Goal: Task Accomplishment & Management: Use online tool/utility

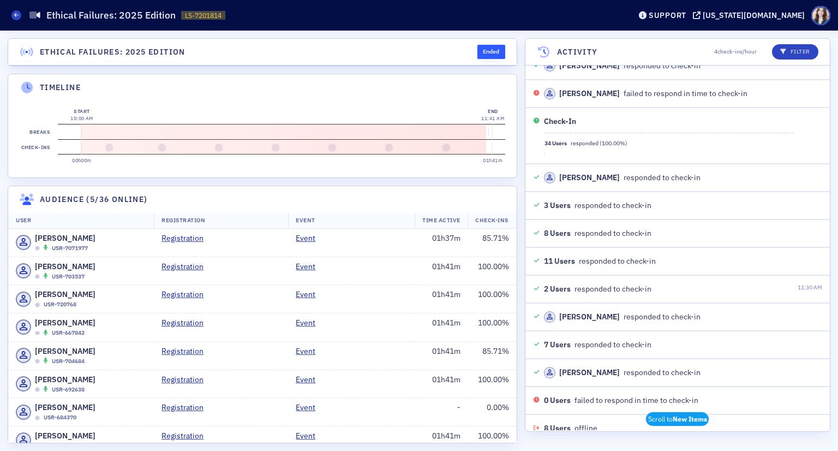
scroll to position [4803, 0]
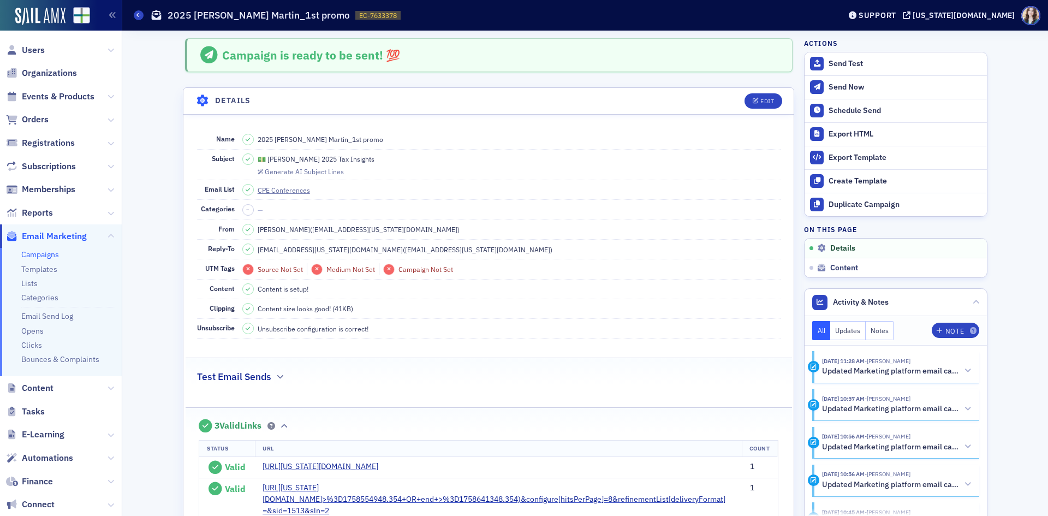
click at [728, 96] on header "Details Edit" at bounding box center [488, 101] width 610 height 27
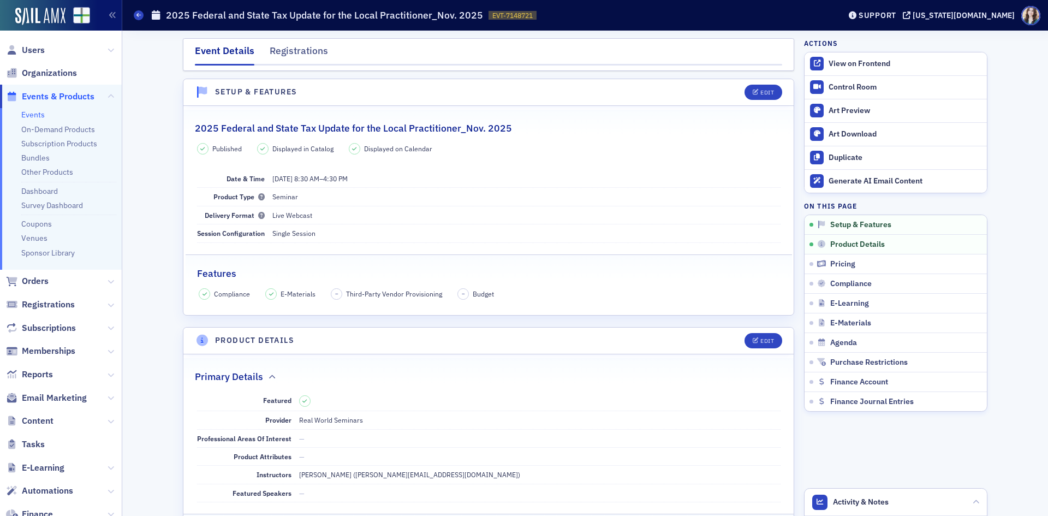
click at [331, 47] on nav "Event Details Registrations" at bounding box center [488, 55] width 587 height 22
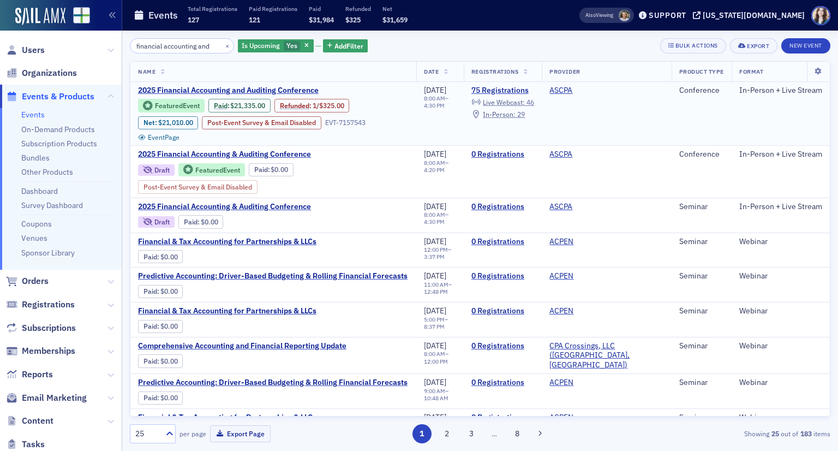
type input "financial accounting and"
click at [216, 85] on td "2025 Financial Accounting and Auditing Conference Featured Event Paid : $21,335…" at bounding box center [273, 114] width 286 height 64
click at [217, 89] on span "2025 Financial Accounting and Auditing Conference" at bounding box center [229, 91] width 183 height 10
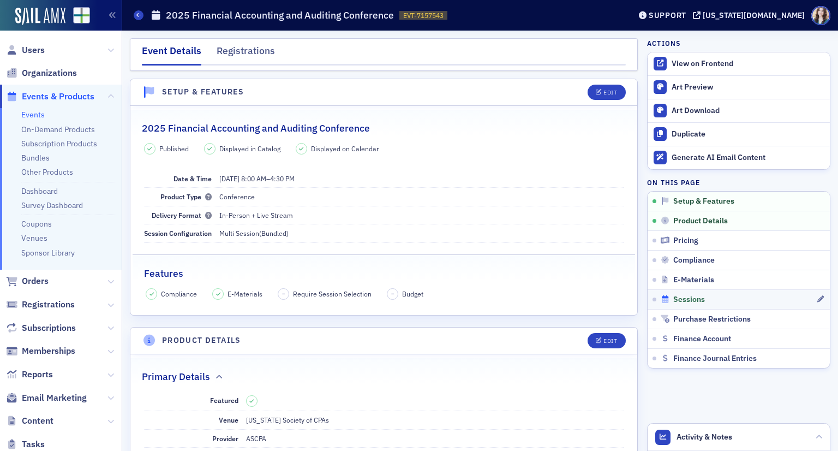
click at [680, 301] on span "Sessions" at bounding box center [689, 300] width 32 height 10
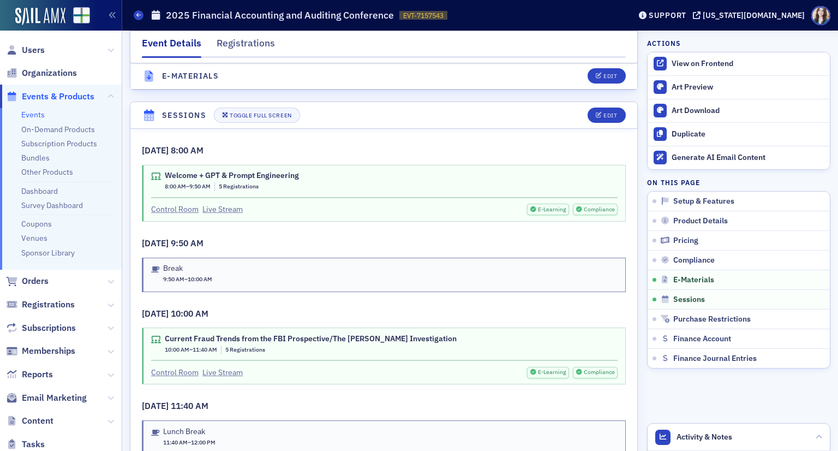
scroll to position [1628, 0]
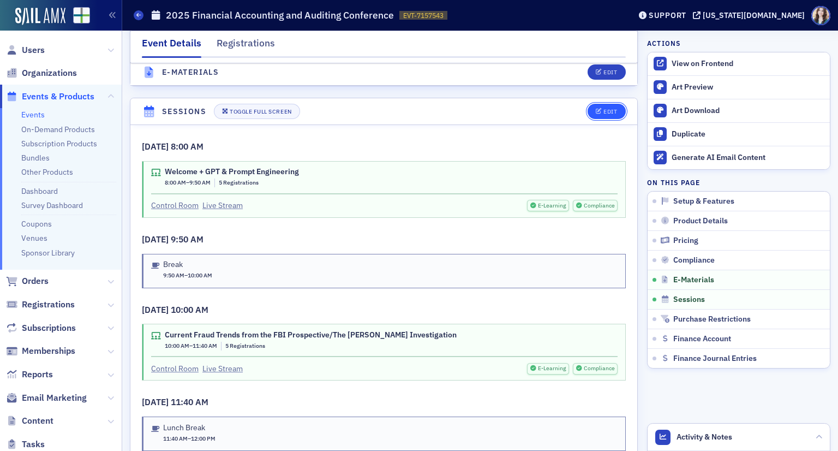
click at [604, 109] on div "Edit" at bounding box center [611, 112] width 14 height 6
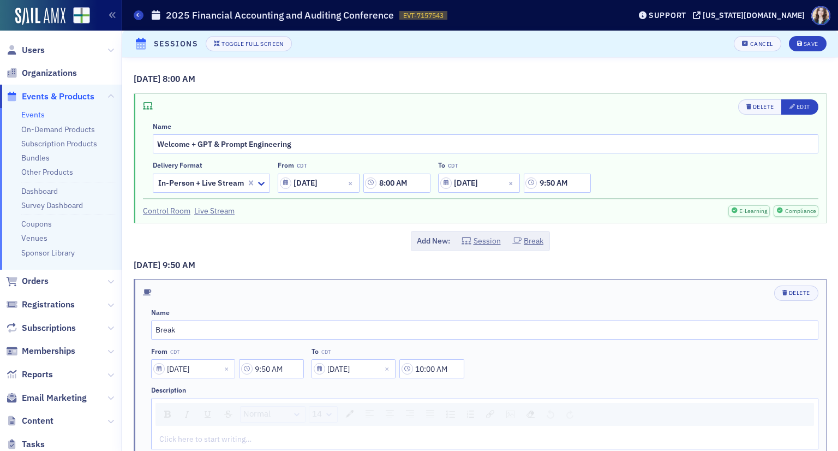
scroll to position [1616, 0]
click at [797, 106] on div "Edit" at bounding box center [804, 107] width 14 height 6
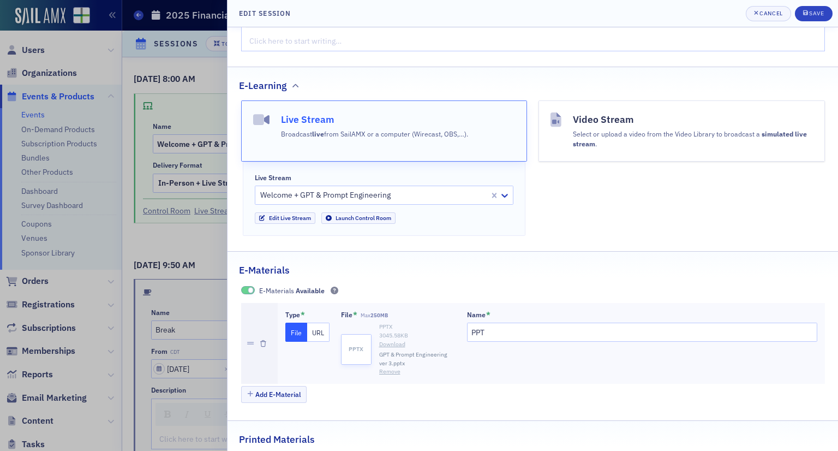
scroll to position [523, 0]
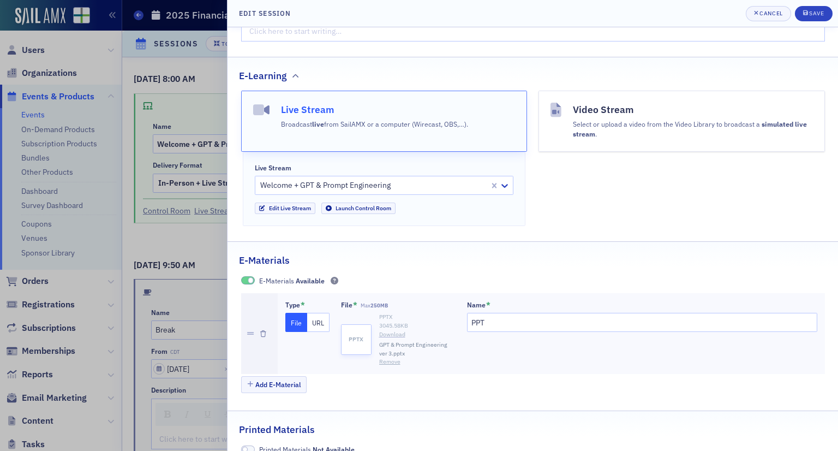
click at [396, 330] on link "Download" at bounding box center [417, 334] width 76 height 9
click at [778, 16] on div "Cancel" at bounding box center [771, 13] width 23 height 6
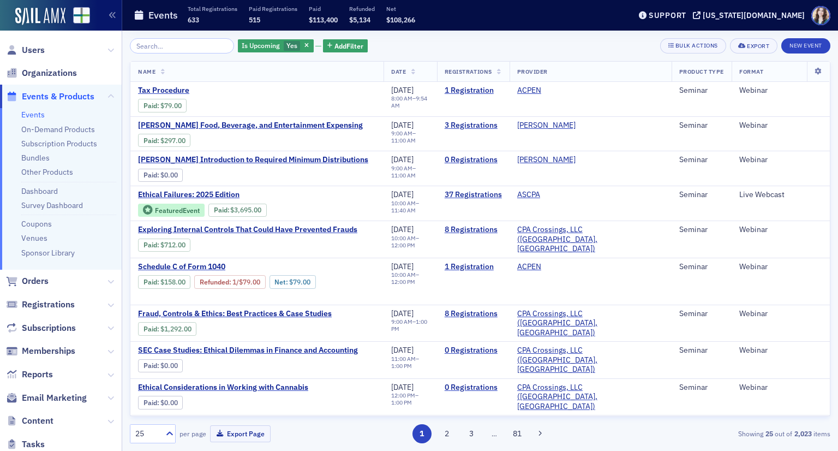
click at [175, 40] on input "search" at bounding box center [182, 45] width 104 height 15
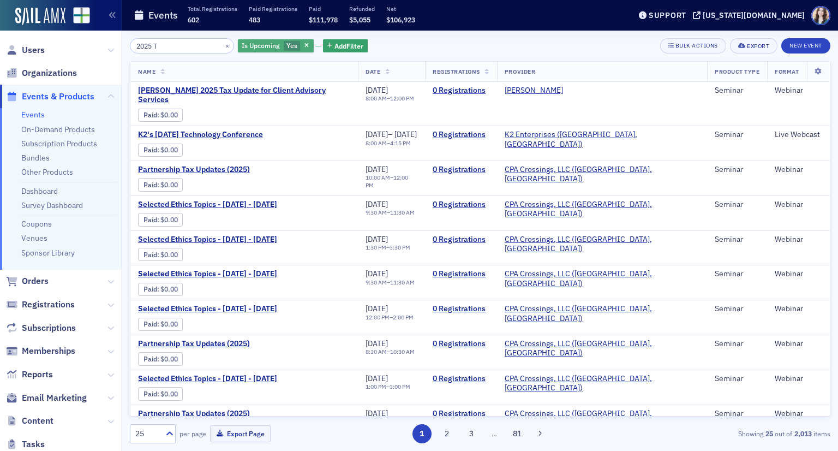
click at [286, 41] on span "Yes" at bounding box center [291, 45] width 11 height 9
click at [343, 44] on input "No" at bounding box center [345, 46] width 10 height 10
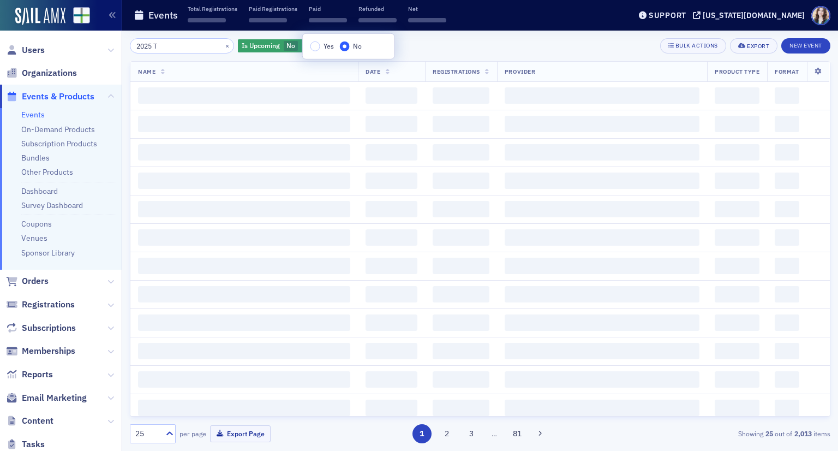
click at [446, 38] on div "2025 T × Is Upcoming No Add Filter Bulk Actions Export New Event" at bounding box center [480, 45] width 701 height 15
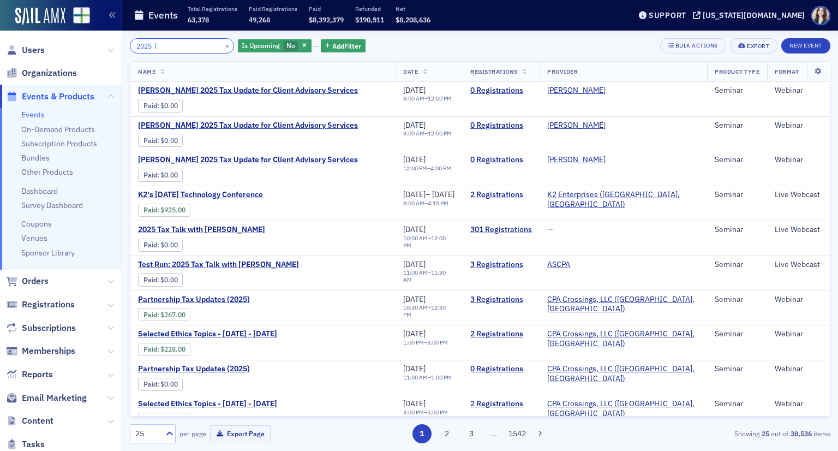
click at [182, 48] on input "2025 T" at bounding box center [182, 45] width 104 height 15
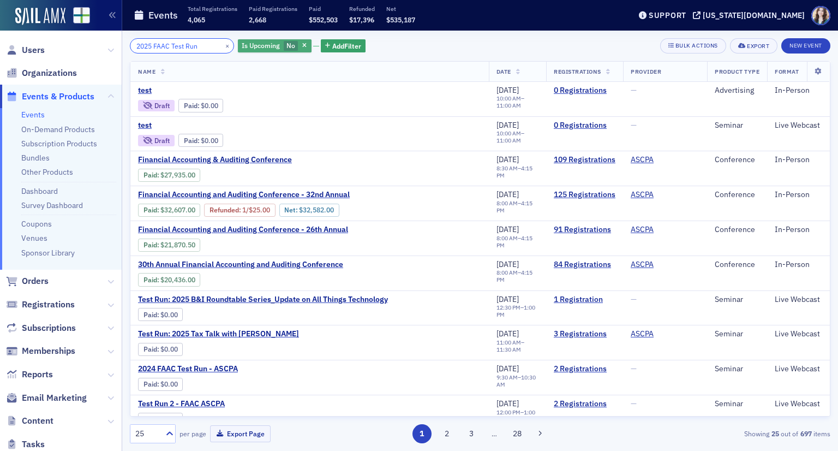
type input "2025 FAAC Test Run"
click at [286, 46] on span "No" at bounding box center [290, 45] width 9 height 9
click at [313, 47] on input "Yes" at bounding box center [313, 46] width 10 height 10
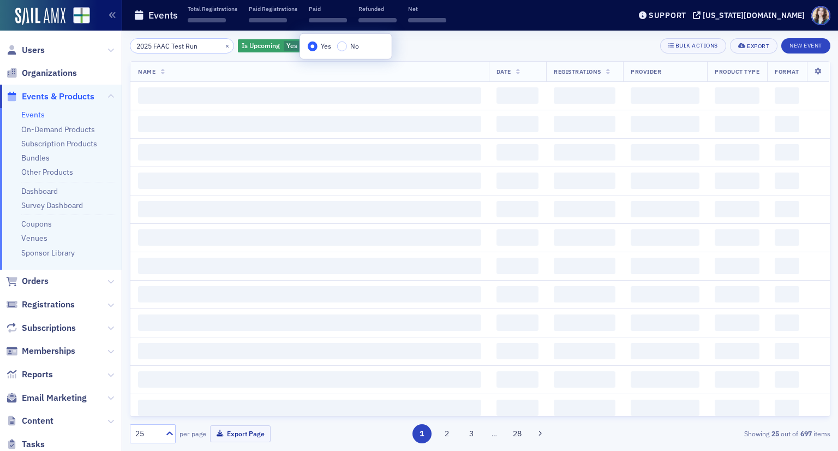
click at [428, 44] on div "2025 FAAC Test Run × Is Upcoming Yes Add Filter Bulk Actions Export New Event" at bounding box center [480, 45] width 701 height 15
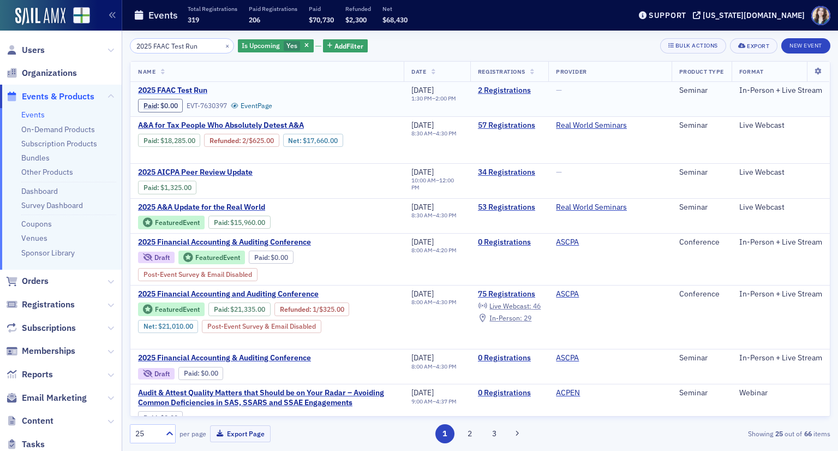
click at [168, 88] on span "2025 FAAC Test Run" at bounding box center [229, 91] width 183 height 10
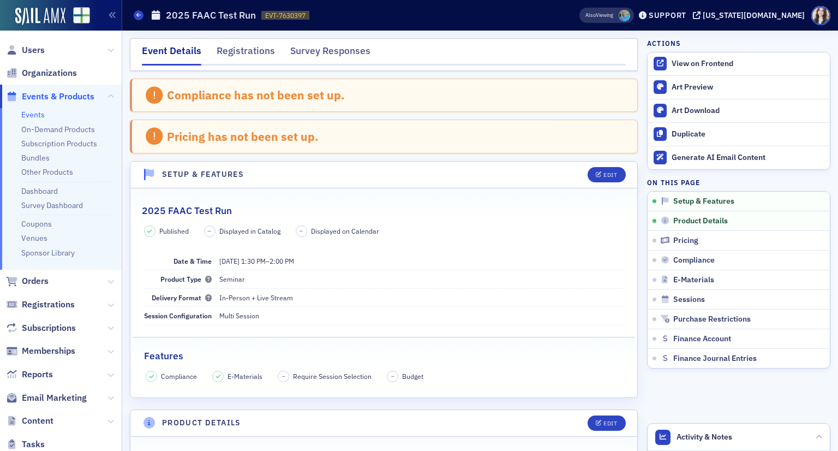
click at [602, 56] on nav "Event Details Registrations Survey Responses" at bounding box center [384, 55] width 484 height 22
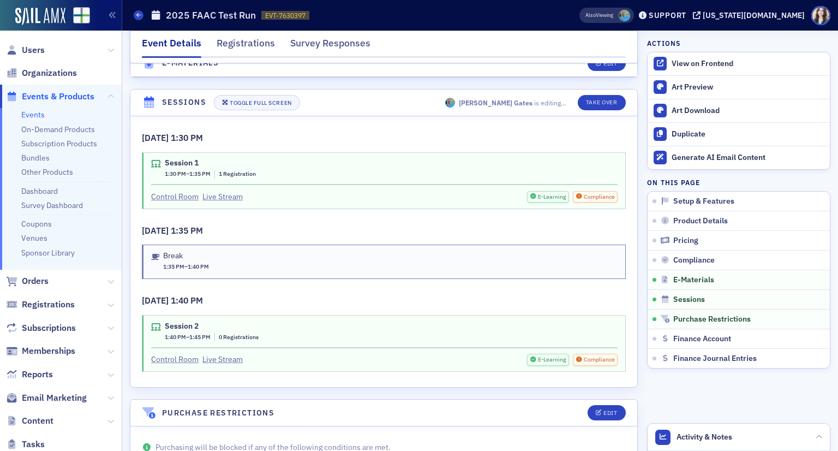
scroll to position [1641, 0]
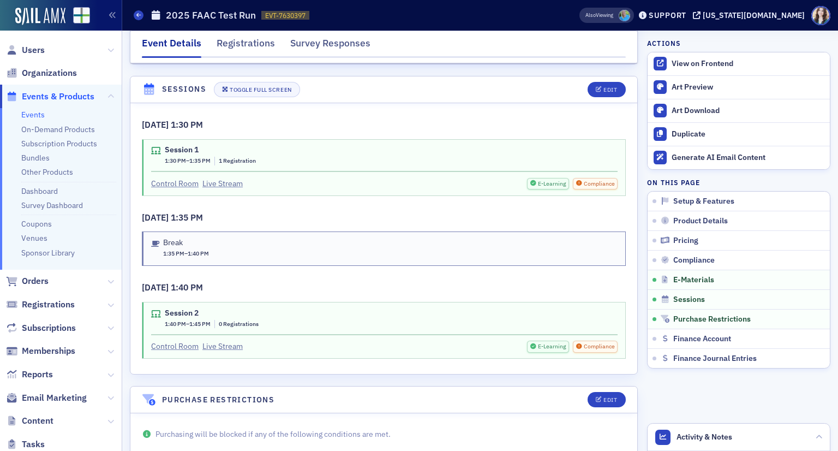
click at [539, 83] on header "Sessions Toggle Full Screen Edit" at bounding box center [383, 89] width 507 height 27
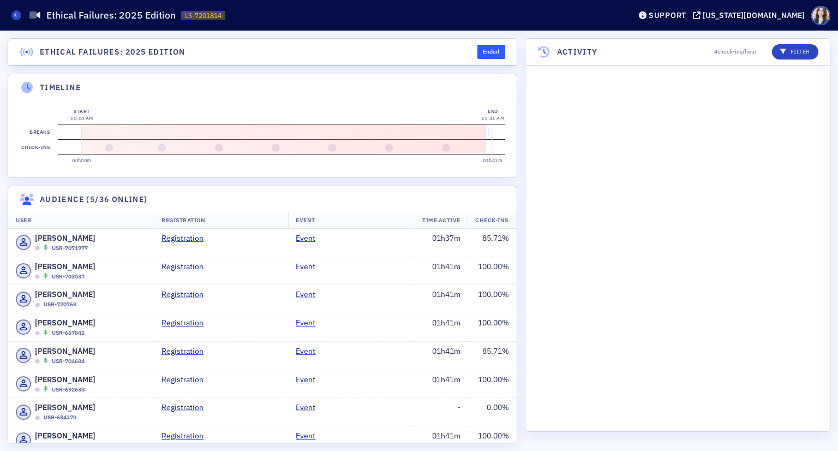
scroll to position [4803, 0]
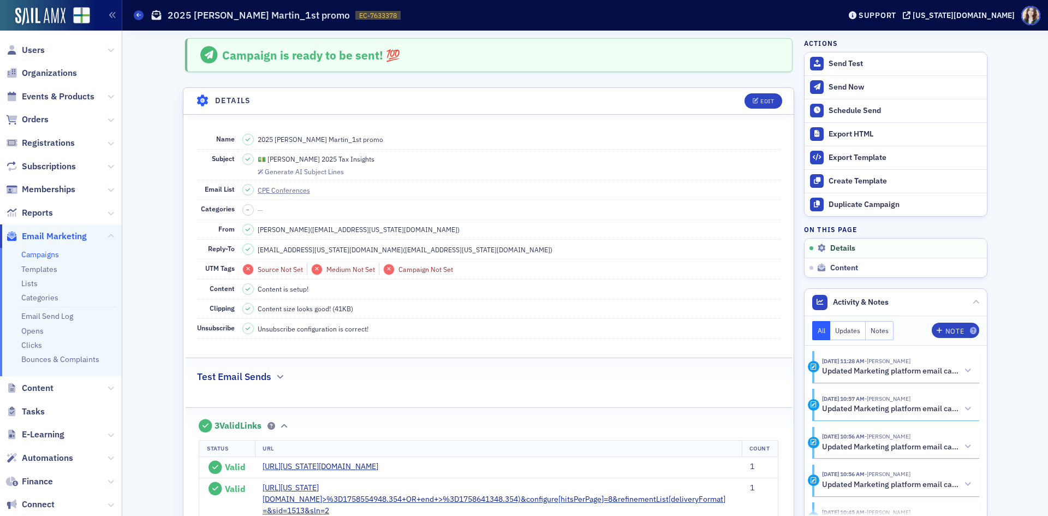
click at [41, 91] on span "Events & Products" at bounding box center [58, 97] width 73 height 12
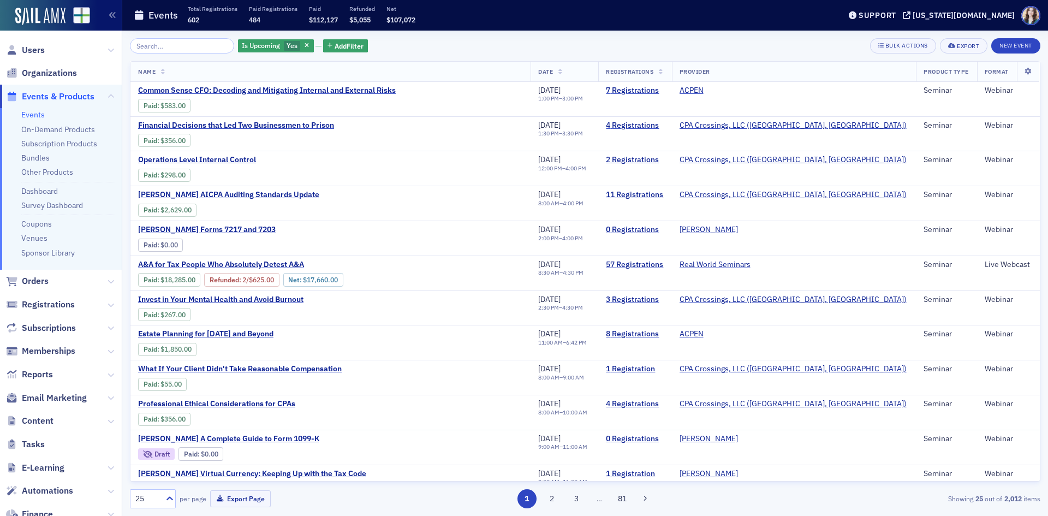
click at [473, 45] on div "Is Upcoming Yes Add Filter Bulk Actions Export New Event" at bounding box center [585, 45] width 910 height 15
click at [286, 43] on span "Yes" at bounding box center [291, 45] width 11 height 9
click at [347, 46] on input "No" at bounding box center [344, 46] width 10 height 10
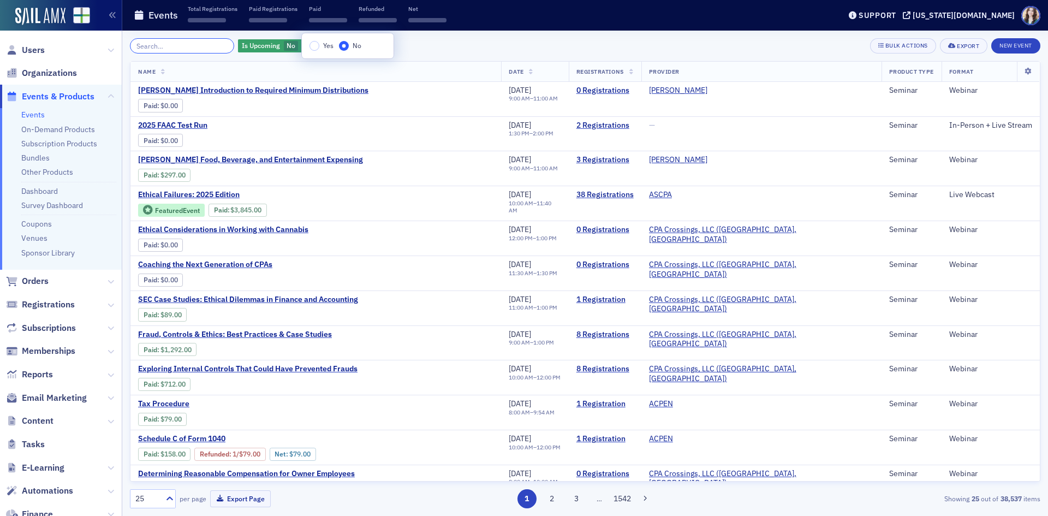
click at [195, 45] on input "search" at bounding box center [182, 45] width 104 height 15
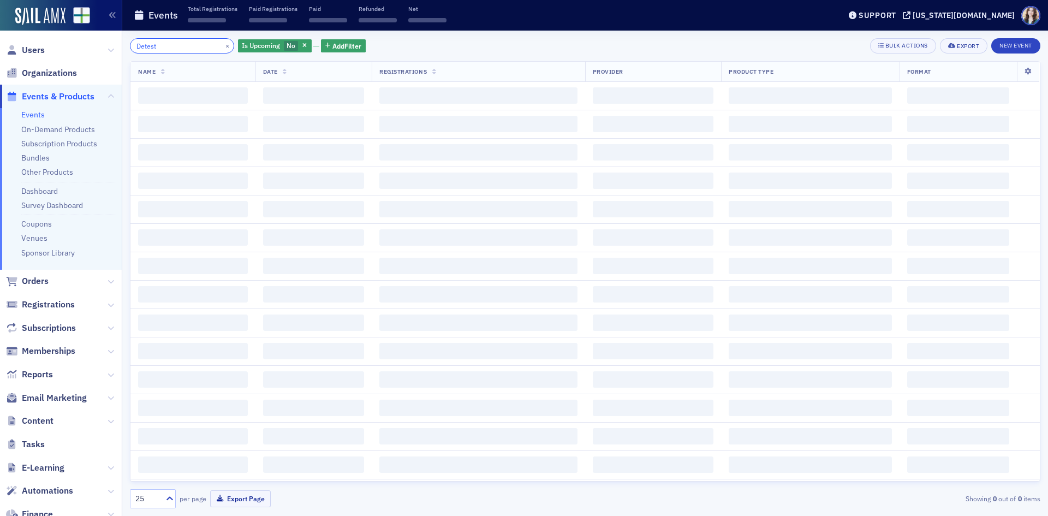
type input "Detest"
click at [423, 42] on div "Detest × Is Upcoming No Add Filter Bulk Actions Export New Event" at bounding box center [585, 45] width 910 height 15
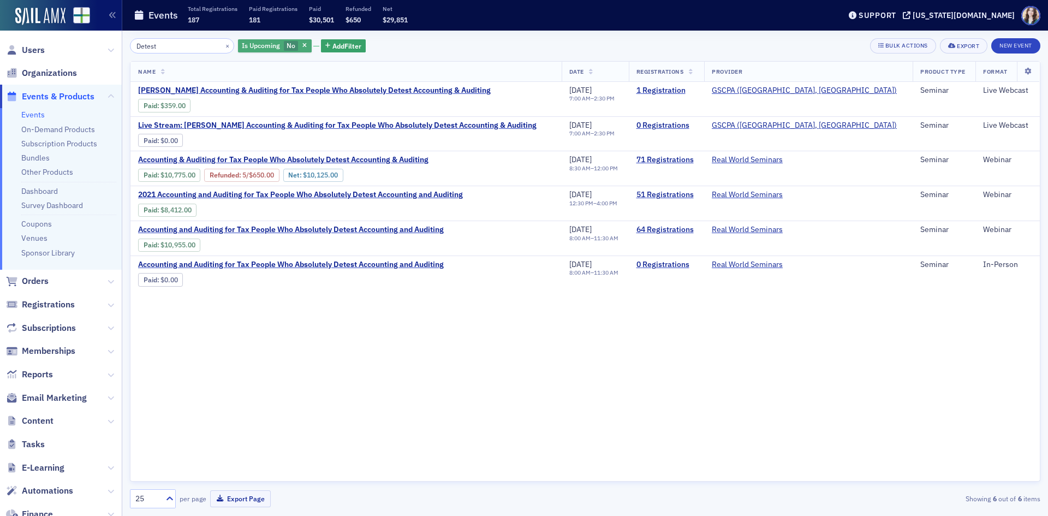
click at [286, 47] on span "No" at bounding box center [290, 45] width 9 height 9
click at [313, 45] on input "Yes" at bounding box center [312, 46] width 10 height 10
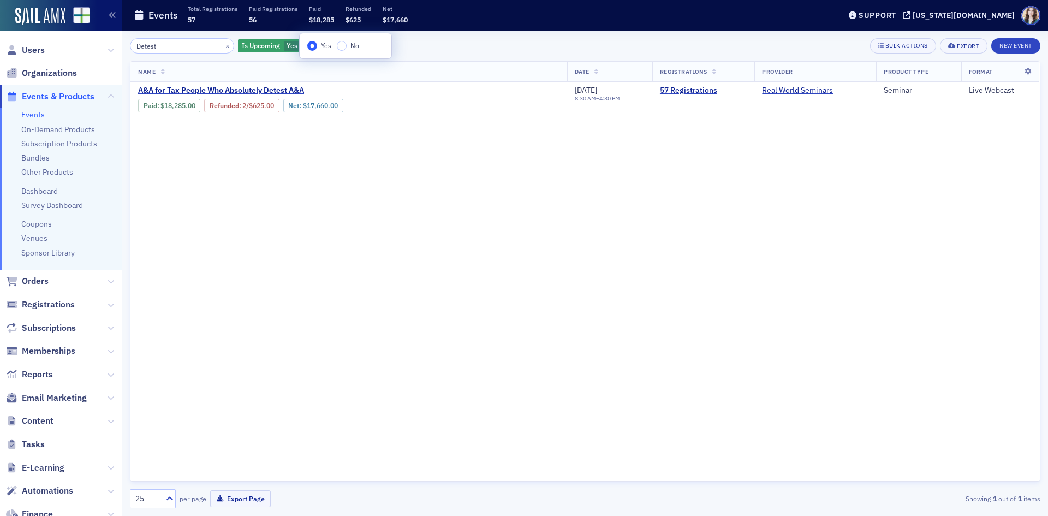
click at [443, 38] on div "Detest × Is Upcoming Yes Add Filter Bulk Actions Export New Event Name Date Reg…" at bounding box center [585, 273] width 910 height 485
click at [262, 89] on span "A&A for Tax People Who Absolutely Detest A&A" at bounding box center [229, 91] width 183 height 10
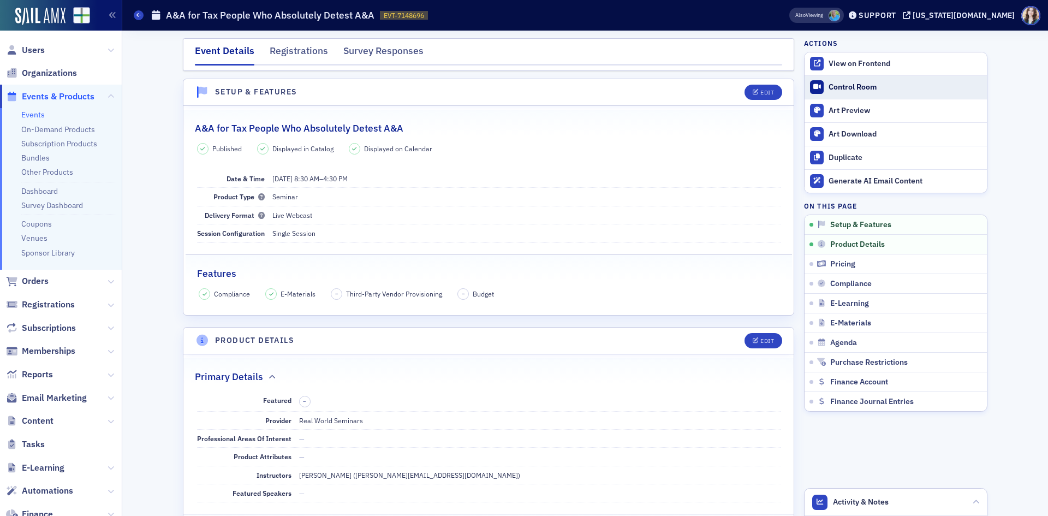
click at [852, 85] on div "Control Room" at bounding box center [904, 87] width 153 height 10
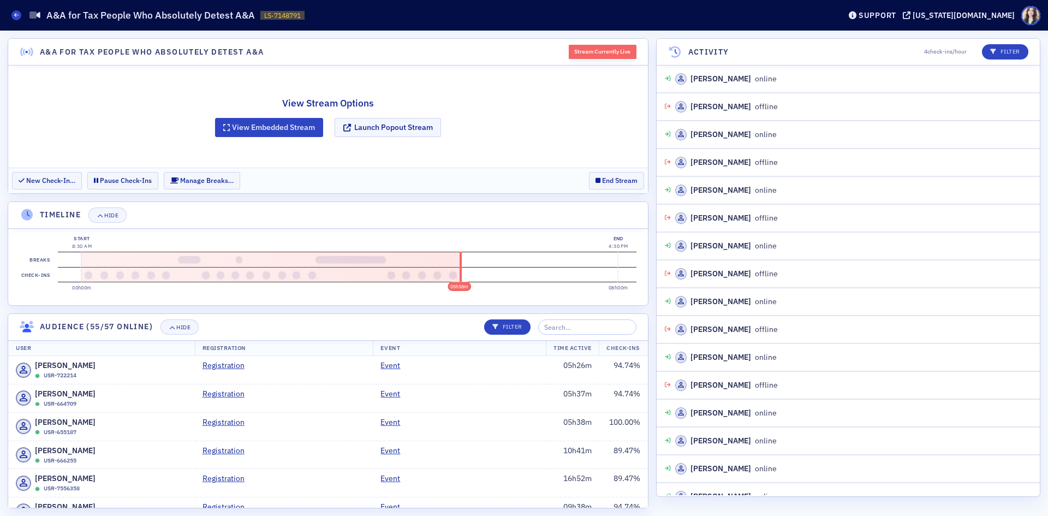
scroll to position [3246, 0]
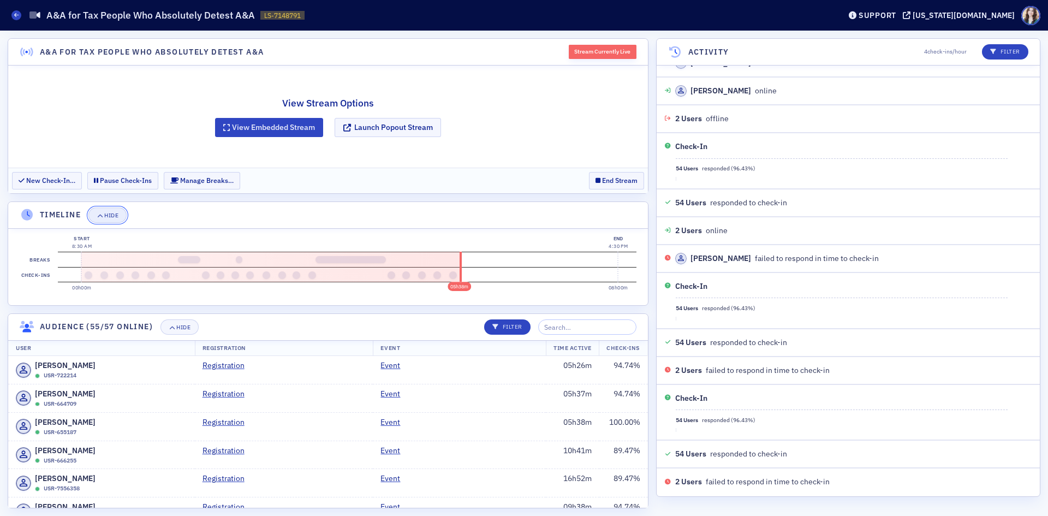
click at [121, 218] on button "Hide" at bounding box center [107, 214] width 38 height 15
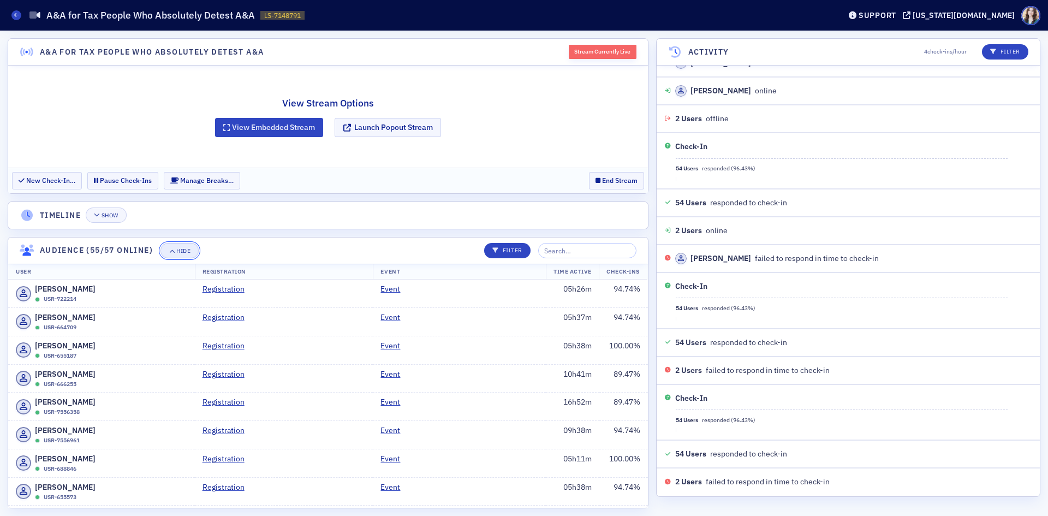
click at [184, 254] on div "Hide" at bounding box center [183, 251] width 14 height 6
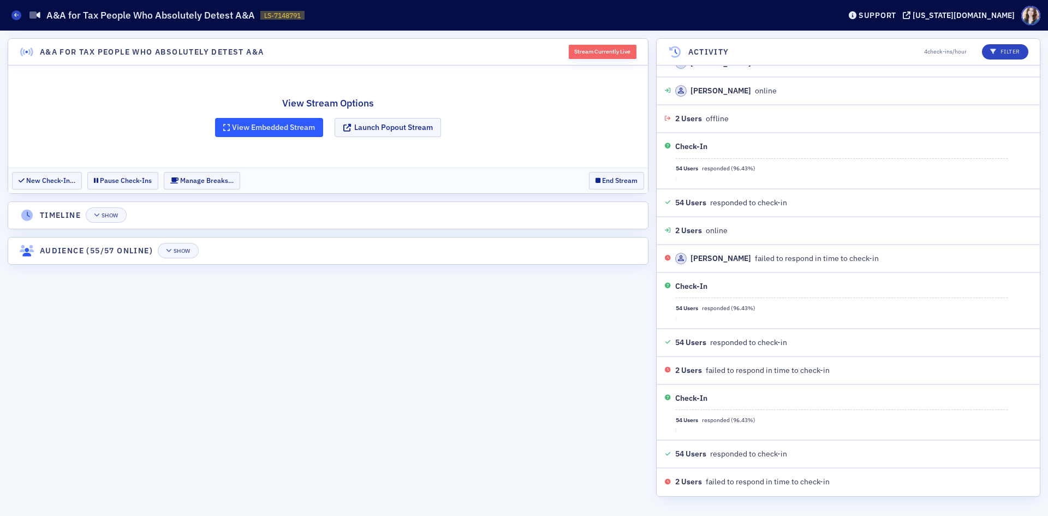
click at [313, 120] on button "View Embedded Stream" at bounding box center [269, 127] width 108 height 19
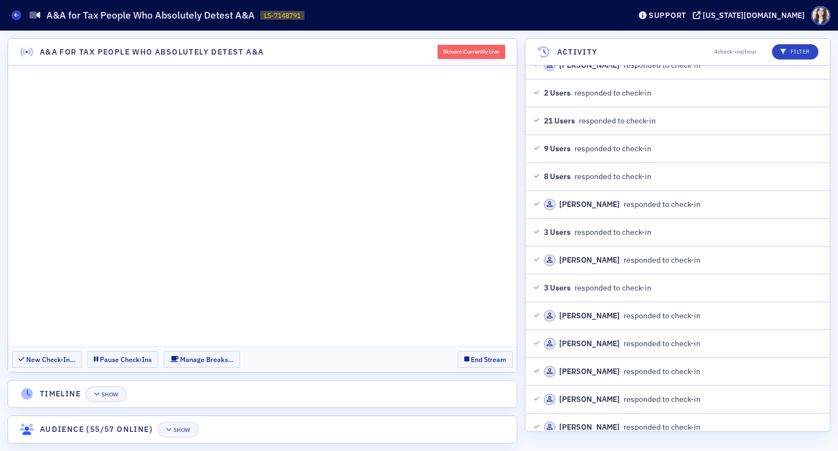
scroll to position [3857, 0]
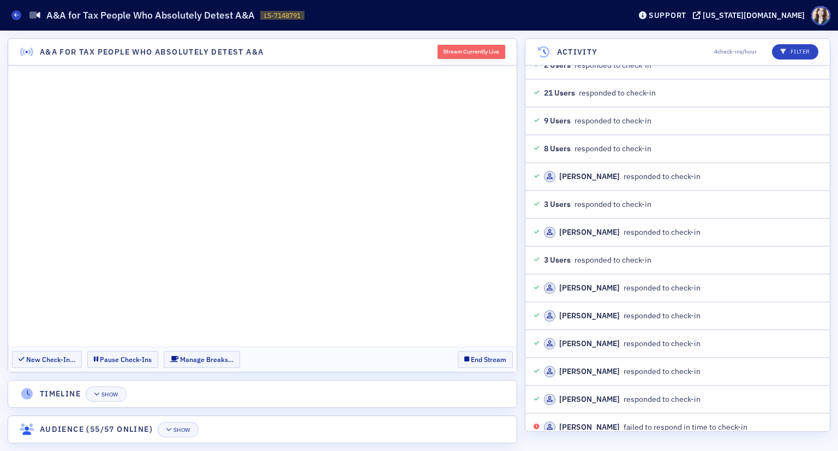
click at [428, 46] on header "A&A for Tax People Who Absolutely Detest A&A Stream Currently Live" at bounding box center [262, 52] width 509 height 27
click at [444, 355] on section "New Check-In… Pause Check-Ins Manage Breaks… End Stream" at bounding box center [262, 359] width 509 height 25
click at [129, 360] on button "Pause Check-Ins" at bounding box center [122, 359] width 71 height 17
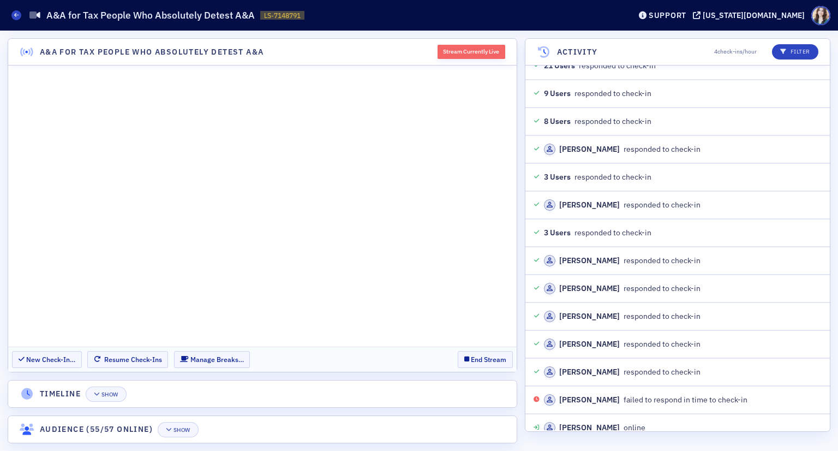
click at [446, 352] on section "New Check-In… Resume Check-Ins Manage Breaks… End Stream" at bounding box center [262, 359] width 509 height 25
click at [156, 363] on button "Resume Check-Ins" at bounding box center [127, 359] width 81 height 17
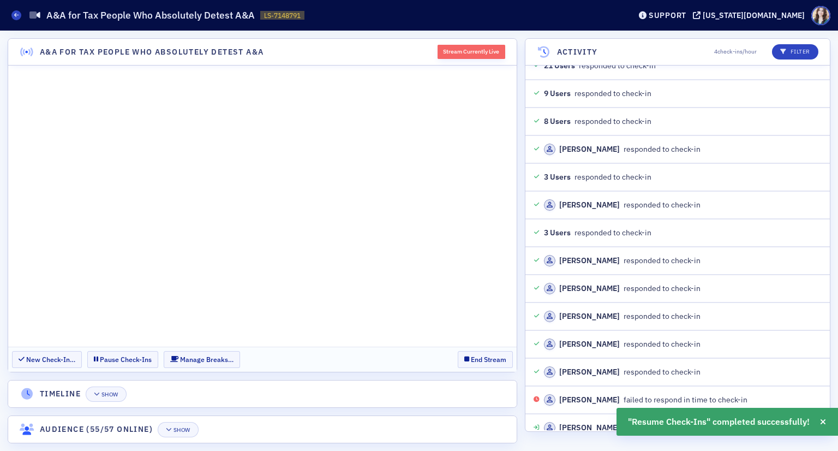
click at [448, 356] on section "New Check-In… Pause Check-Ins Manage Breaks… End Stream" at bounding box center [262, 359] width 509 height 25
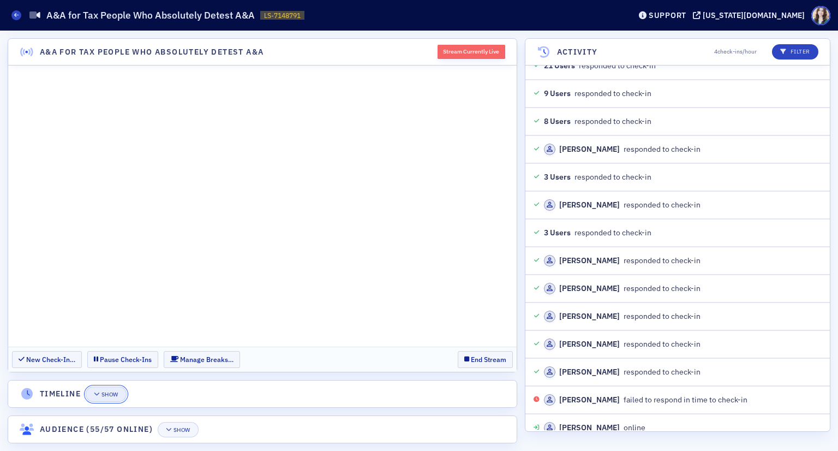
click at [106, 394] on div "Show" at bounding box center [109, 394] width 17 height 6
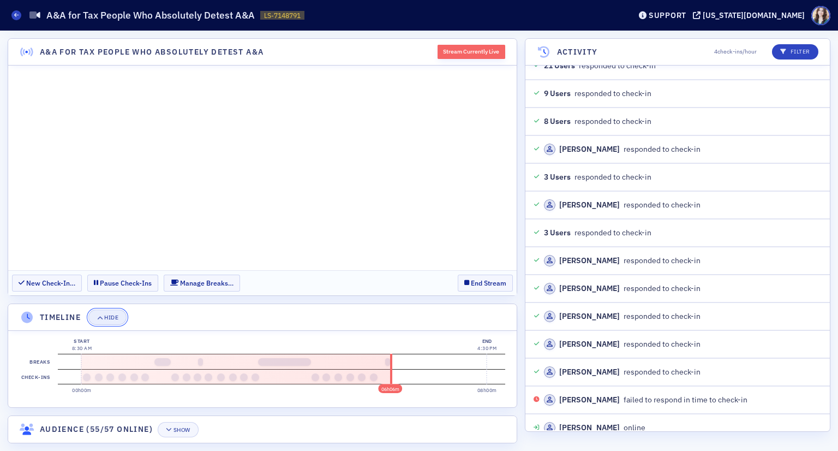
click at [121, 318] on button "Hide" at bounding box center [107, 316] width 38 height 15
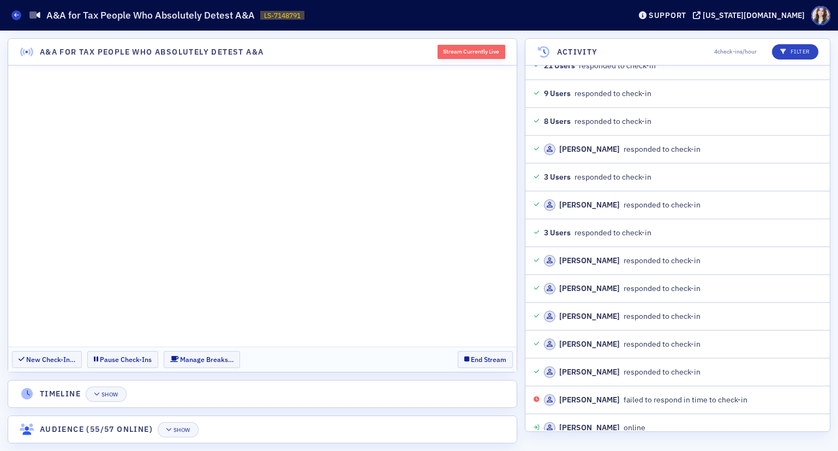
scroll to position [3912, 0]
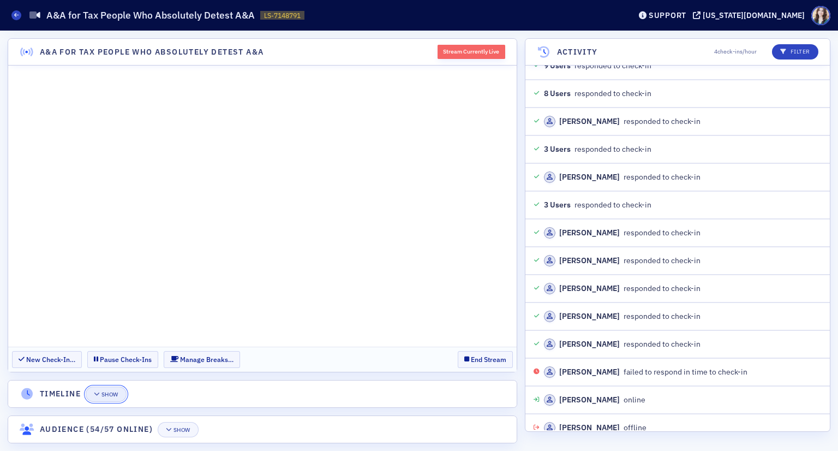
click at [115, 391] on div "Show" at bounding box center [109, 394] width 17 height 6
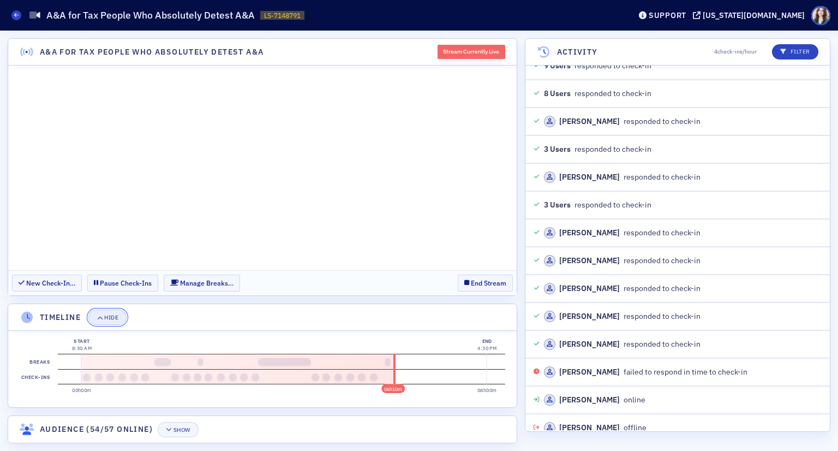
click at [116, 319] on div "Hide" at bounding box center [111, 317] width 14 height 6
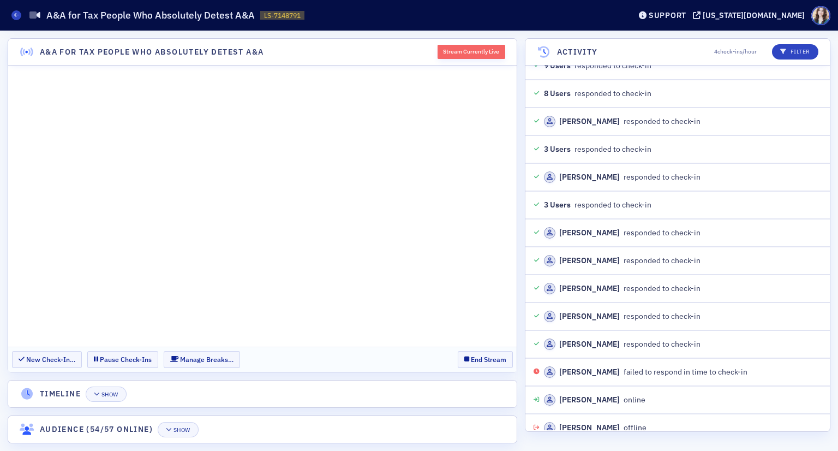
click at [341, 363] on section "New Check-In… Pause Check-Ins Manage Breaks… End Stream" at bounding box center [262, 359] width 509 height 25
click at [450, 356] on section "New Check-In… Pause Check-Ins Manage Breaks… End Stream" at bounding box center [262, 359] width 509 height 25
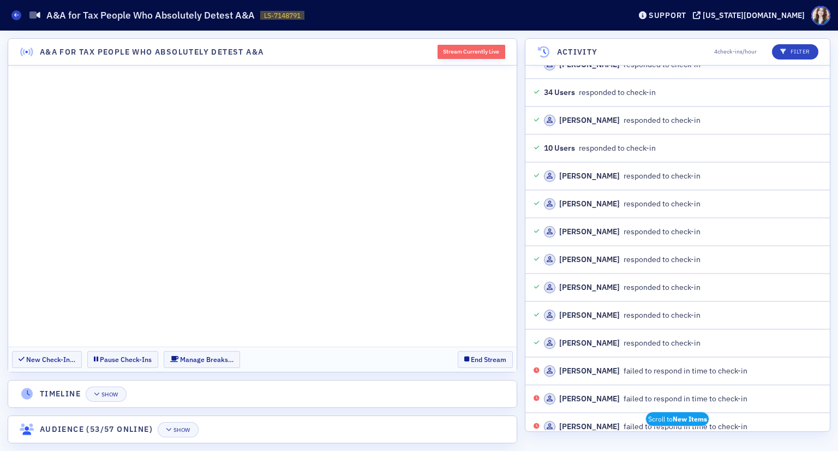
scroll to position [5277, 0]
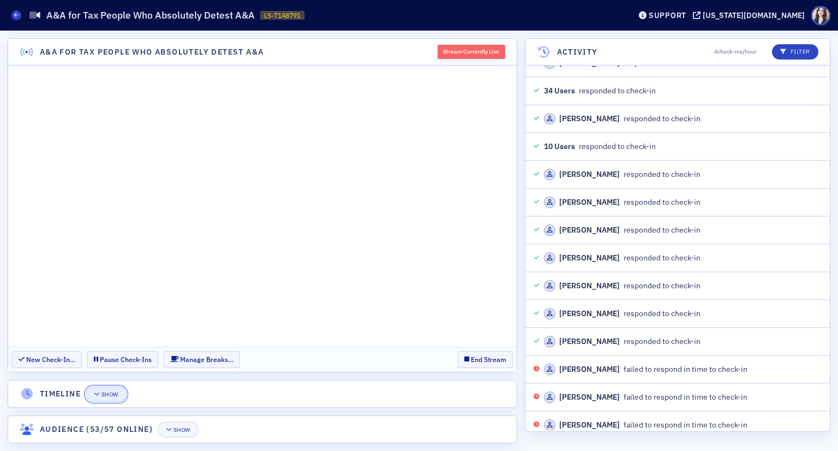
click at [106, 393] on div "Show" at bounding box center [109, 394] width 17 height 6
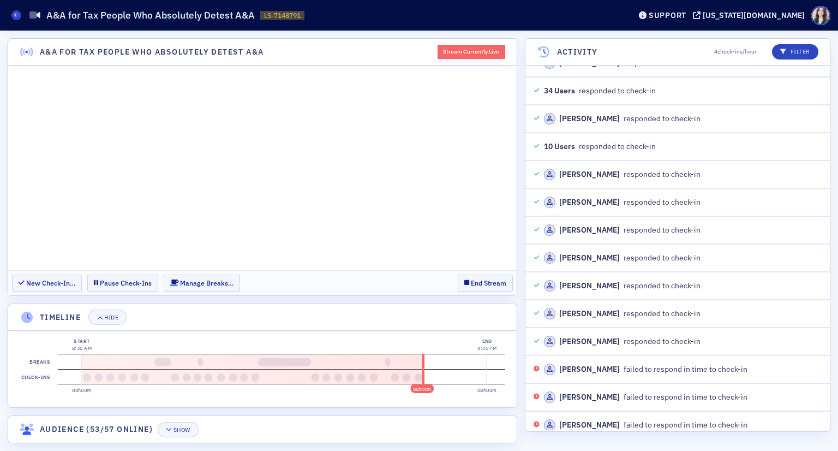
click at [283, 331] on div "06h44m Start 8:30 AM 00h00m End 4:30 PM 08h00m Breaks Check-ins" at bounding box center [262, 369] width 509 height 76
click at [435, 282] on section "New Check-In… Pause Check-Ins Manage Breaks… End Stream" at bounding box center [262, 282] width 509 height 25
click at [116, 322] on button "Hide" at bounding box center [107, 316] width 38 height 15
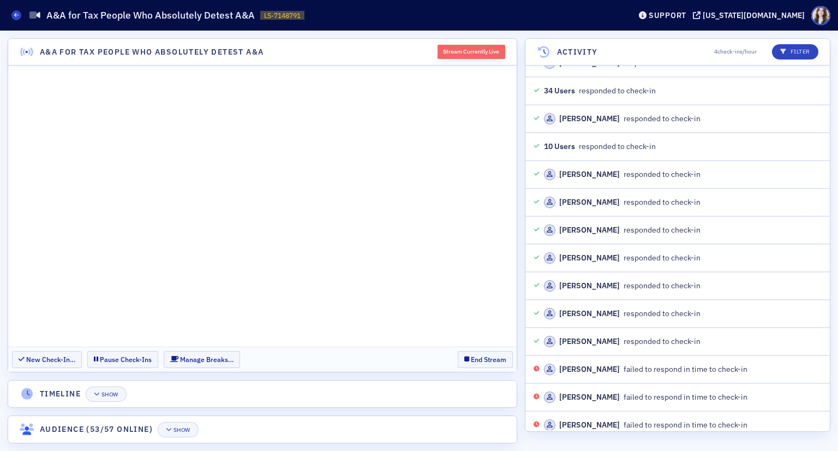
click at [279, 365] on section "New Check-In… Pause Check-Ins Manage Breaks… End Stream" at bounding box center [262, 359] width 509 height 25
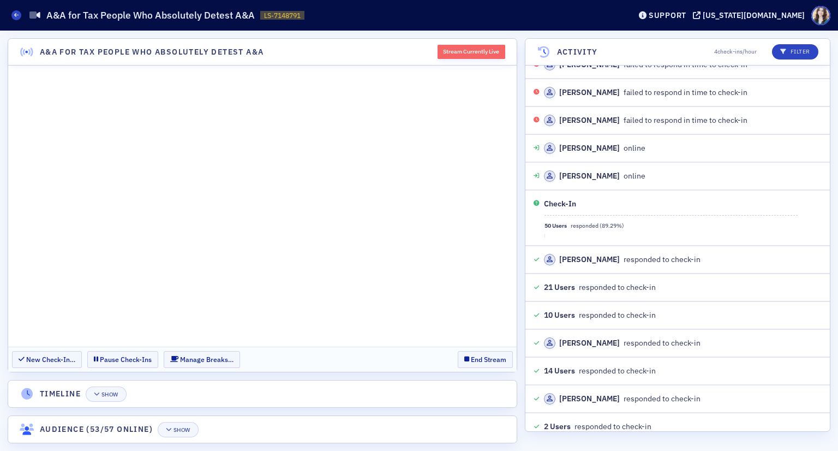
scroll to position [5608, 0]
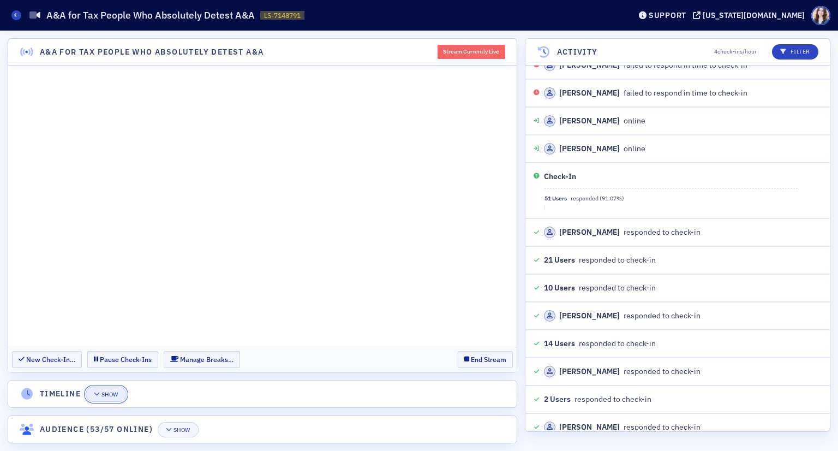
click at [117, 400] on button "Show" at bounding box center [106, 393] width 41 height 15
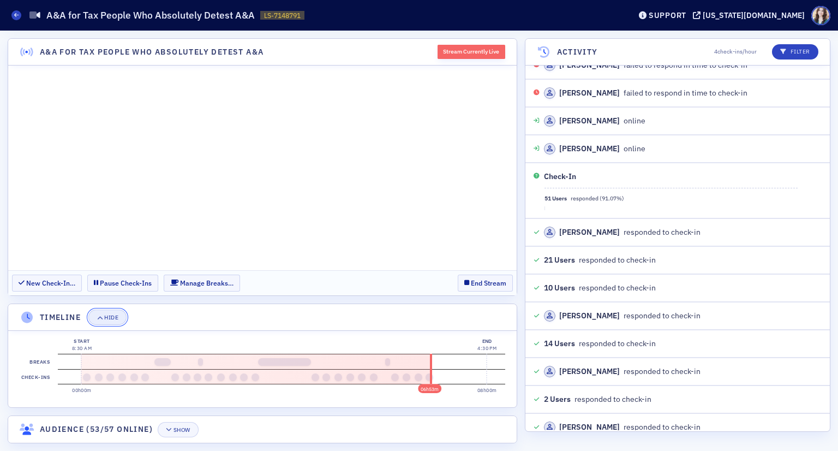
drag, startPoint x: 122, startPoint y: 322, endPoint x: 116, endPoint y: 258, distance: 64.7
click at [122, 322] on button "Hide" at bounding box center [107, 316] width 38 height 15
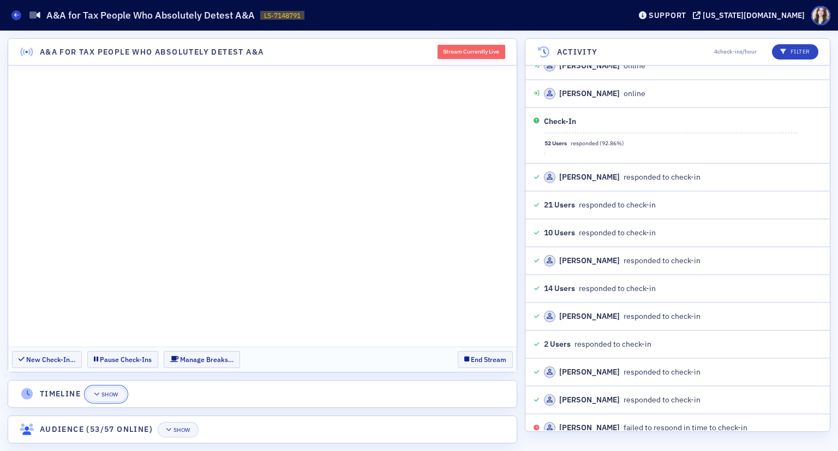
scroll to position [5691, 0]
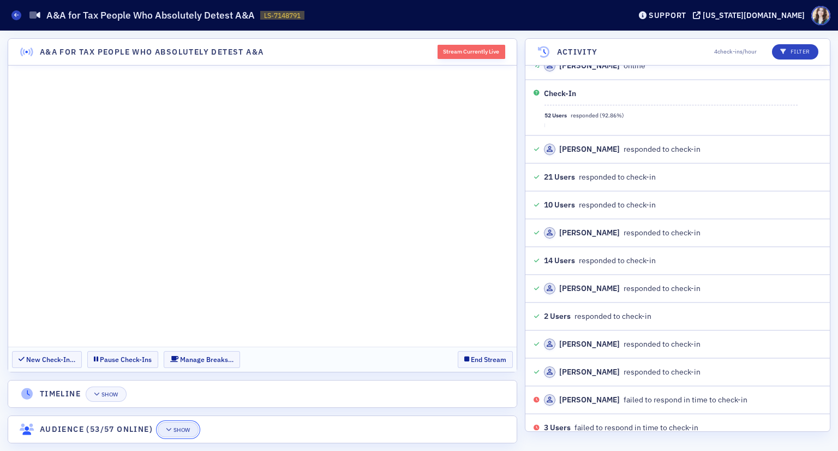
click at [182, 425] on button "Show" at bounding box center [178, 429] width 41 height 15
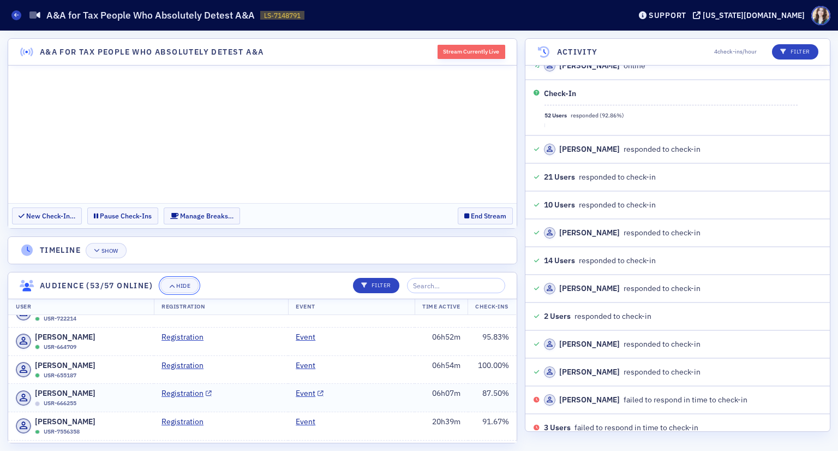
scroll to position [0, 0]
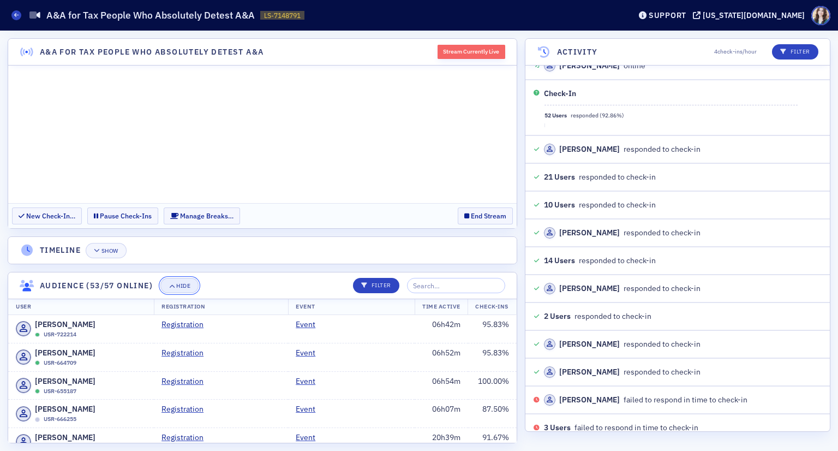
click at [186, 290] on button "Hide" at bounding box center [179, 285] width 38 height 15
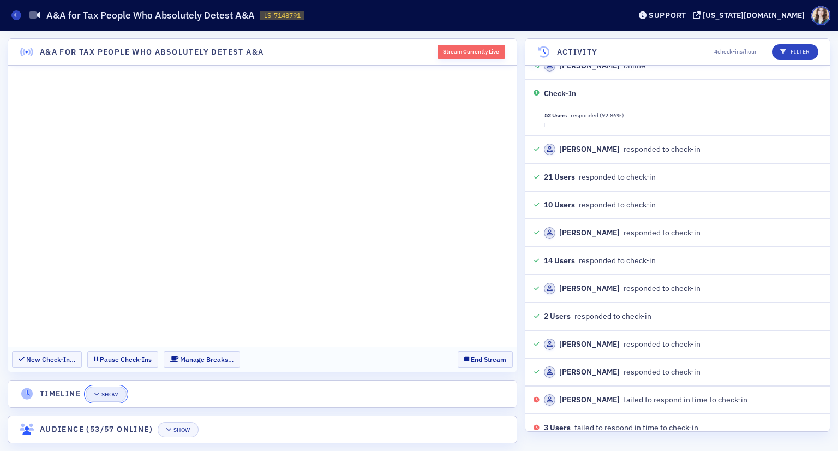
click at [111, 398] on button "Show" at bounding box center [106, 393] width 41 height 15
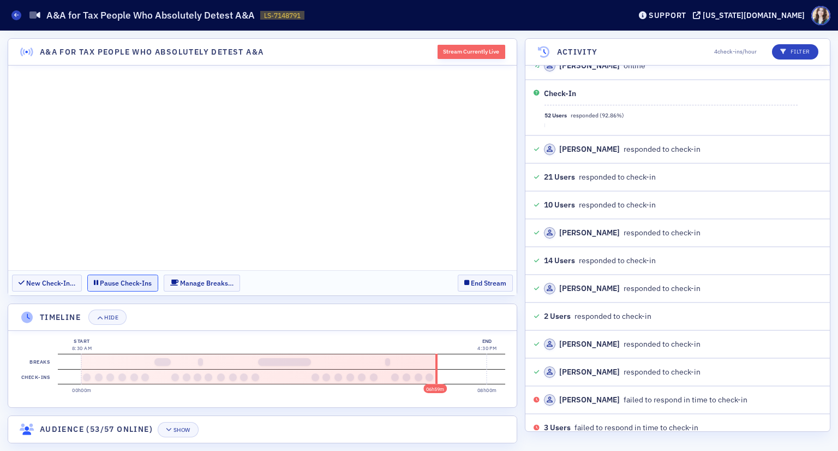
click at [148, 279] on button "Pause Check-Ins" at bounding box center [122, 282] width 71 height 17
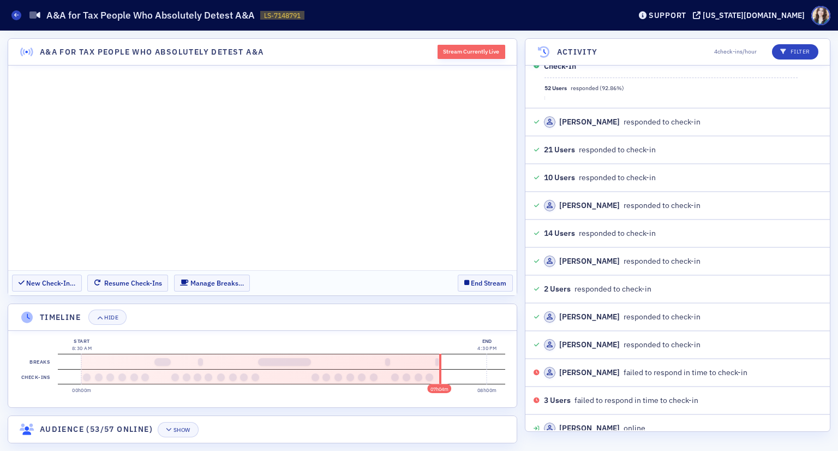
scroll to position [5746, 0]
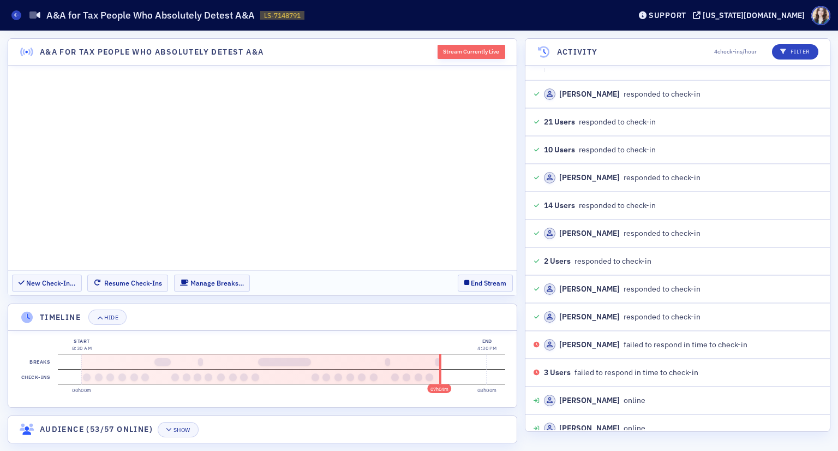
click at [507, 46] on header "A&A for Tax People Who Absolutely Detest A&A Stream Currently Live" at bounding box center [262, 52] width 509 height 27
click at [506, 45] on header "A&A for Tax People Who Absolutely Detest A&A Stream Currently Live" at bounding box center [262, 52] width 509 height 27
click at [483, 315] on header "Timeline Hide" at bounding box center [262, 317] width 509 height 27
click at [483, 313] on header "Timeline Hide" at bounding box center [262, 317] width 509 height 27
click at [483, 315] on header "Timeline Hide" at bounding box center [262, 317] width 509 height 27
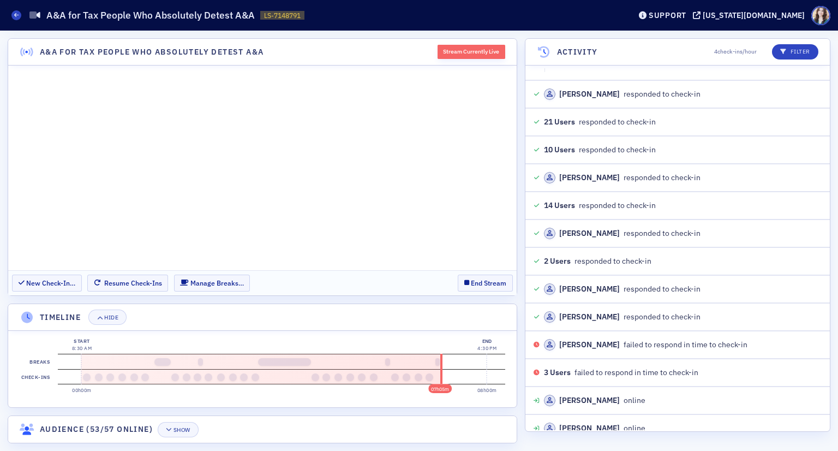
click at [482, 315] on header "Timeline Hide" at bounding box center [262, 317] width 509 height 27
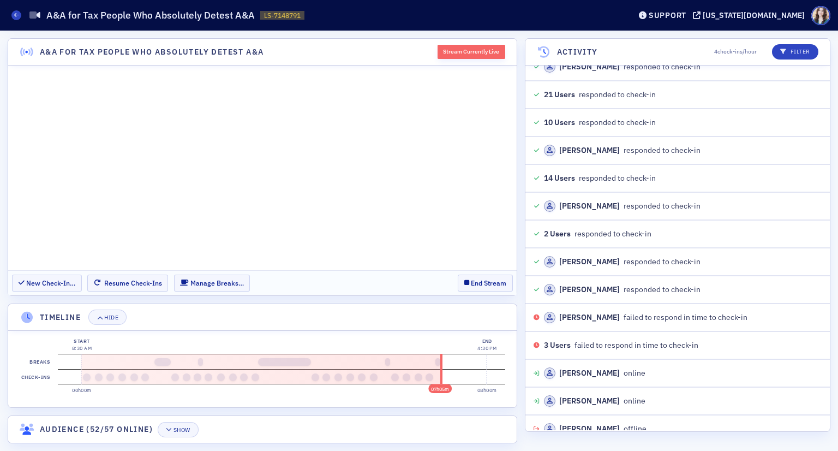
click at [449, 280] on section "New Check-In… Resume Check-Ins Manage Breaks… End Stream" at bounding box center [262, 282] width 509 height 25
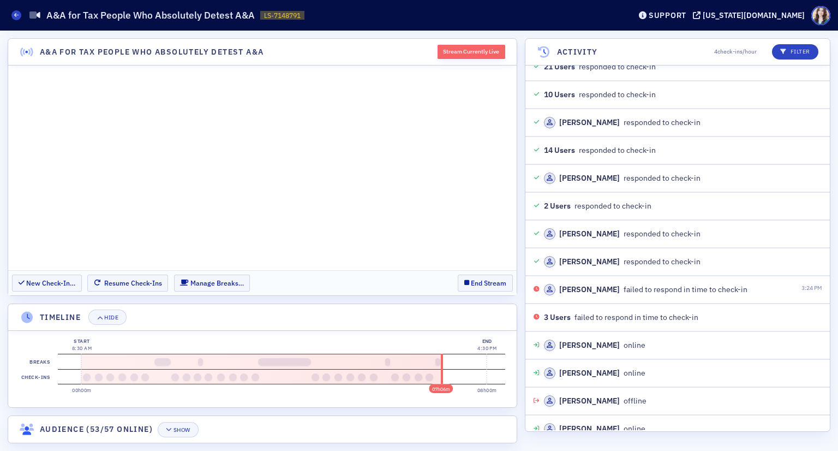
scroll to position [5805, 0]
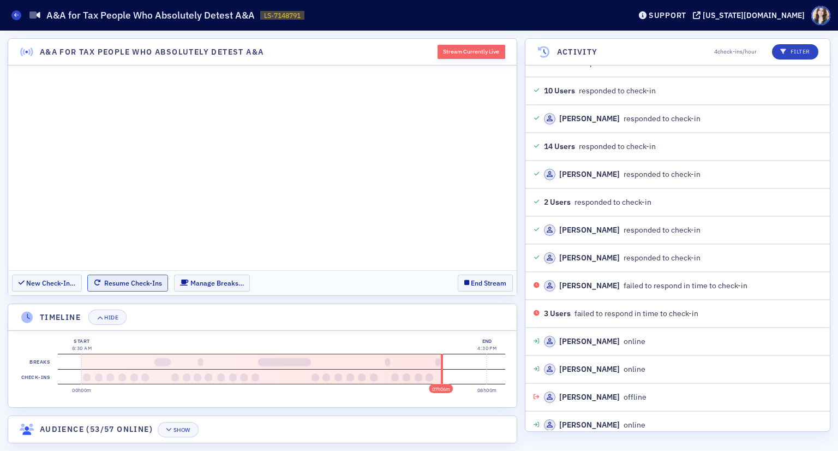
click at [129, 285] on button "Resume Check-Ins" at bounding box center [127, 282] width 81 height 17
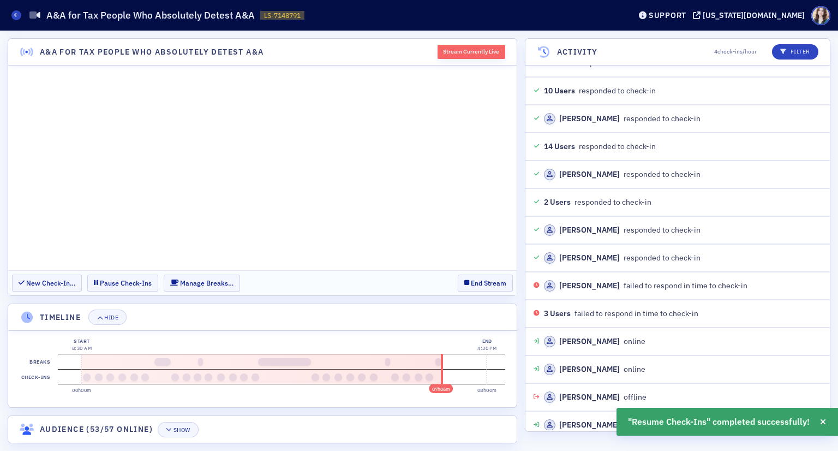
click at [483, 315] on header "Timeline Hide" at bounding box center [262, 317] width 509 height 27
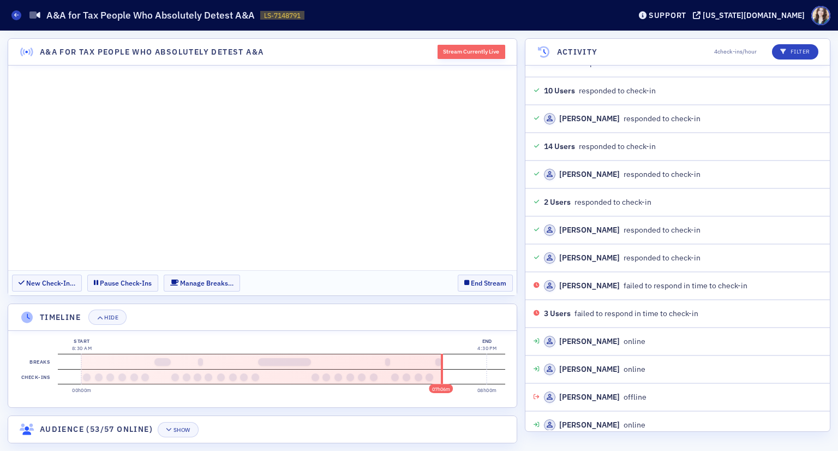
click at [483, 315] on header "Timeline Hide" at bounding box center [262, 317] width 509 height 27
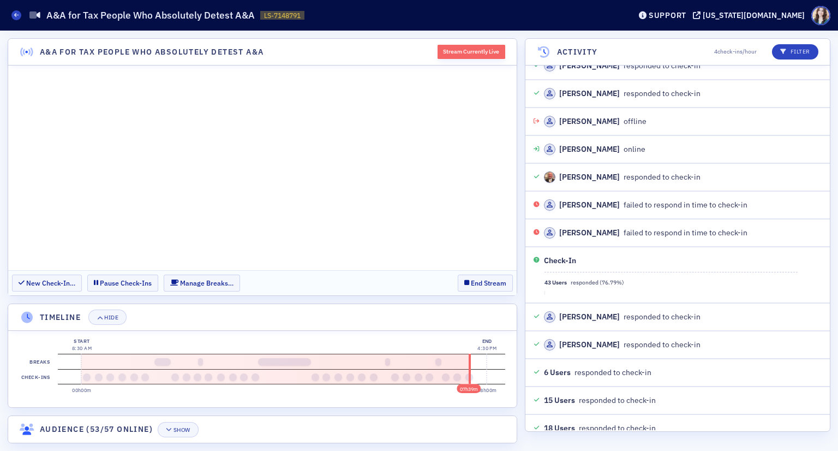
scroll to position [6971, 0]
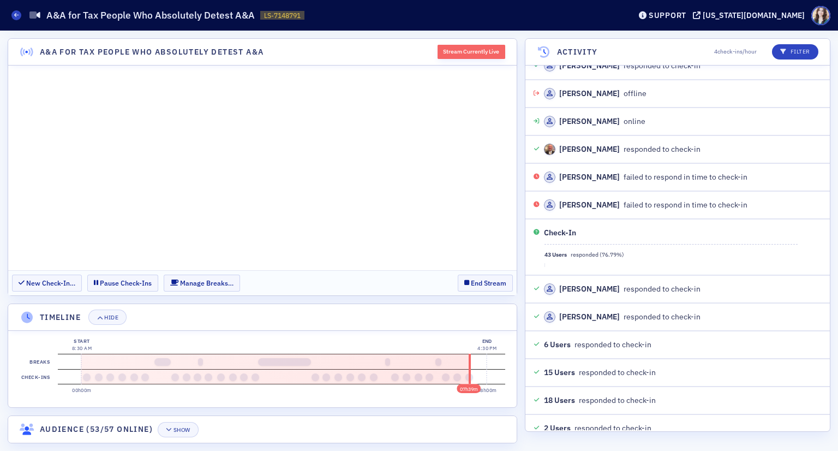
click at [330, 319] on header "Timeline Hide" at bounding box center [262, 317] width 509 height 27
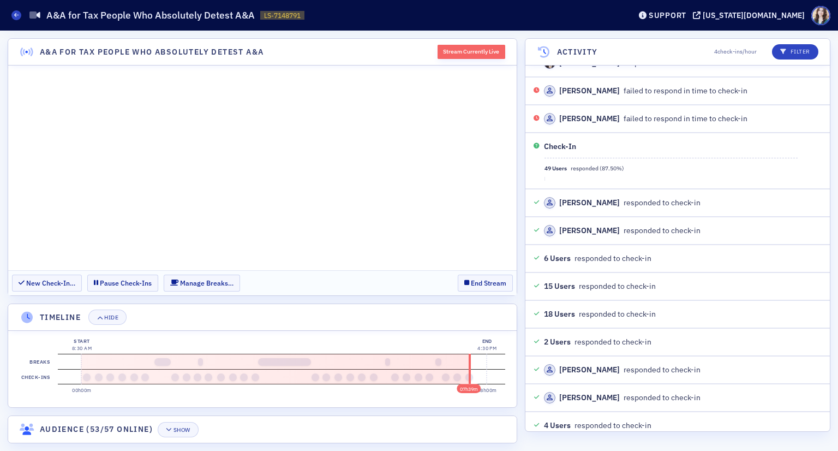
scroll to position [7085, 0]
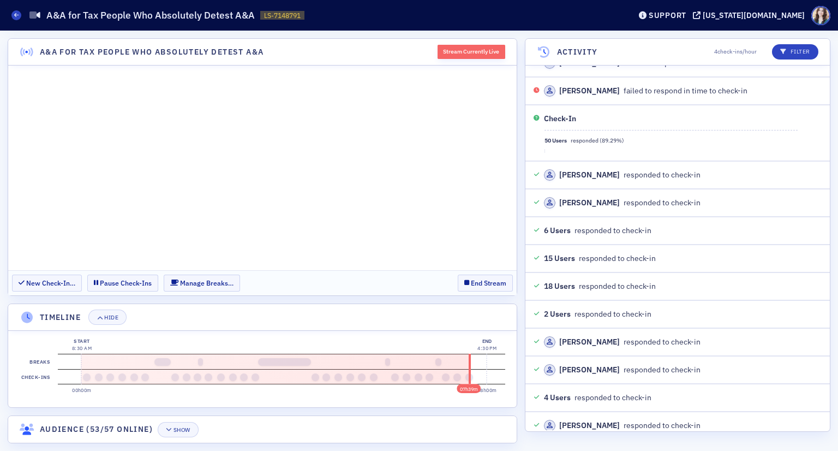
click at [485, 314] on header "Timeline Hide" at bounding box center [262, 317] width 509 height 27
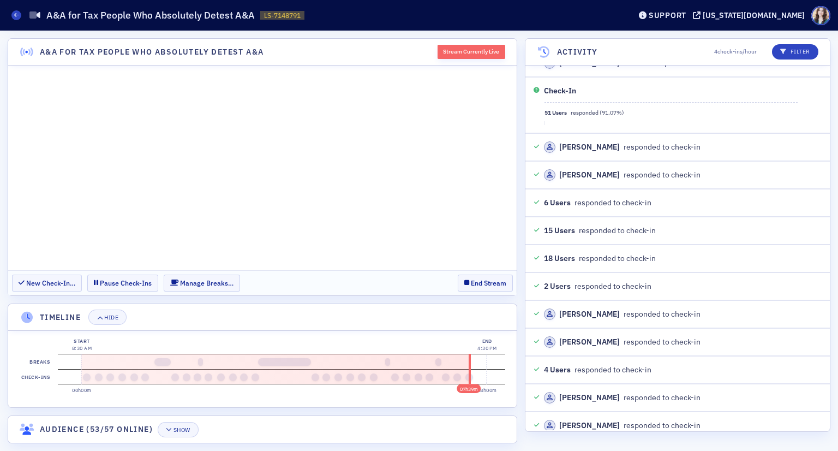
click at [483, 315] on header "Timeline Hide" at bounding box center [262, 317] width 509 height 27
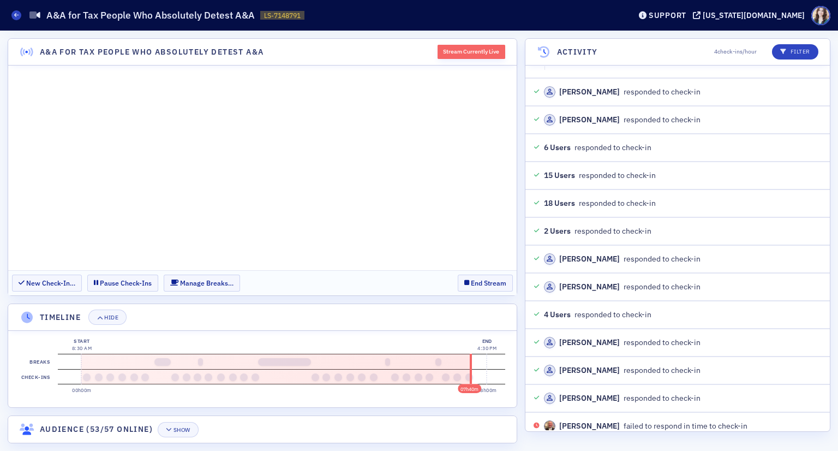
scroll to position [7195, 0]
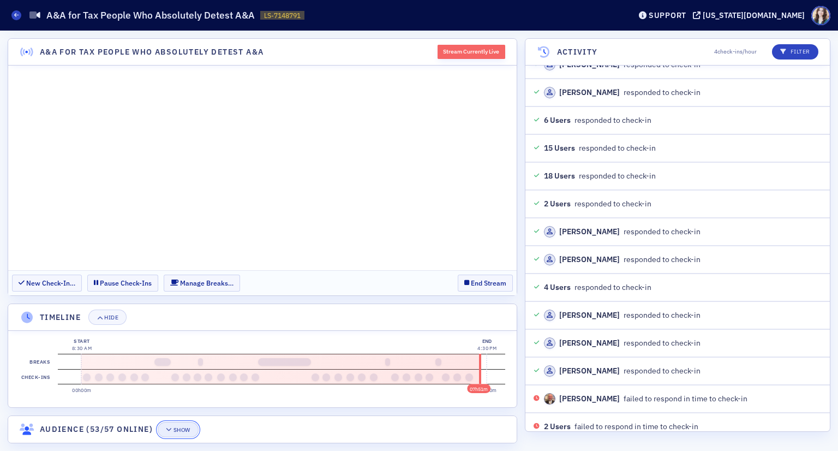
click at [174, 434] on button "Show" at bounding box center [178, 429] width 41 height 15
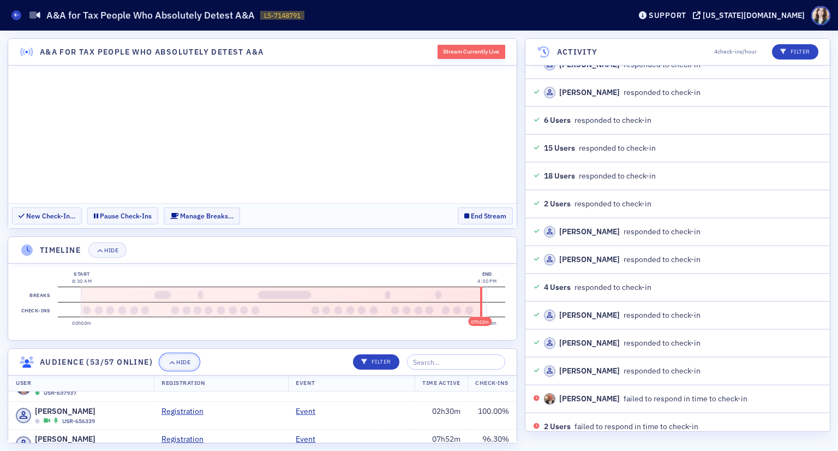
scroll to position [1005, 0]
click at [486, 409] on td "103.70 %" at bounding box center [492, 417] width 49 height 28
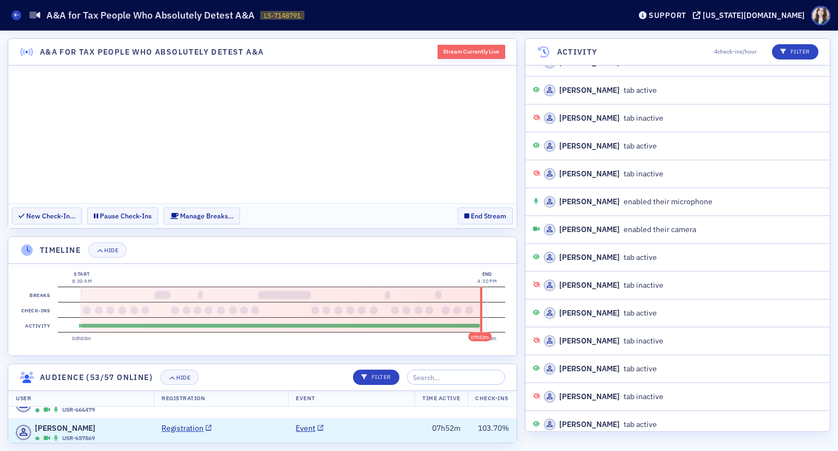
scroll to position [5527, 0]
click at [494, 428] on td "100.00 %" at bounding box center [492, 433] width 49 height 28
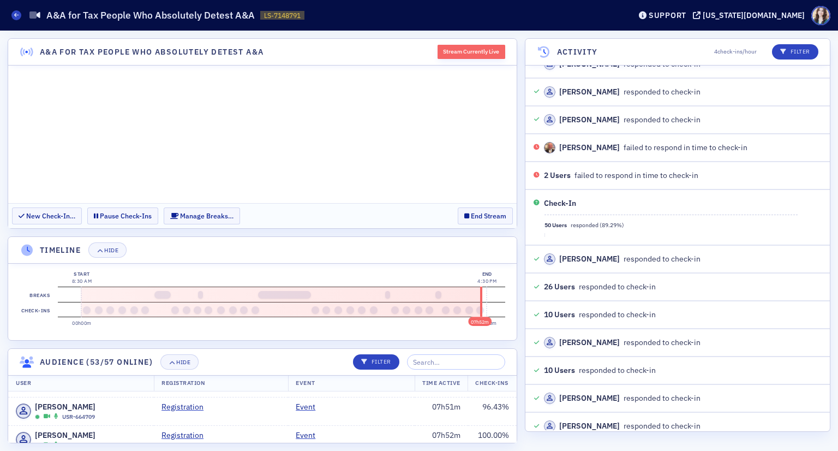
scroll to position [0, 0]
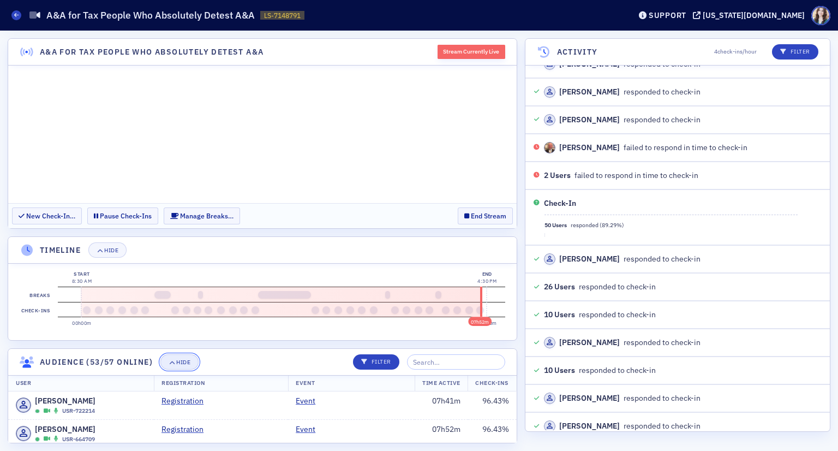
click at [176, 359] on span "Hide" at bounding box center [180, 362] width 22 height 6
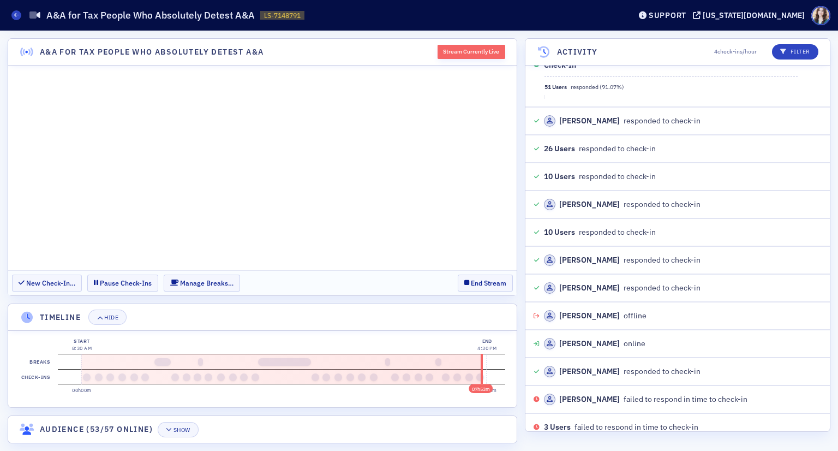
scroll to position [7305, 0]
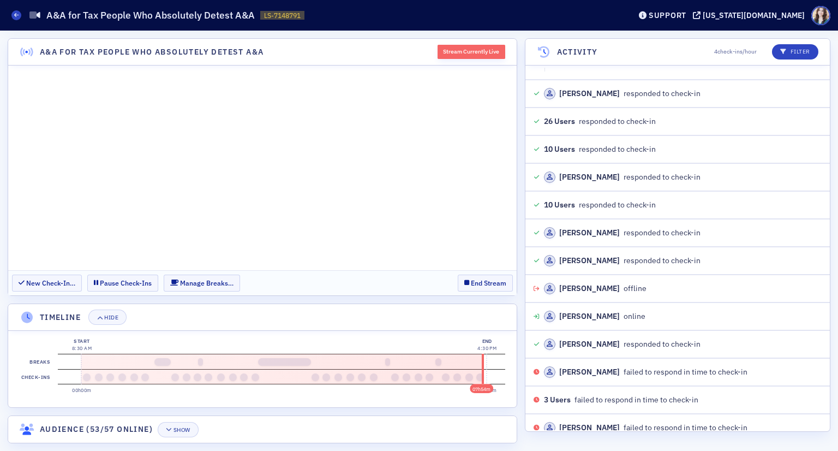
click at [388, 279] on section "New Check-In… Pause Check-Ins Manage Breaks… End Stream" at bounding box center [262, 282] width 509 height 25
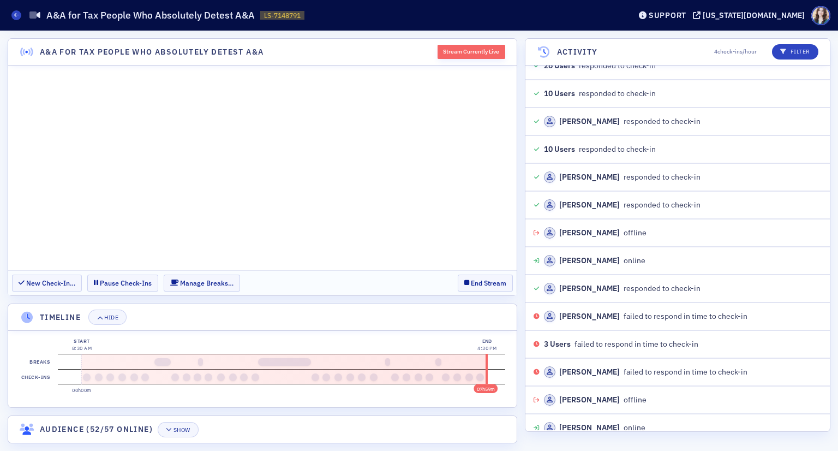
scroll to position [7388, 0]
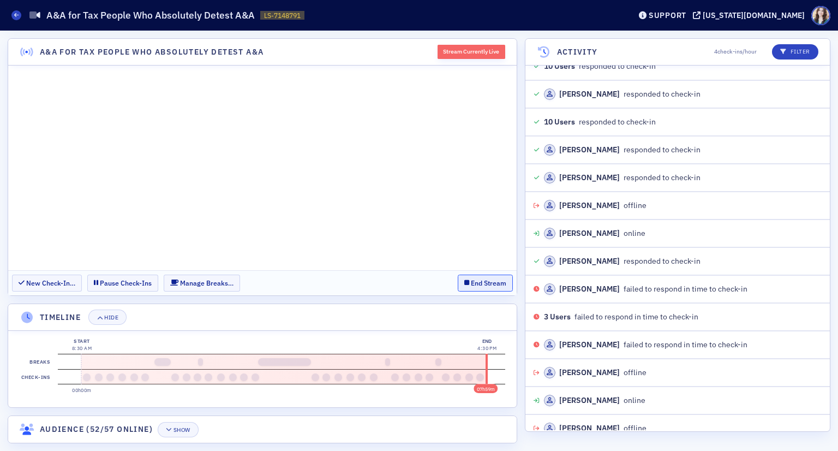
click at [482, 283] on button "End Stream" at bounding box center [485, 282] width 55 height 17
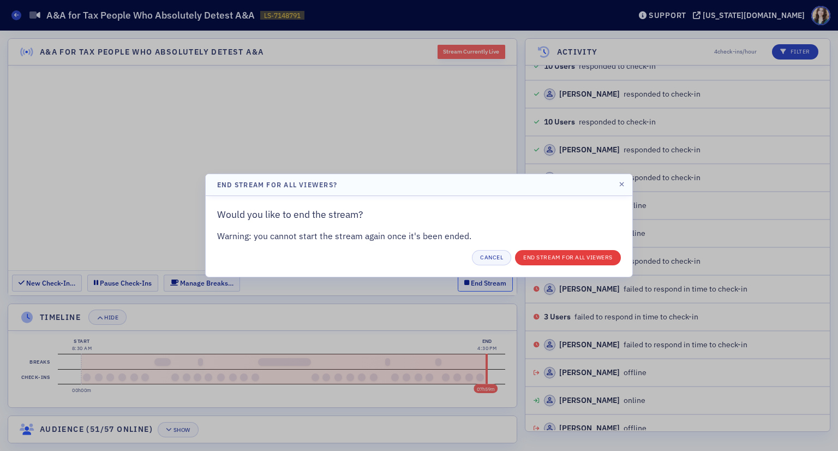
scroll to position [7416, 0]
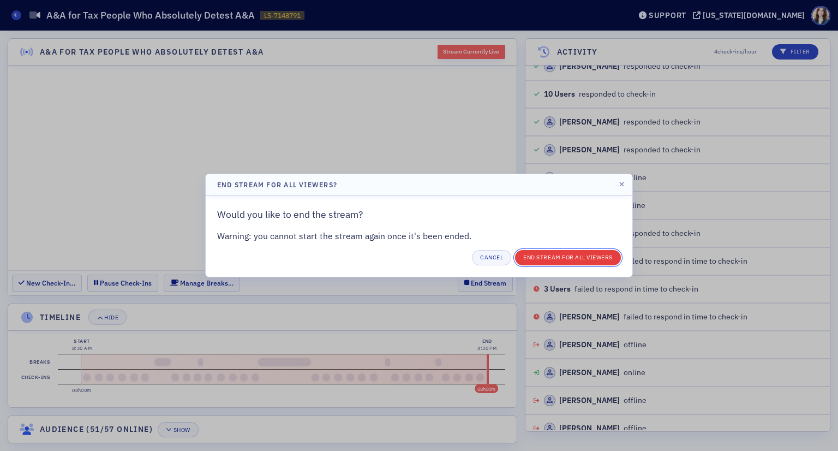
click at [529, 258] on button "End Stream for all Viewers" at bounding box center [568, 257] width 106 height 15
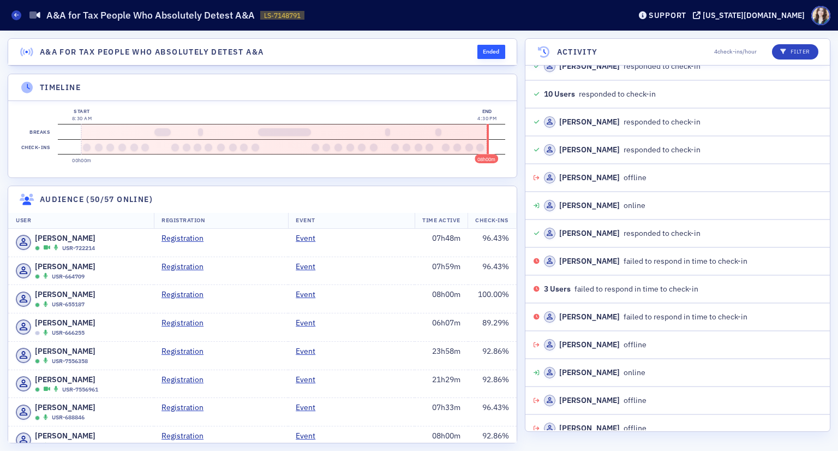
scroll to position [7444, 0]
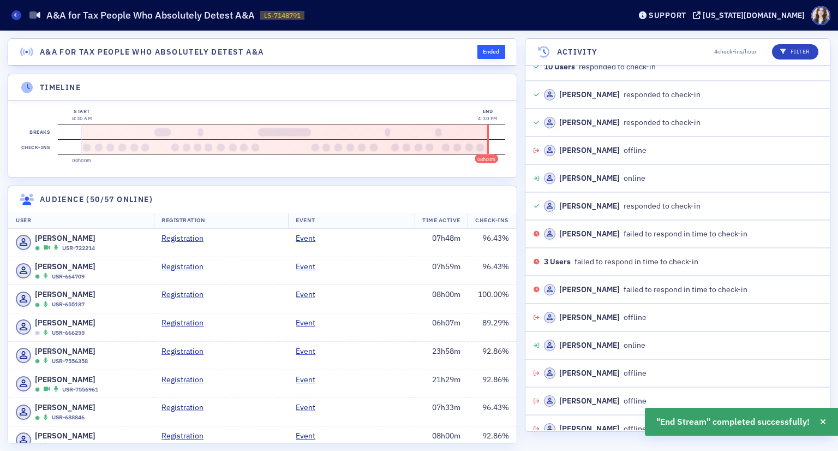
click at [465, 54] on header "A&A for Tax People Who Absolutely Detest A&A Ended" at bounding box center [262, 52] width 509 height 27
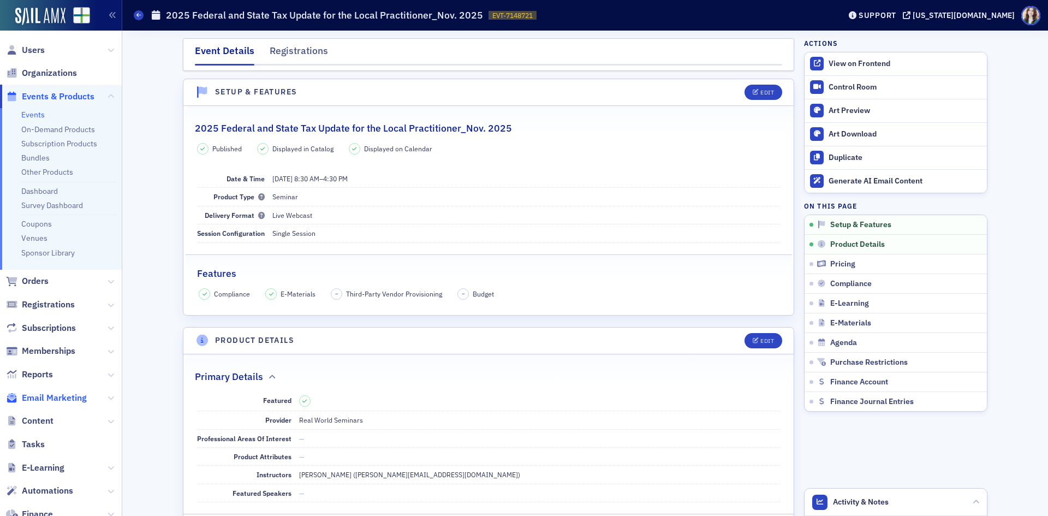
click at [49, 398] on span "Email Marketing" at bounding box center [54, 398] width 65 height 12
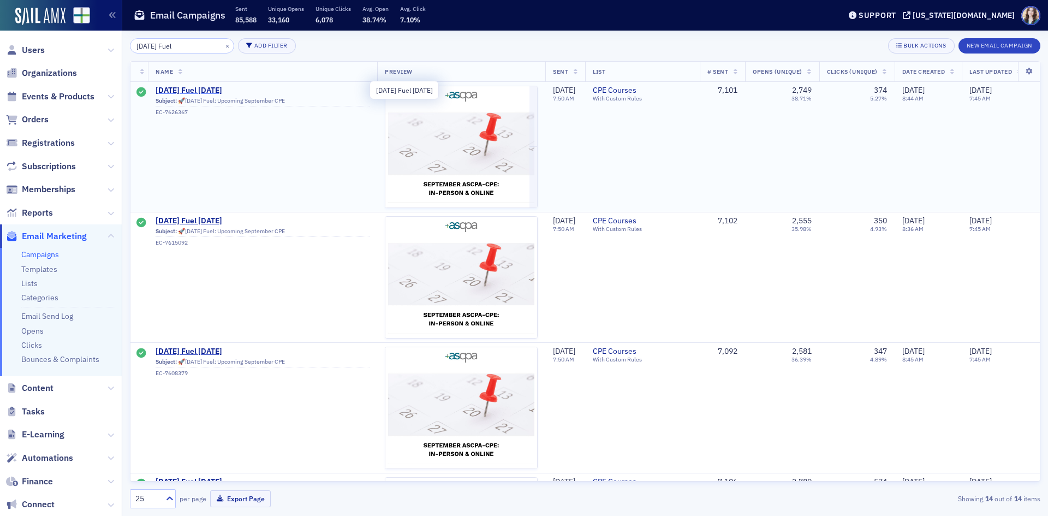
type input "Friday Fuel"
click at [206, 89] on span "Friday Fuel 9/19/25" at bounding box center [263, 91] width 214 height 10
click at [188, 87] on span "Friday Fuel 9/19/25" at bounding box center [263, 91] width 214 height 10
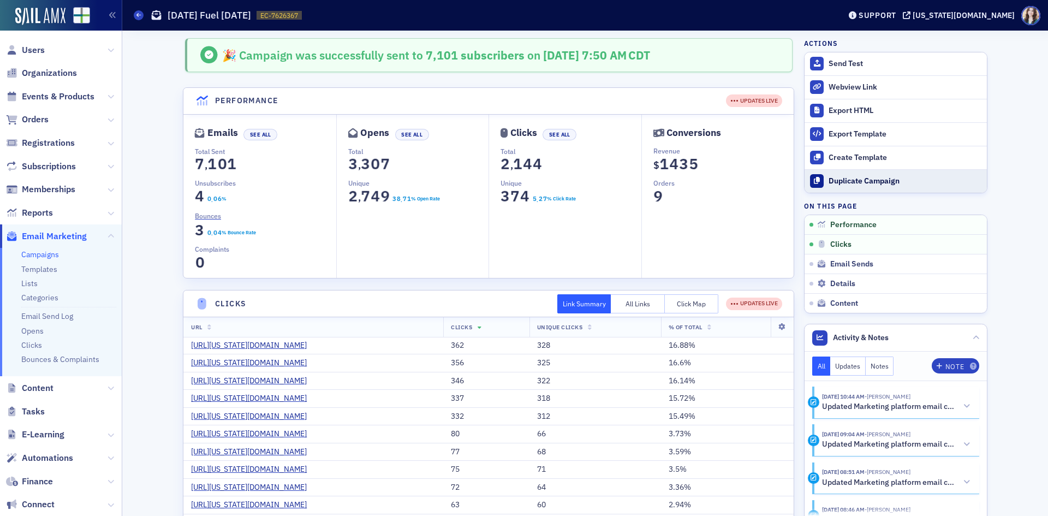
click at [868, 183] on div "Duplicate Campaign" at bounding box center [904, 181] width 153 height 10
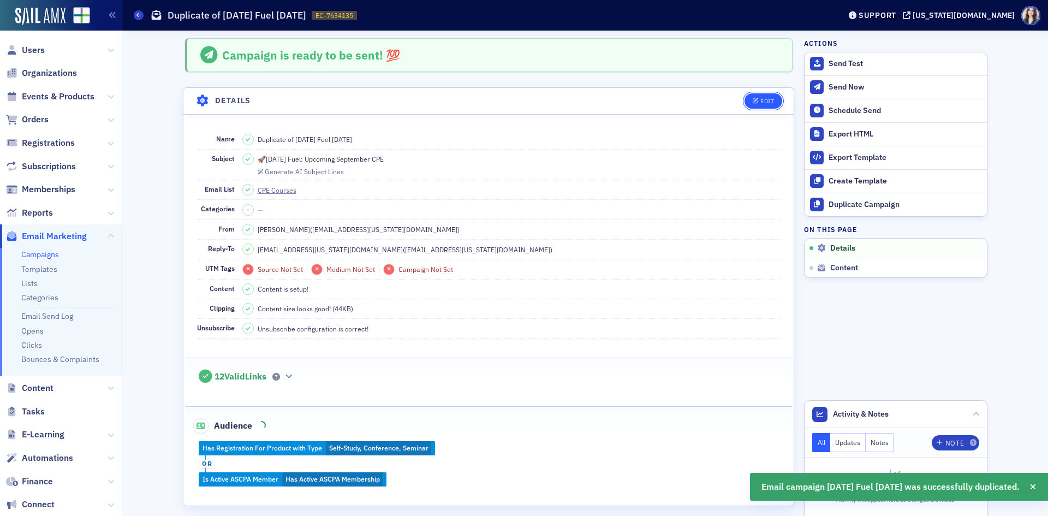
click at [760, 101] on div "Edit" at bounding box center [767, 101] width 14 height 6
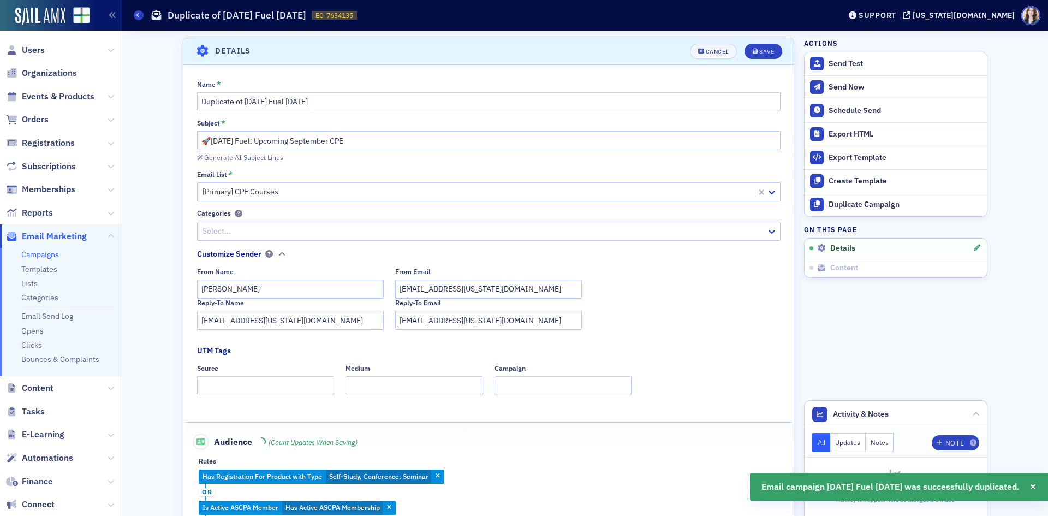
scroll to position [51, 0]
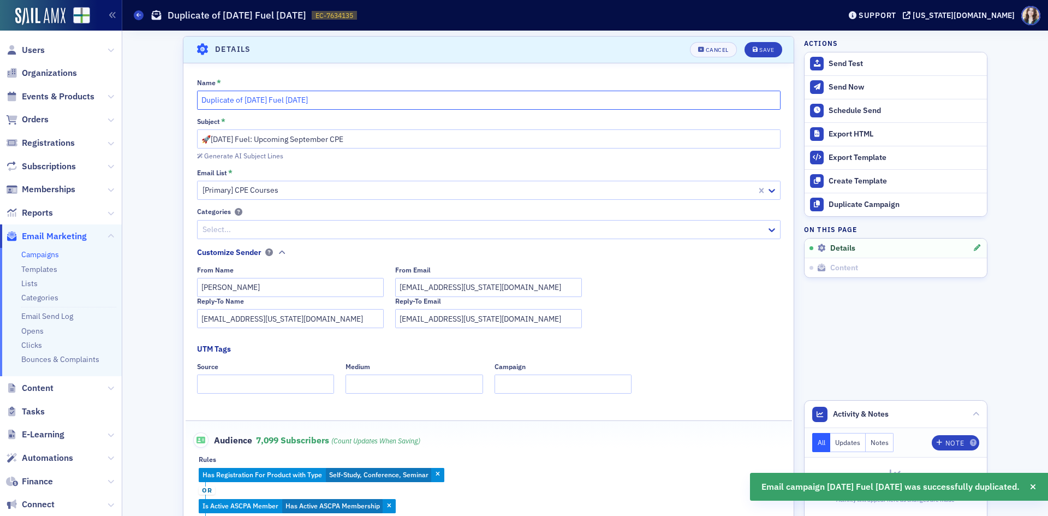
click at [296, 101] on input "Duplicate of Friday Fuel 9/19/25" at bounding box center [488, 100] width 583 height 19
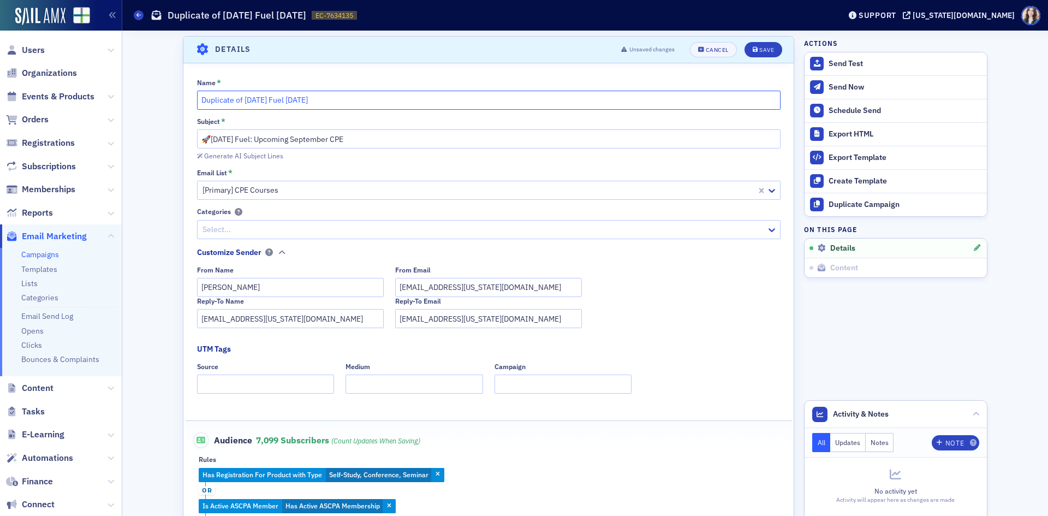
drag, startPoint x: 240, startPoint y: 103, endPoint x: 176, endPoint y: 113, distance: 64.7
type input "Friday Fuel 9/26/25"
click at [770, 56] on button "Save" at bounding box center [763, 49] width 38 height 15
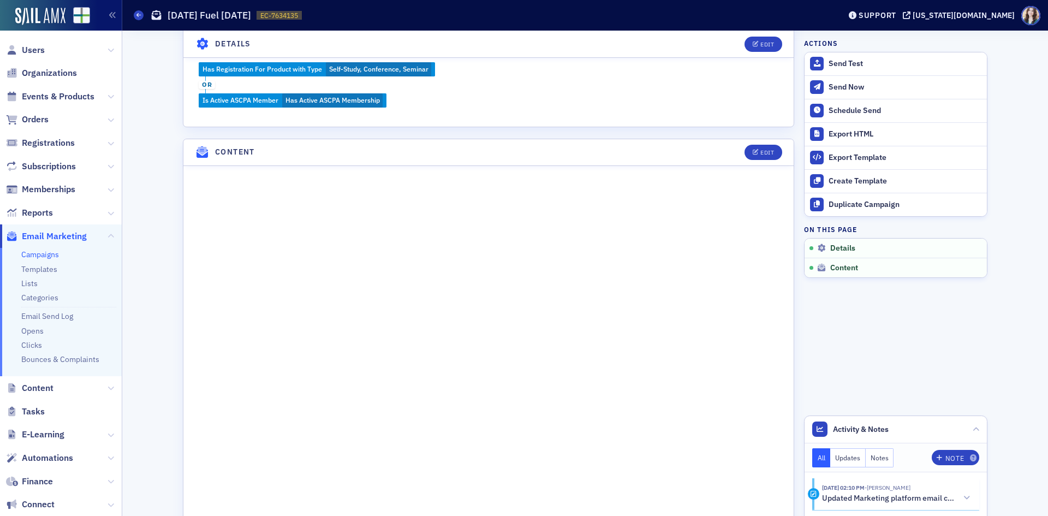
scroll to position [433, 0]
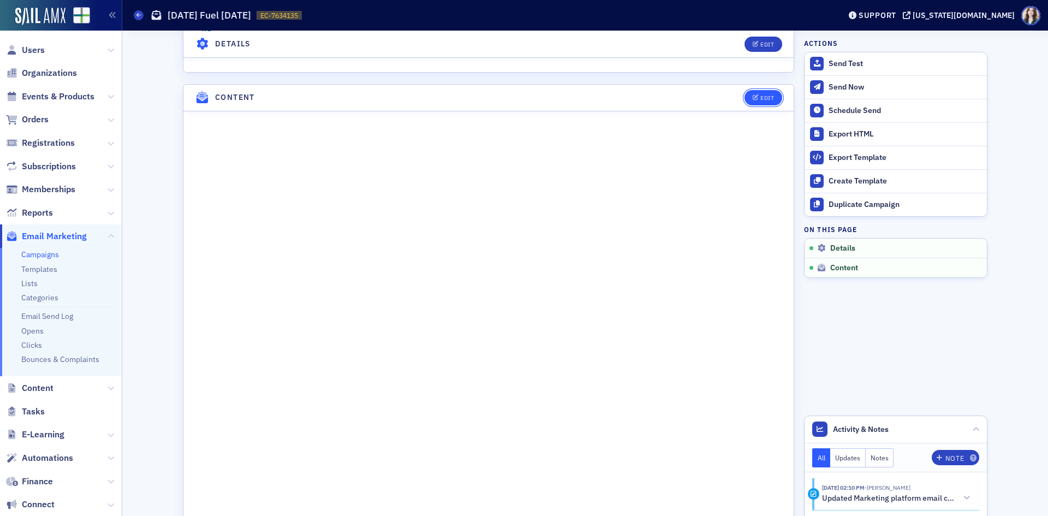
click at [763, 90] on div "Edit" at bounding box center [759, 97] width 45 height 15
click at [764, 95] on div "Edit" at bounding box center [767, 98] width 14 height 6
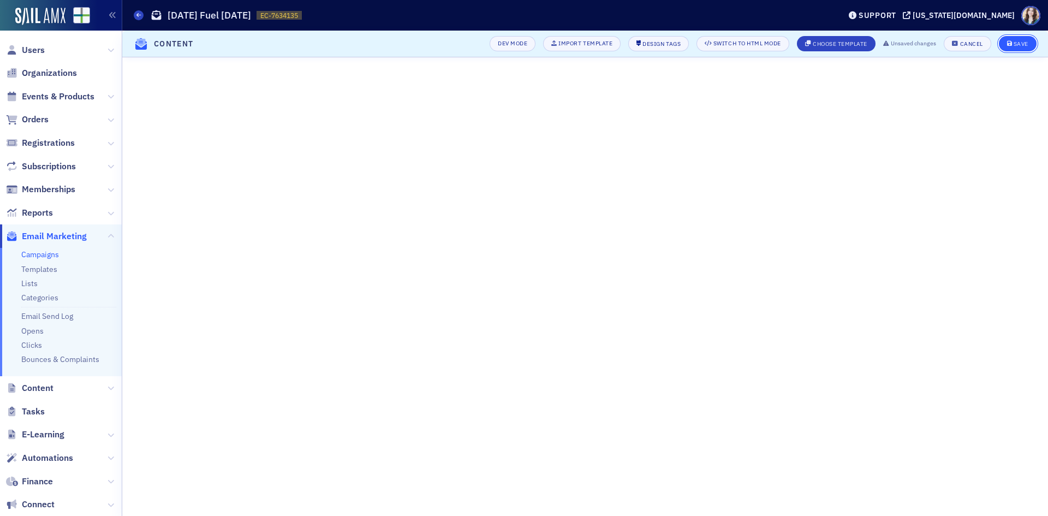
click at [1013, 39] on button "Save" at bounding box center [1018, 43] width 38 height 15
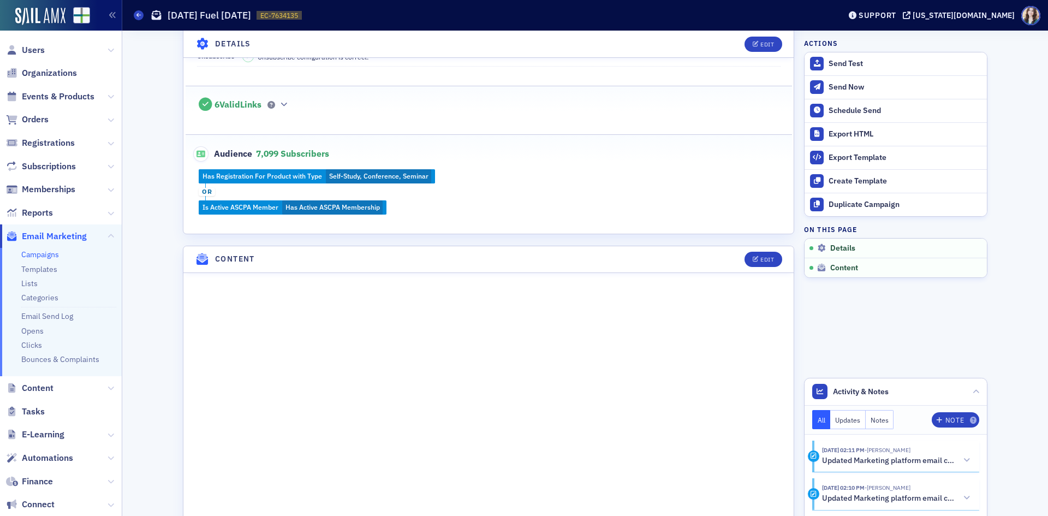
scroll to position [273, 0]
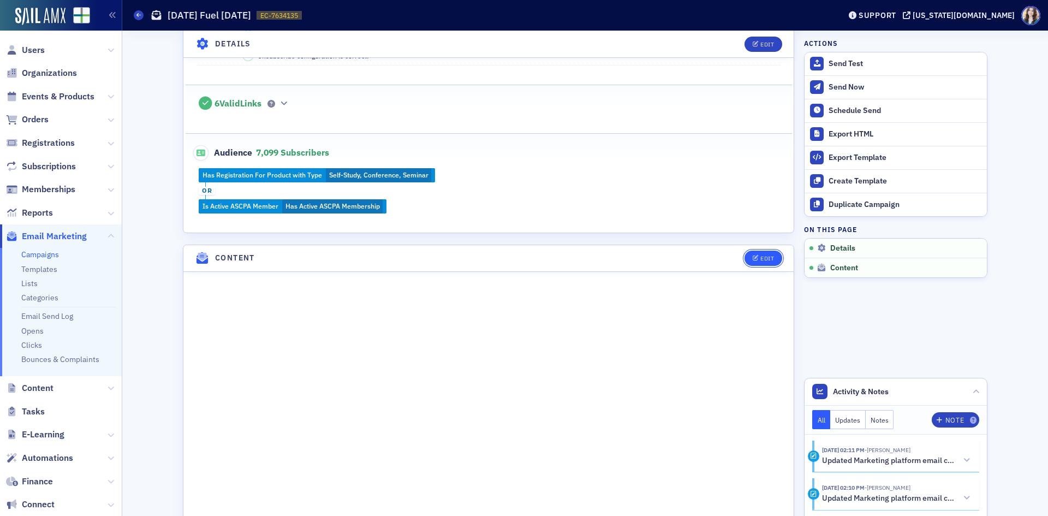
click at [775, 260] on button "Edit" at bounding box center [763, 257] width 38 height 15
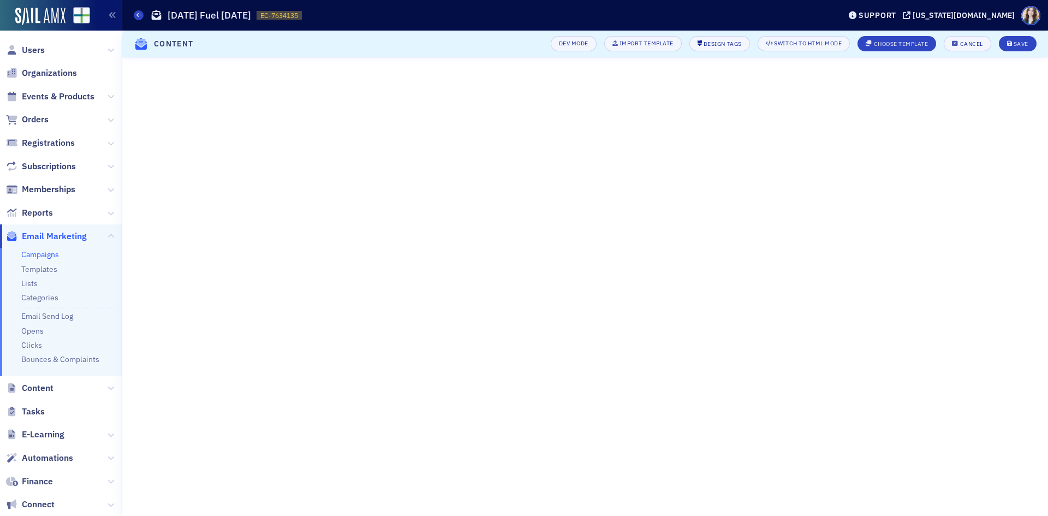
scroll to position [9, 0]
click at [1025, 42] on div "Save" at bounding box center [1020, 44] width 15 height 6
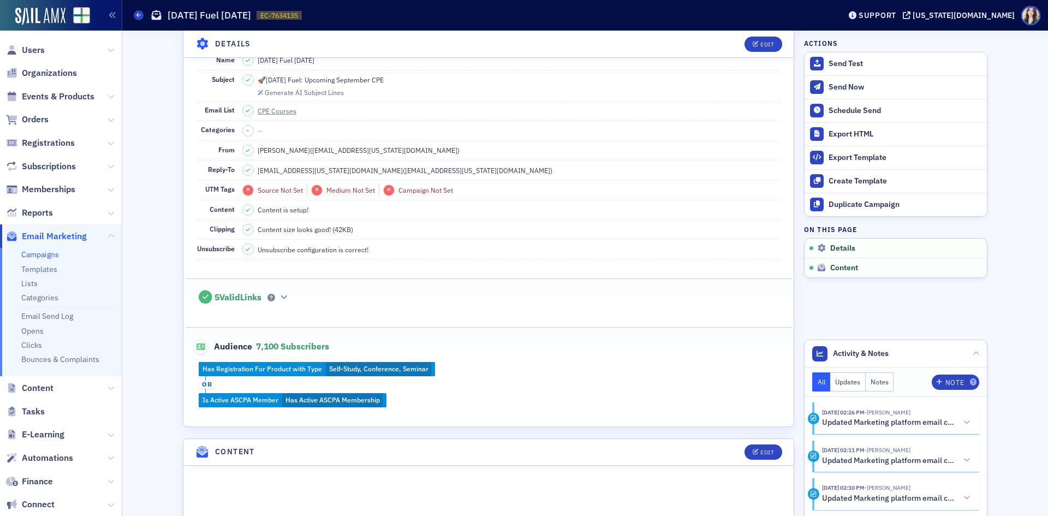
scroll to position [0, 0]
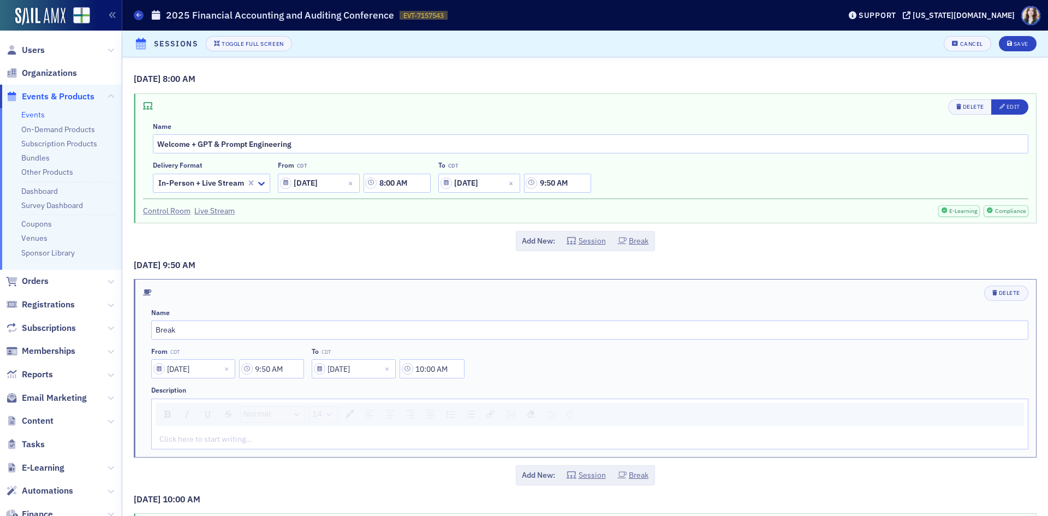
scroll to position [1545, 0]
click at [963, 39] on button "Cancel" at bounding box center [966, 43] width 47 height 15
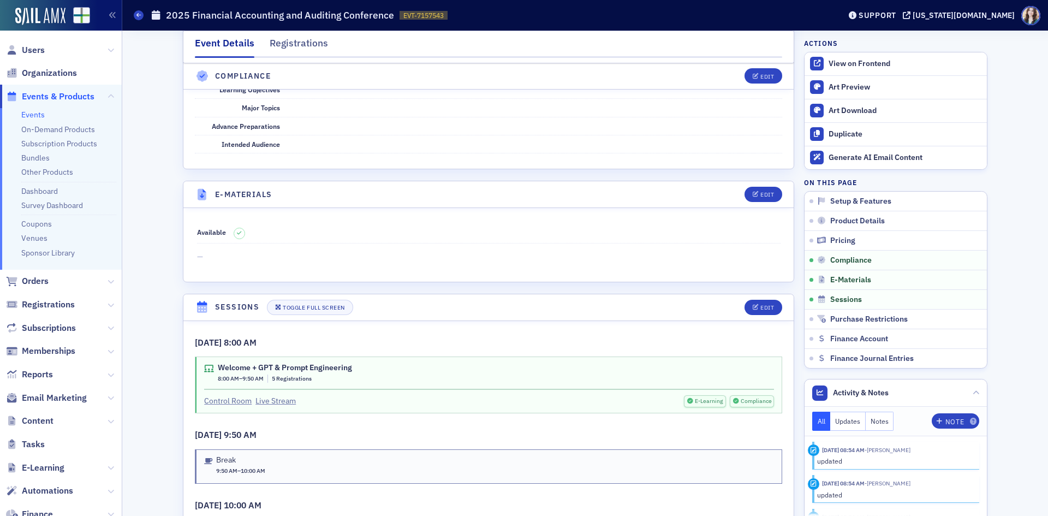
scroll to position [1403, 0]
click at [29, 110] on link "Events" at bounding box center [32, 115] width 23 height 10
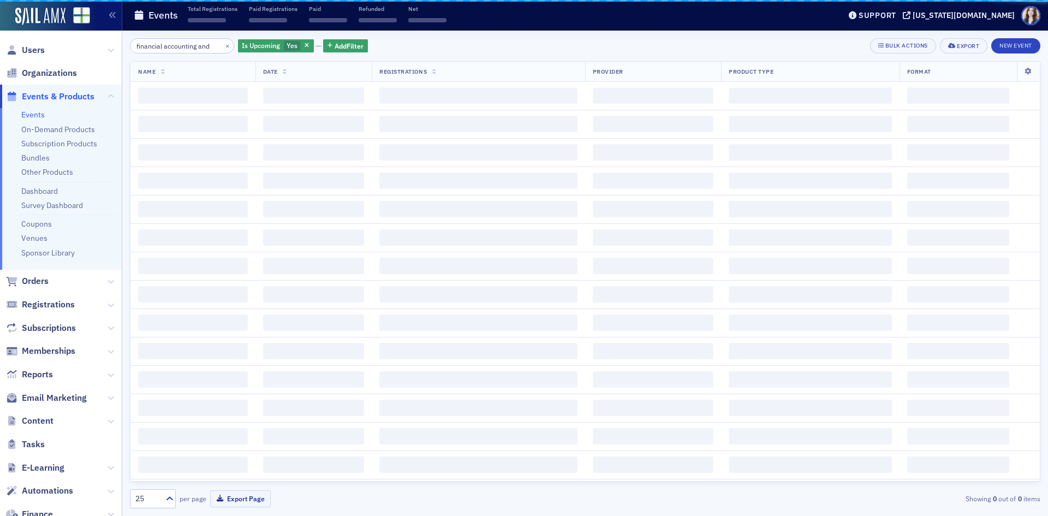
scroll to position [0, 1]
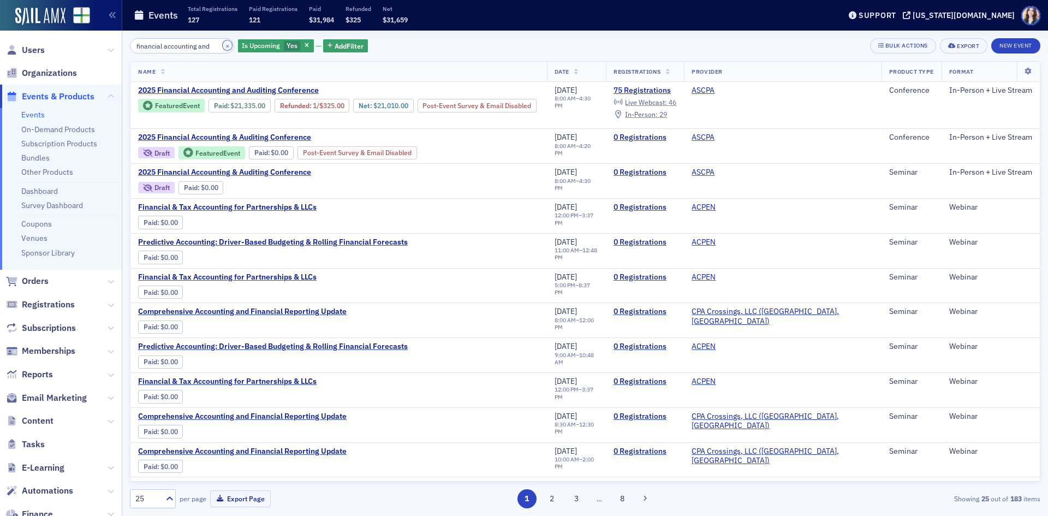
click at [223, 49] on button "×" at bounding box center [228, 45] width 10 height 10
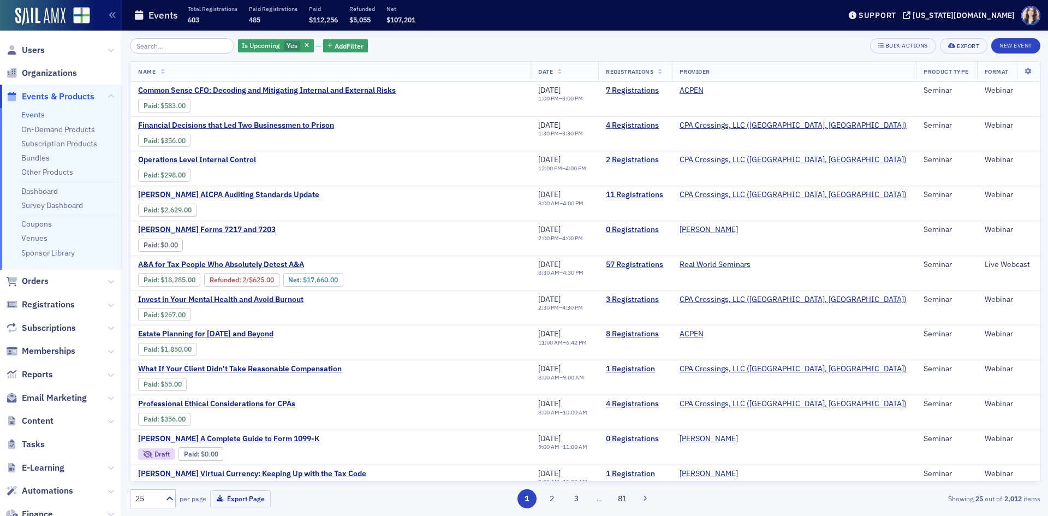
click at [482, 33] on div "Is Upcoming Yes Add Filter Bulk Actions Export New Event Name Date Registration…" at bounding box center [585, 273] width 910 height 485
click at [1031, 43] on button "New Event" at bounding box center [1015, 45] width 49 height 15
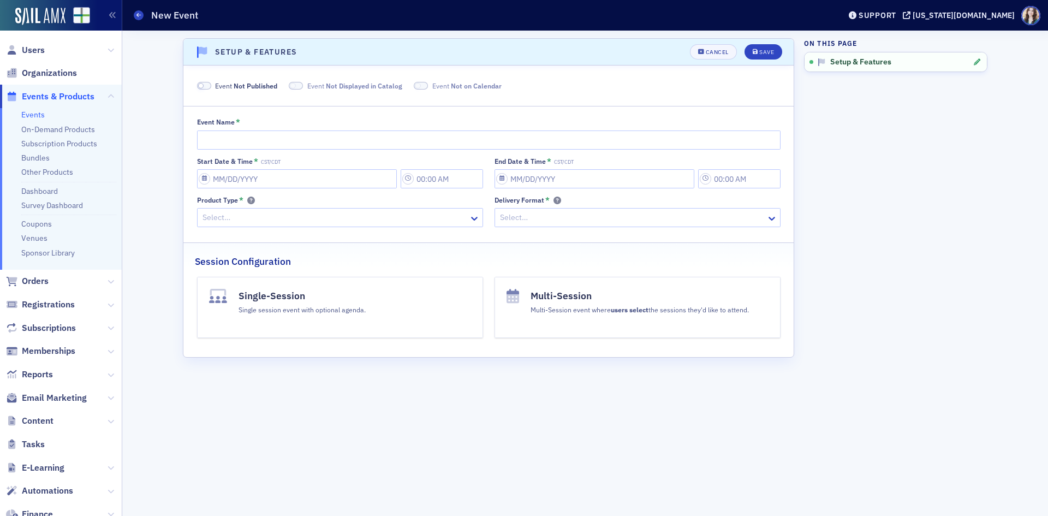
click at [309, 128] on div "Event Name *" at bounding box center [488, 133] width 583 height 31
click at [306, 132] on input "Event Name *" at bounding box center [488, 139] width 583 height 19
click at [228, 136] on input "2025 FAC Test Run 2" at bounding box center [488, 139] width 583 height 19
type input "2025 FAAC Test Run 2"
click at [283, 175] on input "Start Date & Time * CST/CDT" at bounding box center [297, 178] width 200 height 19
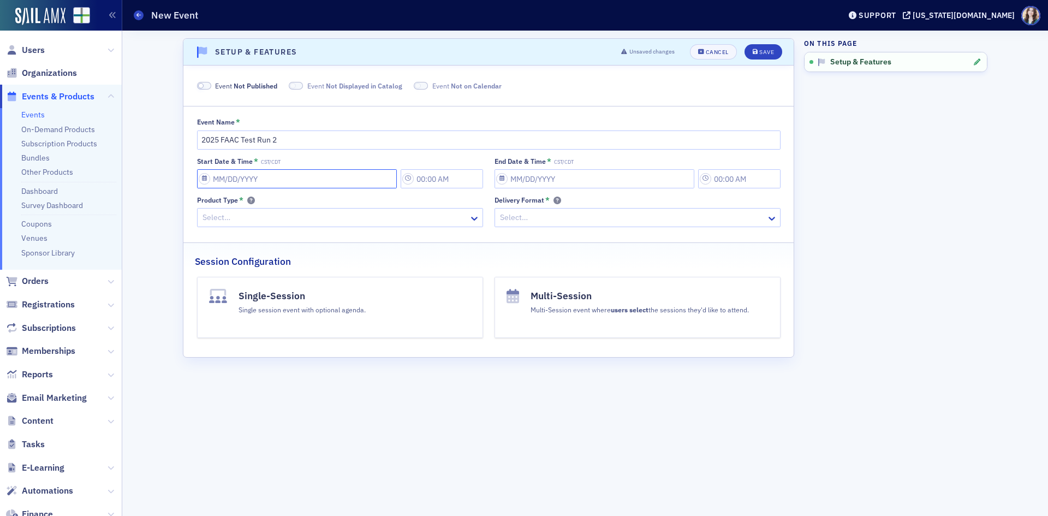
select select "8"
select select "2025"
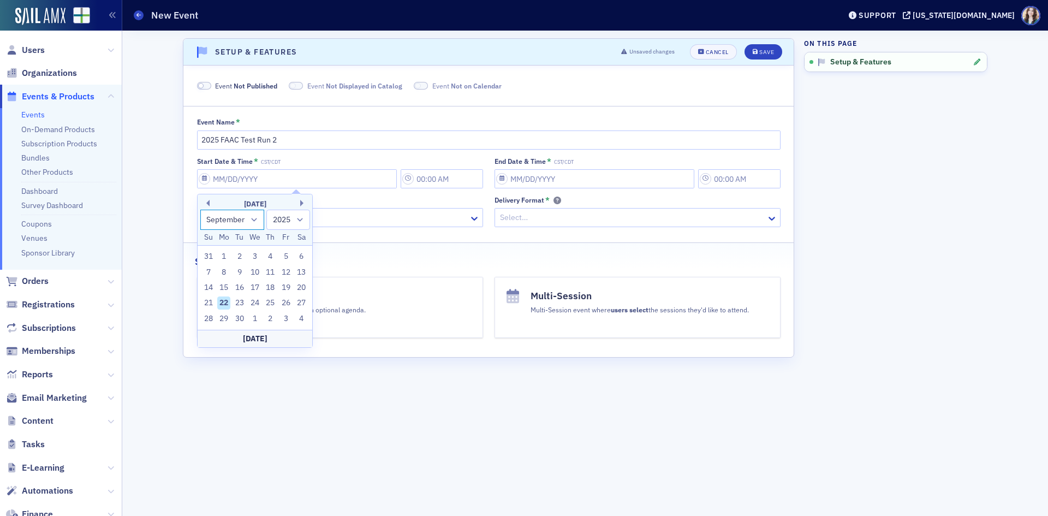
click at [249, 219] on select "January February March April May June July August September October November De…" at bounding box center [232, 220] width 64 height 20
click at [272, 273] on div "11" at bounding box center [270, 272] width 13 height 13
type input "09/11/2025"
type input "2:00 PM"
type input "09/11/2025"
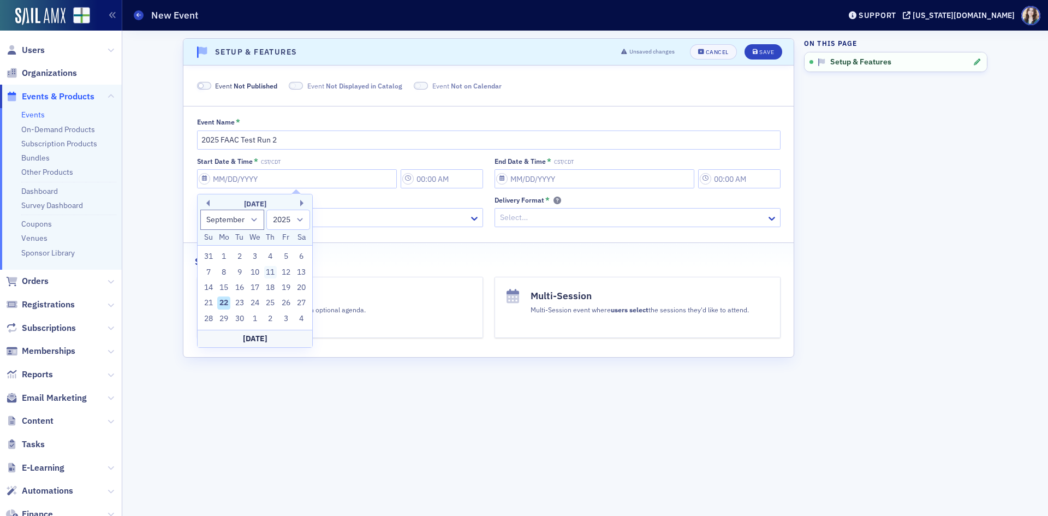
type input "3:00 PM"
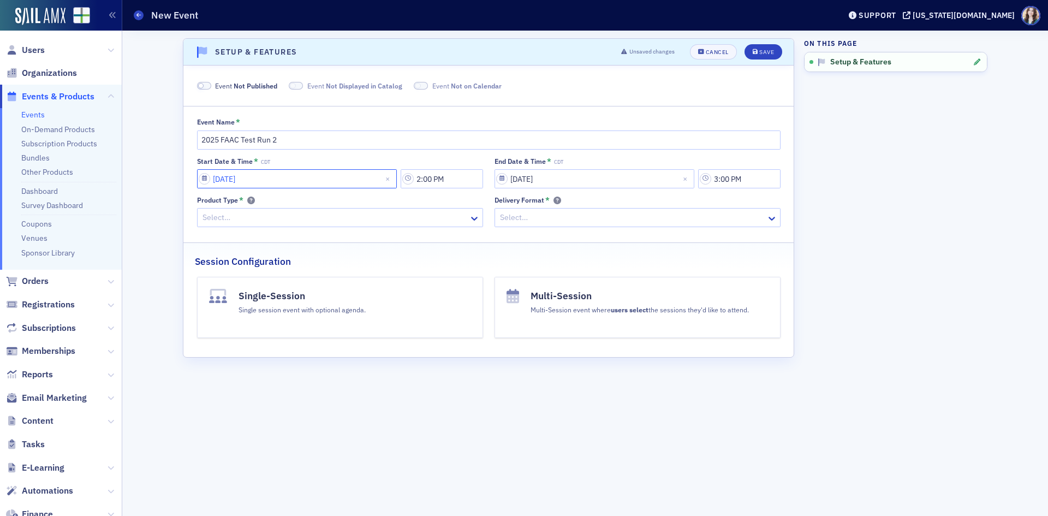
click at [274, 183] on input "09/11/2025" at bounding box center [297, 178] width 200 height 19
select select "8"
select select "2025"
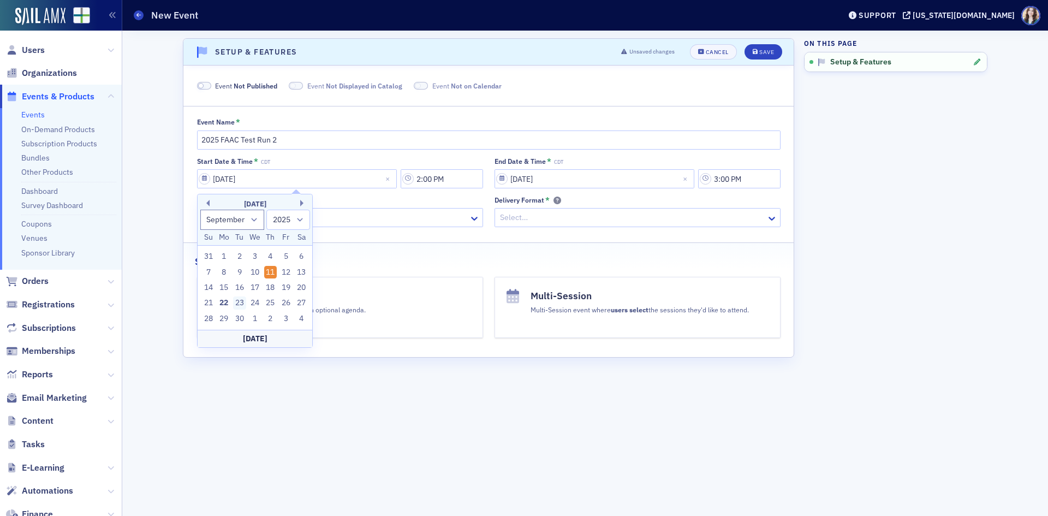
click at [238, 298] on div "23" at bounding box center [239, 302] width 13 height 13
type input "09/23/2025"
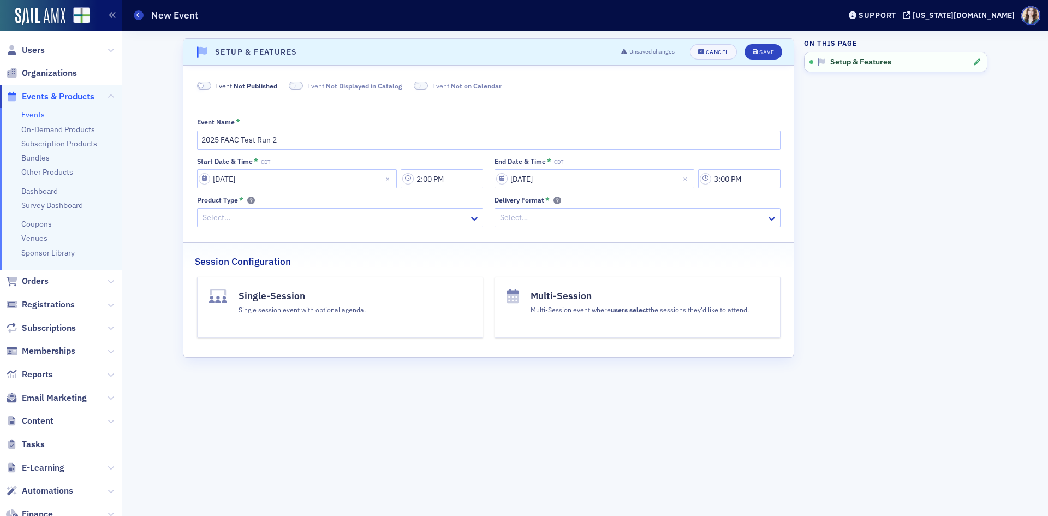
click at [574, 168] on div "End Date & Time * CDT 09/11/2025 3:00 PM" at bounding box center [637, 172] width 286 height 31
select select "8"
select select "2025"
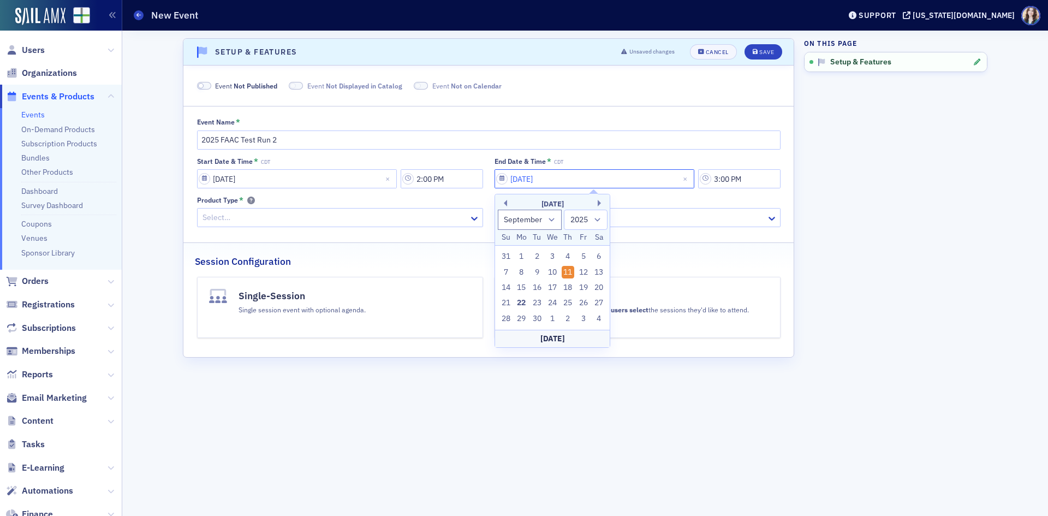
click at [574, 175] on input "09/11/2025" at bounding box center [594, 178] width 200 height 19
click at [530, 299] on div "23" at bounding box center [536, 302] width 13 height 13
type input "09/23/2025"
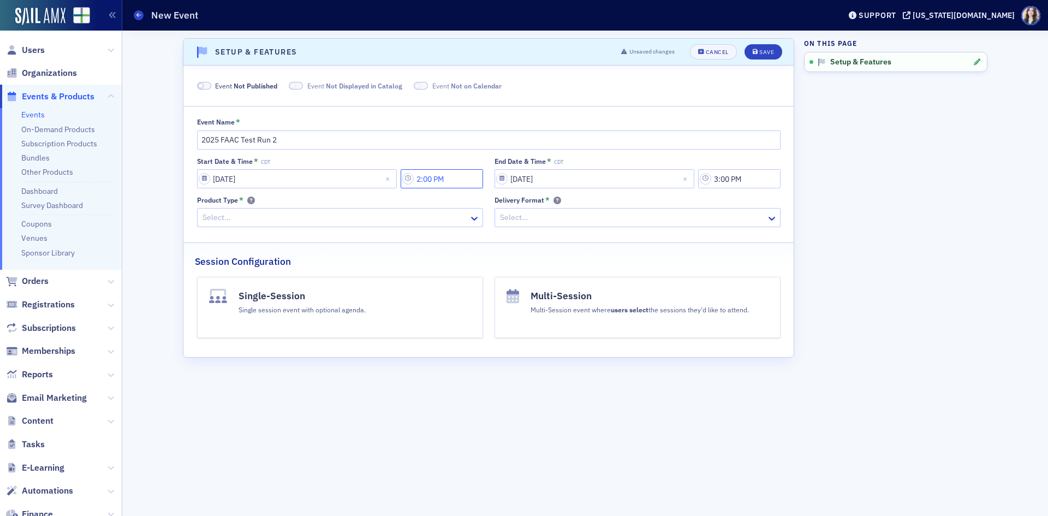
click at [463, 177] on input "2:00 PM" at bounding box center [442, 178] width 82 height 19
click at [562, 181] on icon at bounding box center [565, 179] width 11 height 11
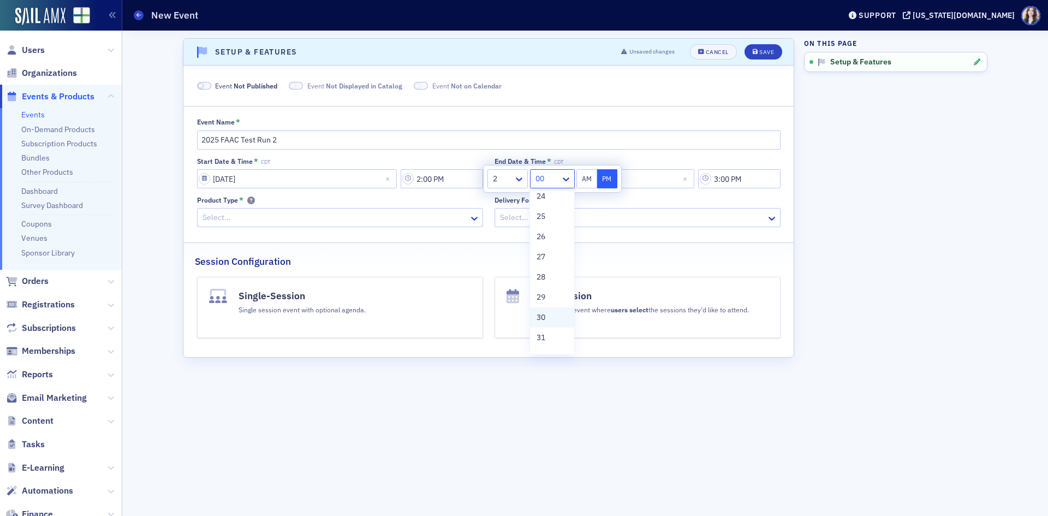
click at [552, 313] on div "30" at bounding box center [551, 317] width 31 height 11
type input "2:30 PM"
click at [755, 239] on div "Event Not Published Event Not Displayed in Catalog Event Not on Calendar Event …" at bounding box center [488, 211] width 587 height 261
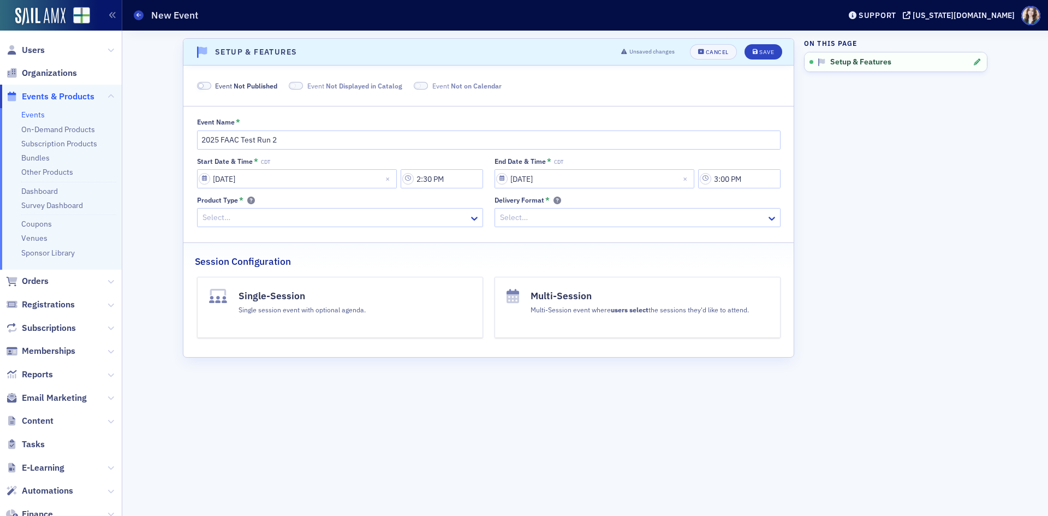
click at [404, 223] on div at bounding box center [334, 218] width 266 height 14
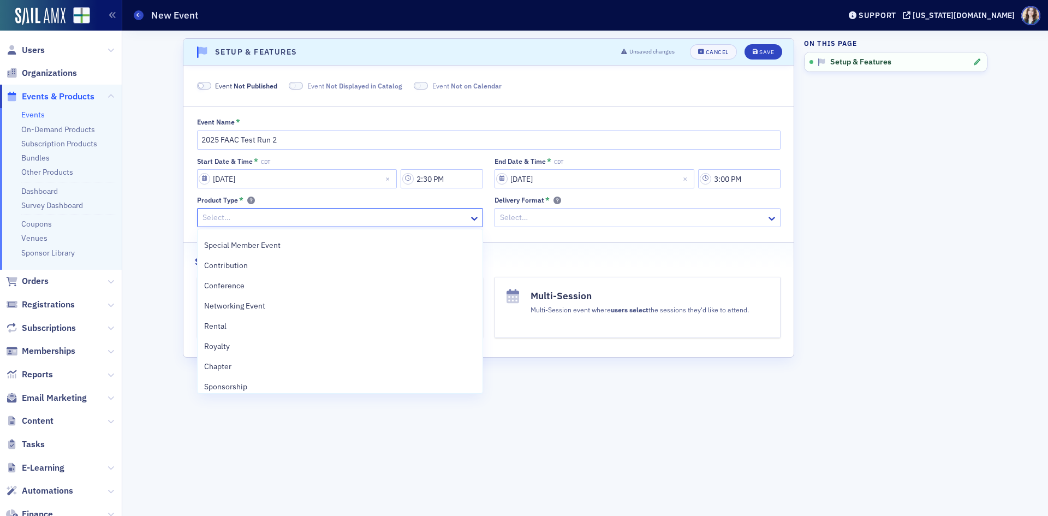
scroll to position [244, 0]
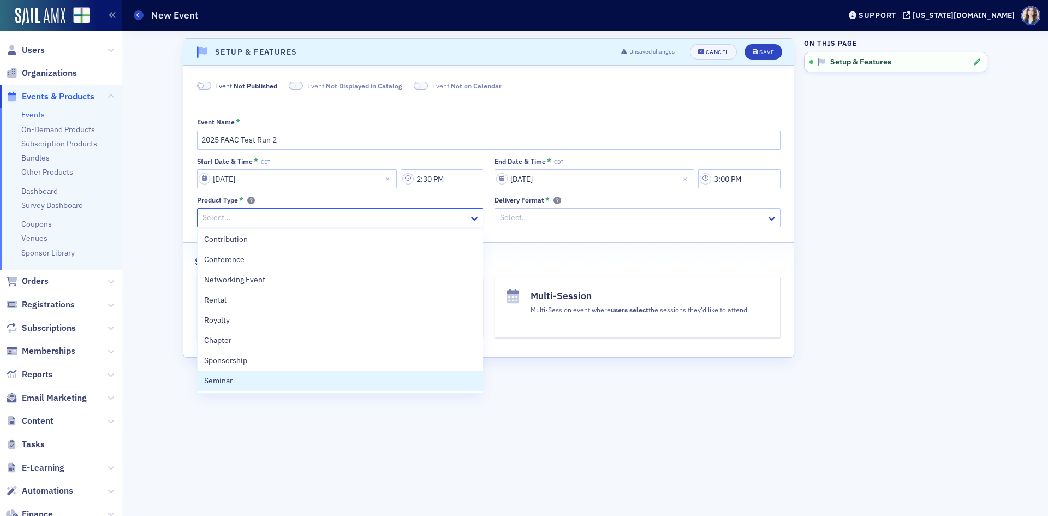
click at [306, 391] on div "Advertising Community Event Commissions Meeting [Delete] On-Demand Self-Study B…" at bounding box center [340, 311] width 285 height 164
click at [297, 387] on div "Seminar" at bounding box center [340, 381] width 285 height 20
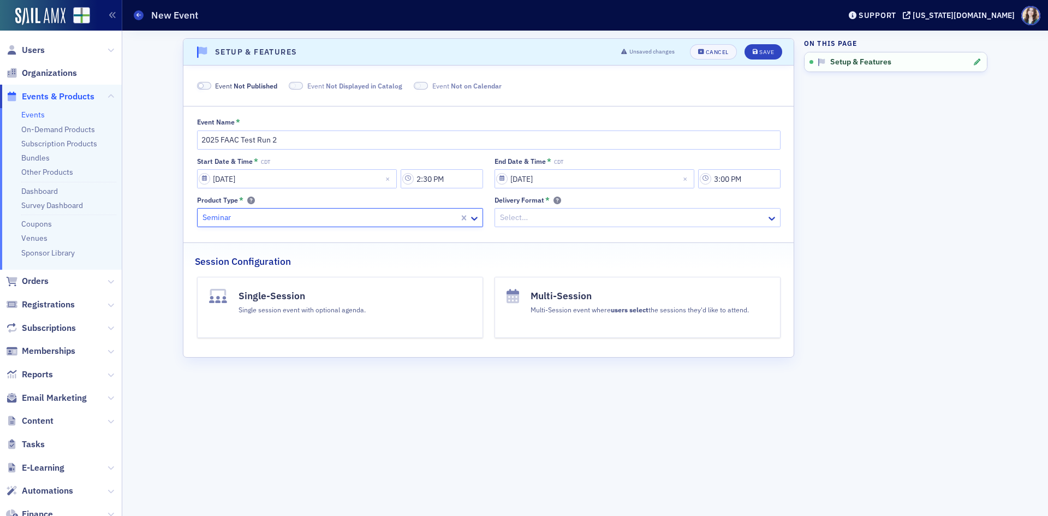
click at [518, 225] on div "Select…" at bounding box center [630, 218] width 271 height 16
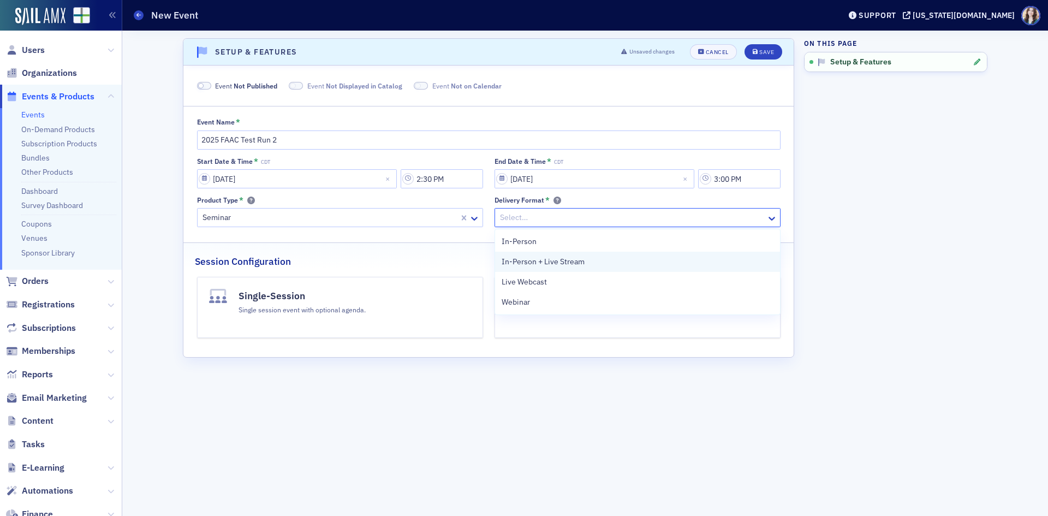
click at [529, 268] on div "In-Person + Live Stream" at bounding box center [637, 262] width 285 height 20
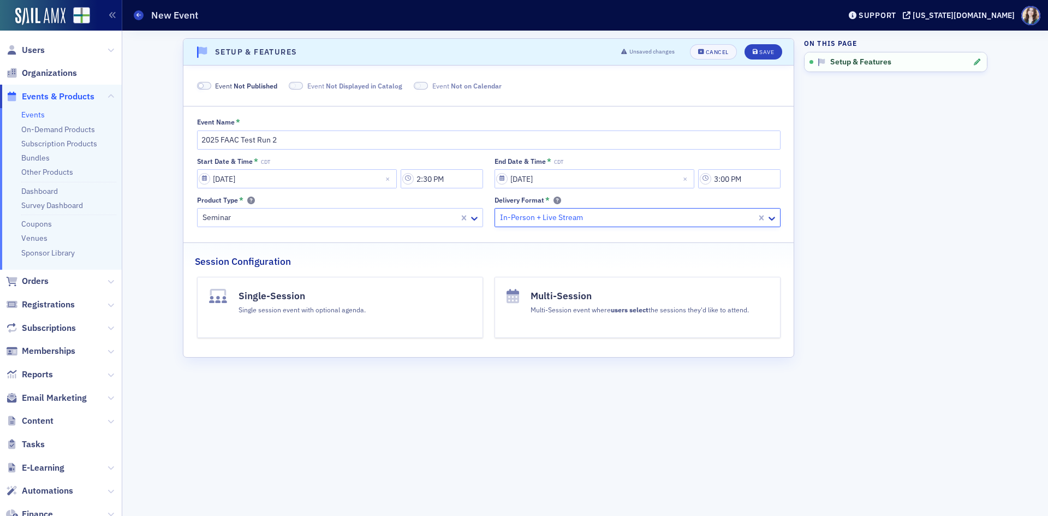
click at [570, 303] on div "Multi-Session event where users select the sessions they'd like to attend." at bounding box center [639, 309] width 218 height 12
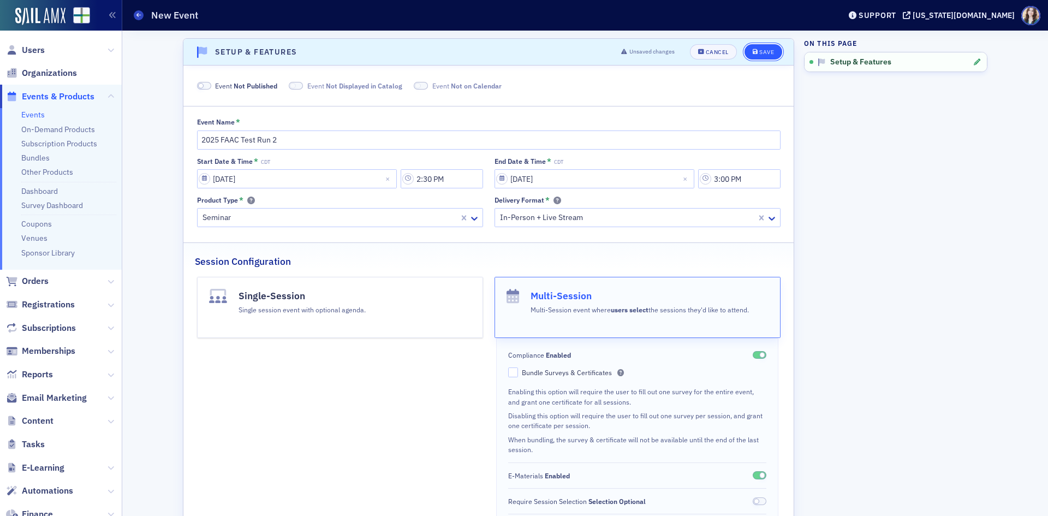
click at [760, 56] on button "Save" at bounding box center [763, 51] width 38 height 15
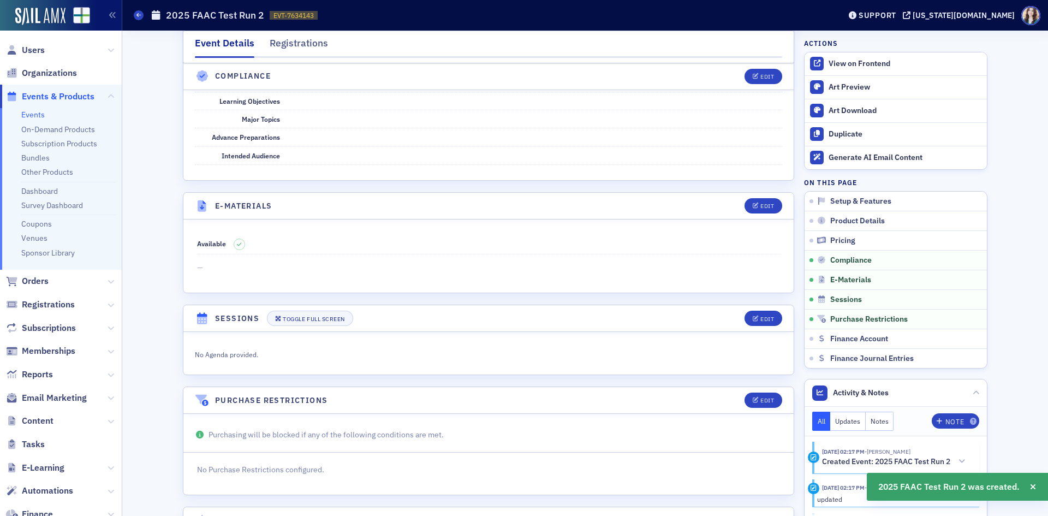
scroll to position [1542, 0]
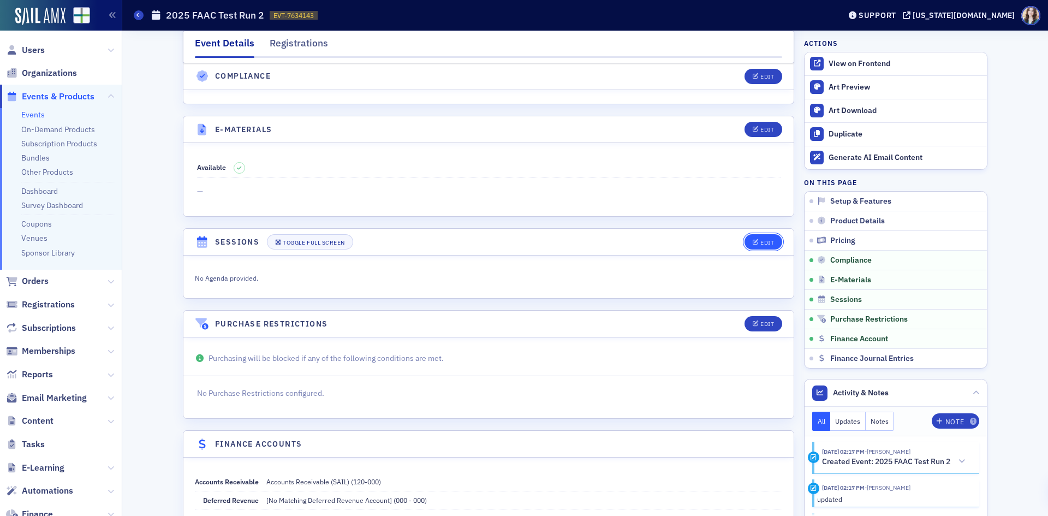
click at [767, 247] on button "Edit" at bounding box center [763, 241] width 38 height 15
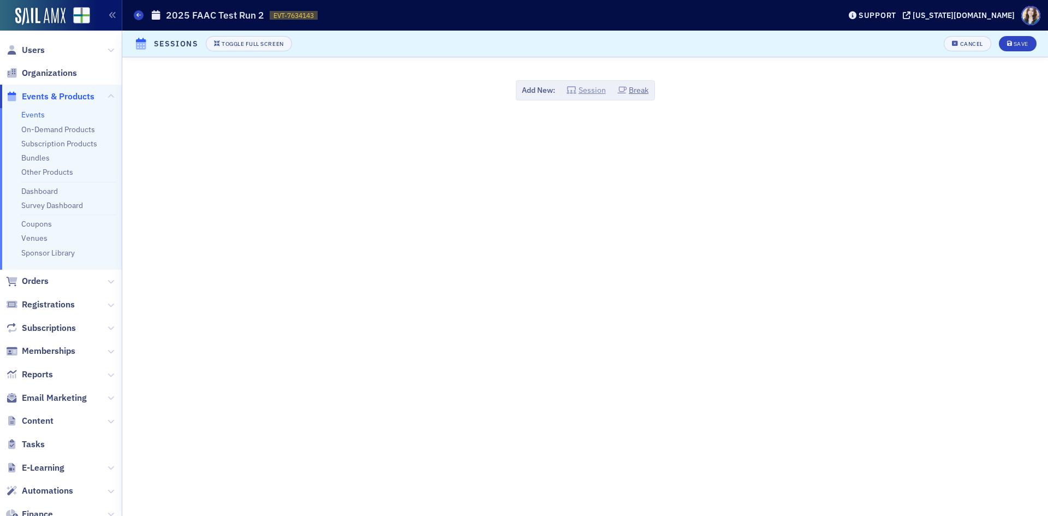
click at [592, 92] on button "Session" at bounding box center [585, 90] width 39 height 11
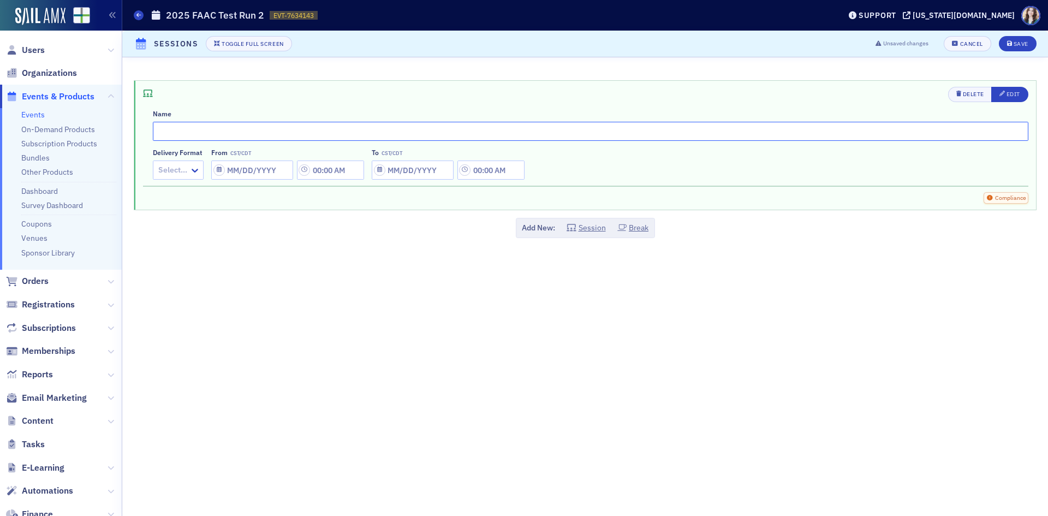
click at [602, 135] on input "text" at bounding box center [590, 131] width 875 height 19
type input "Session 1"
click at [175, 165] on div at bounding box center [172, 170] width 31 height 14
click at [193, 214] on span "In-Person + Live Stream" at bounding box center [201, 213] width 83 height 11
click at [318, 176] on input "From CST/CDT" at bounding box center [319, 169] width 82 height 19
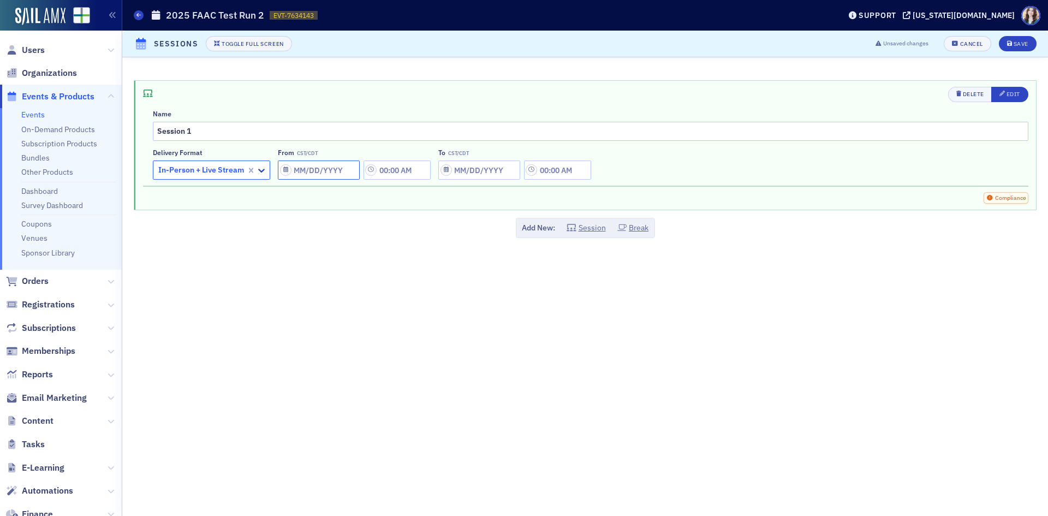
select select "8"
select select "2025"
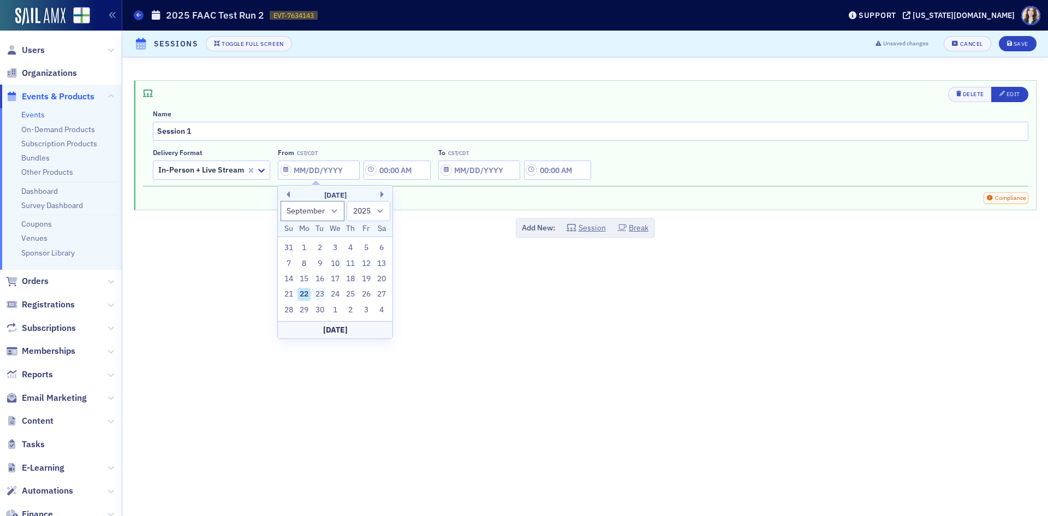
click at [321, 292] on div "23" at bounding box center [319, 294] width 13 height 13
type input "[DATE]"
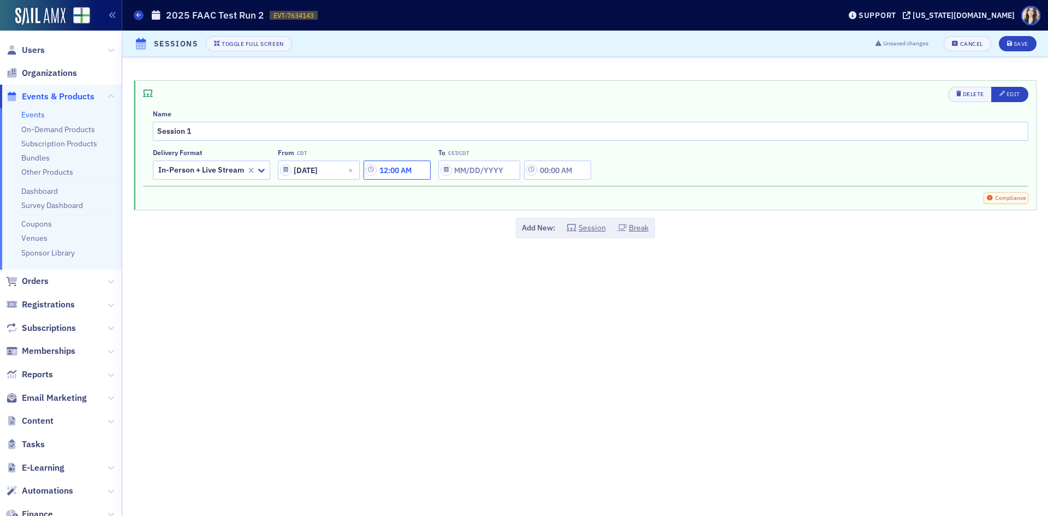
click at [401, 174] on input "12:00 AM" at bounding box center [396, 169] width 67 height 19
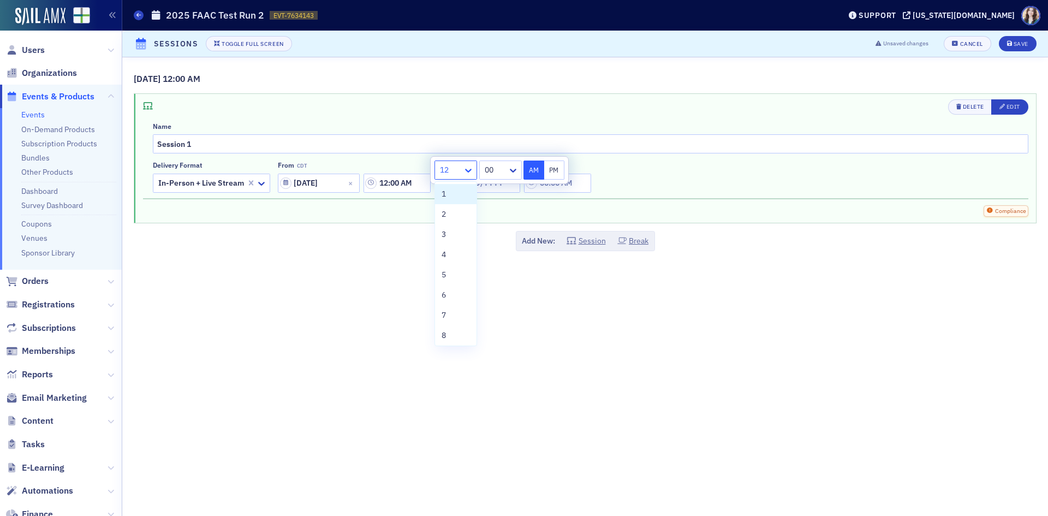
click at [467, 168] on icon at bounding box center [468, 170] width 11 height 11
click at [456, 214] on div "2" at bounding box center [455, 213] width 28 height 11
click at [513, 169] on icon at bounding box center [512, 170] width 11 height 11
click at [492, 202] on span "30" at bounding box center [487, 199] width 9 height 11
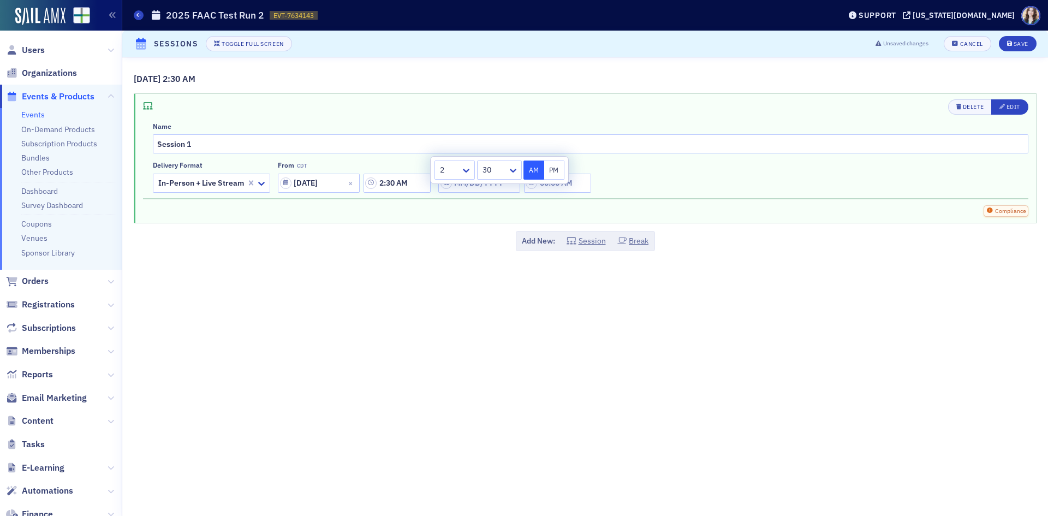
click at [553, 171] on button "PM" at bounding box center [554, 169] width 21 height 19
type input "2:30 PM"
click at [698, 196] on div "Delete Edit Name Session 1 Delivery format In-Person + Live Stream From CDT 09/…" at bounding box center [584, 158] width 901 height 129
select select "8"
select select "2025"
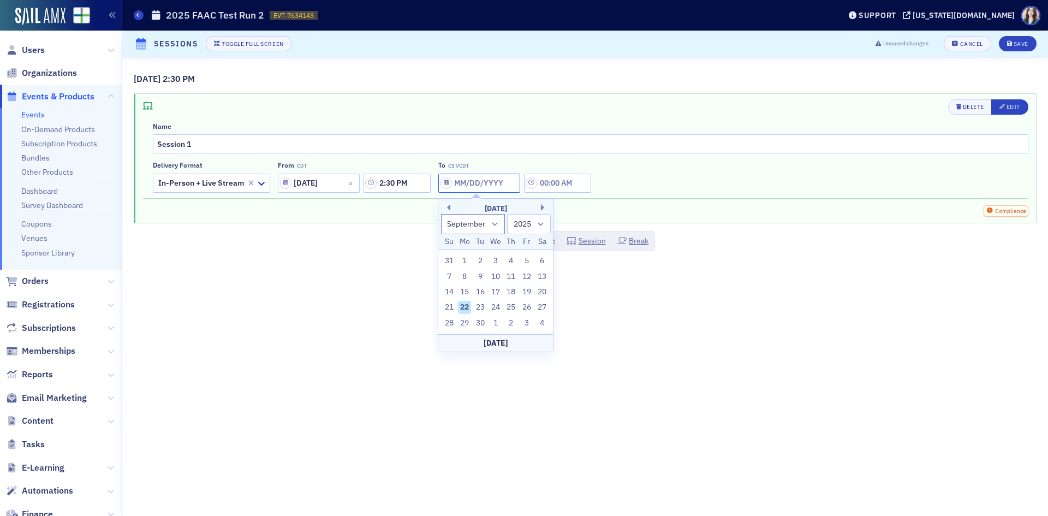
click at [486, 187] on input "To CST/CDT" at bounding box center [479, 183] width 82 height 19
click at [482, 304] on div "23" at bounding box center [480, 307] width 13 height 13
type input "[DATE]"
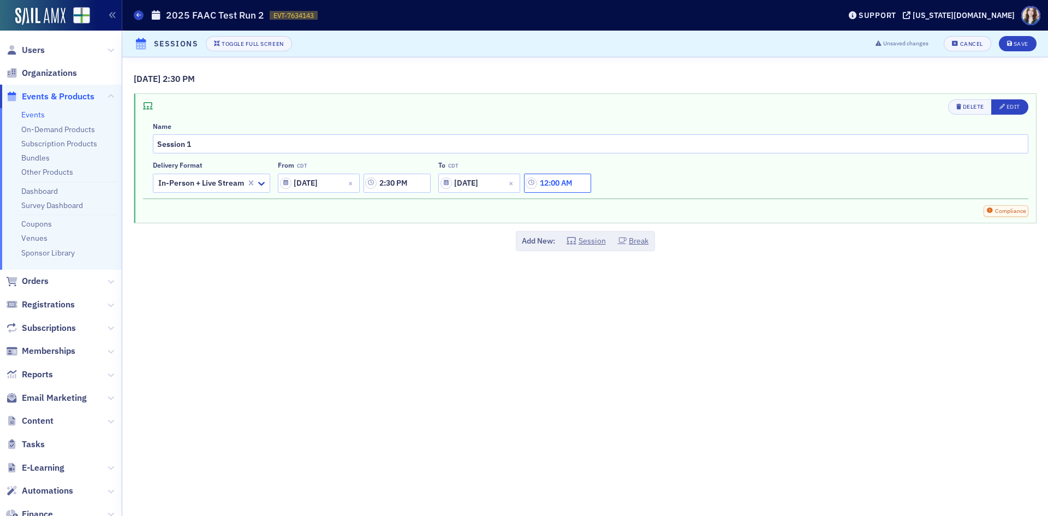
click at [572, 183] on input "12:00 AM" at bounding box center [557, 183] width 67 height 19
click at [425, 184] on icon at bounding box center [426, 183] width 11 height 11
click at [414, 223] on div "2" at bounding box center [414, 227] width 28 height 11
click at [451, 187] on div at bounding box center [452, 183] width 25 height 14
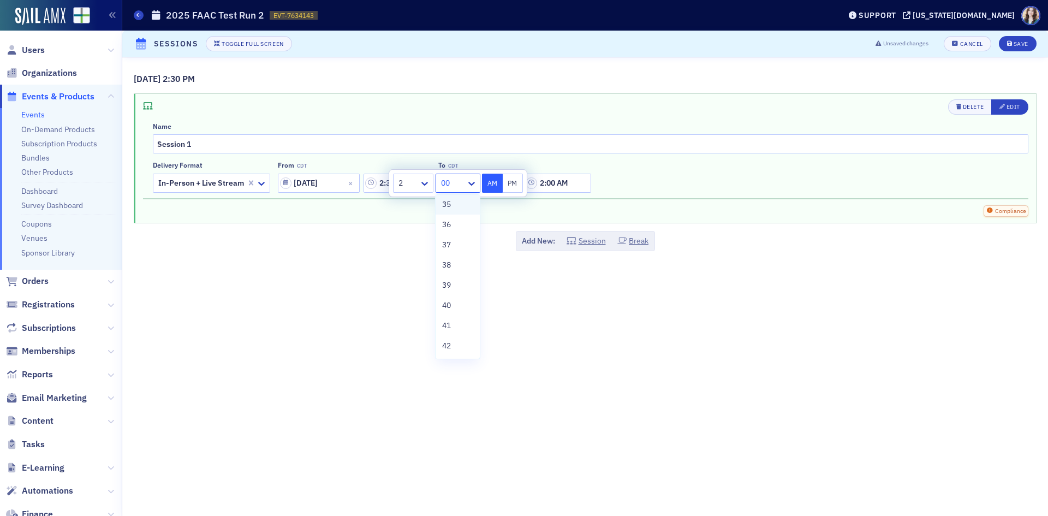
click at [451, 207] on span "35" at bounding box center [446, 204] width 9 height 11
click at [510, 185] on button "PM" at bounding box center [513, 183] width 21 height 19
type input "2:35 PM"
click at [652, 176] on div "Delivery format In-Person + Live Stream From CDT 09/23/2025 2:30 PM To CDT 09/2…" at bounding box center [590, 176] width 875 height 31
click at [1024, 40] on button "Save" at bounding box center [1018, 43] width 38 height 15
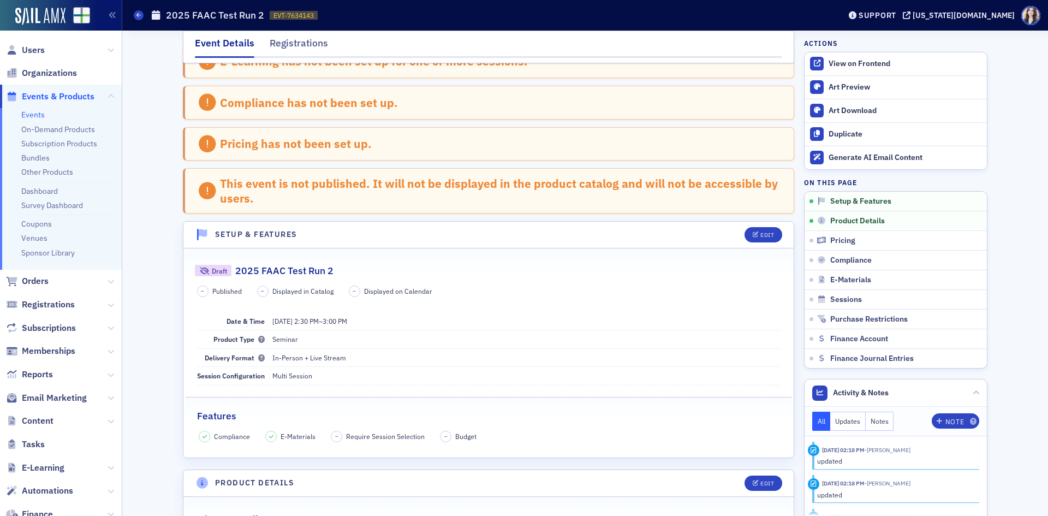
scroll to position [0, 0]
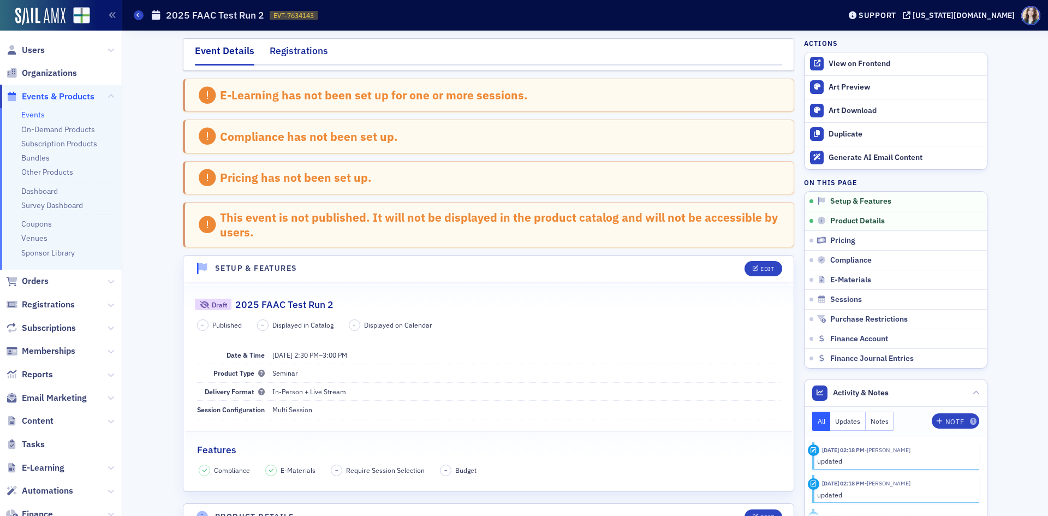
click at [312, 57] on div "Registrations" at bounding box center [299, 54] width 58 height 20
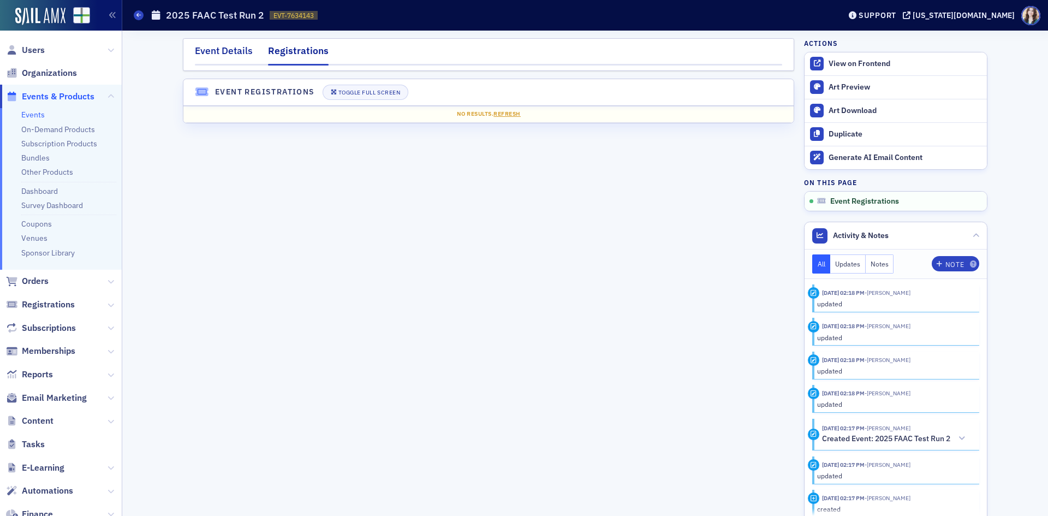
click at [222, 61] on div "Event Details" at bounding box center [224, 54] width 58 height 20
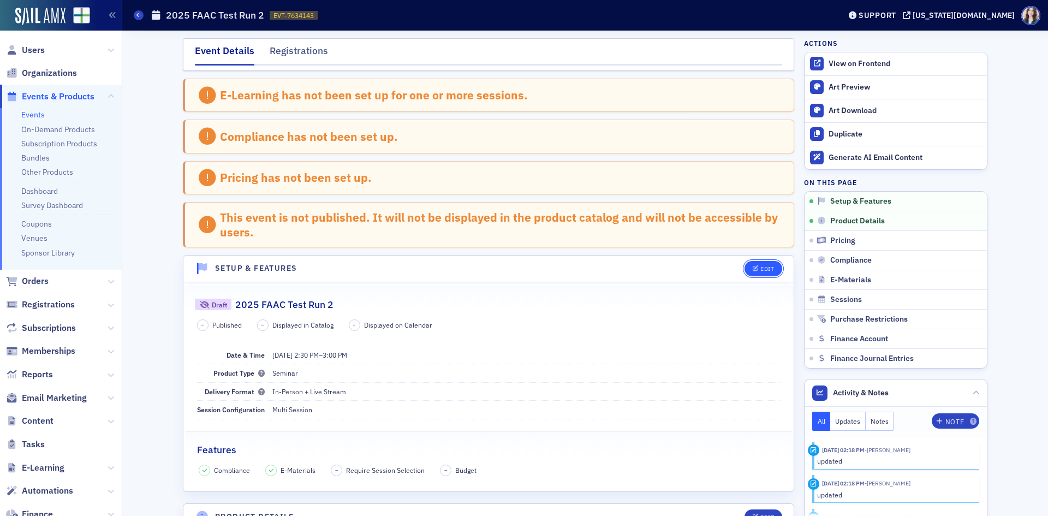
click at [767, 262] on button "Edit" at bounding box center [763, 268] width 38 height 15
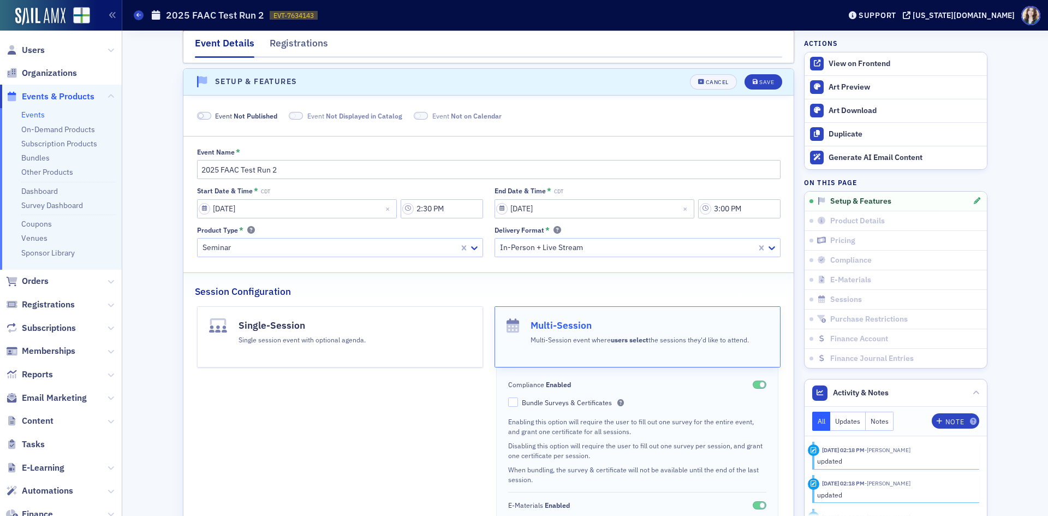
scroll to position [192, 0]
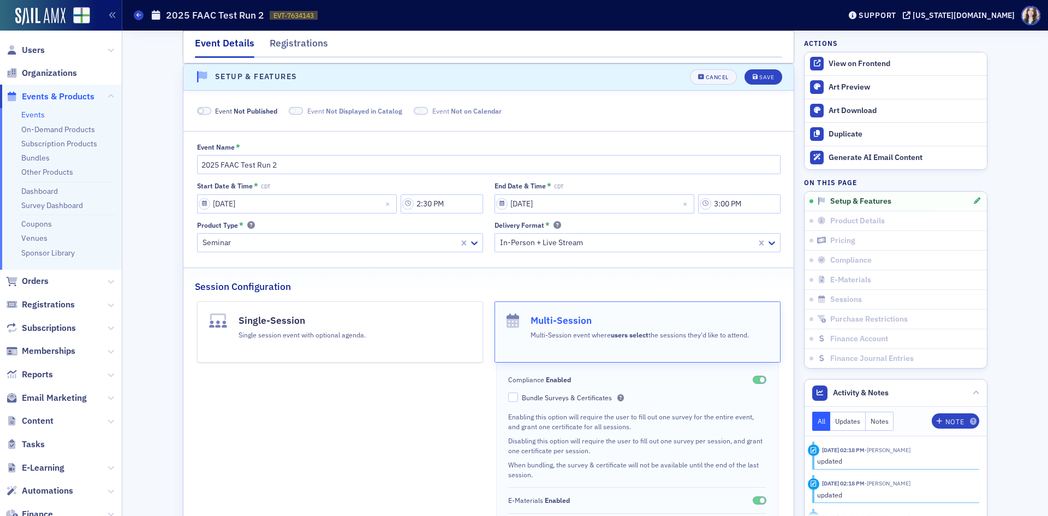
click at [199, 110] on span at bounding box center [201, 111] width 6 height 6
click at [278, 108] on span at bounding box center [283, 111] width 14 height 8
click at [408, 111] on span at bounding box center [411, 111] width 6 height 6
click at [765, 79] on div "Save" at bounding box center [766, 77] width 15 height 6
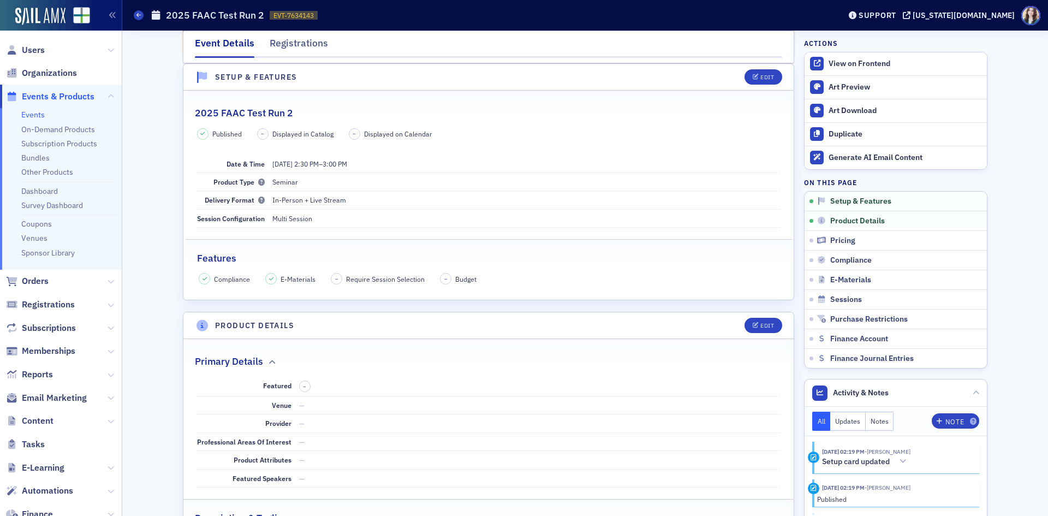
scroll to position [0, 0]
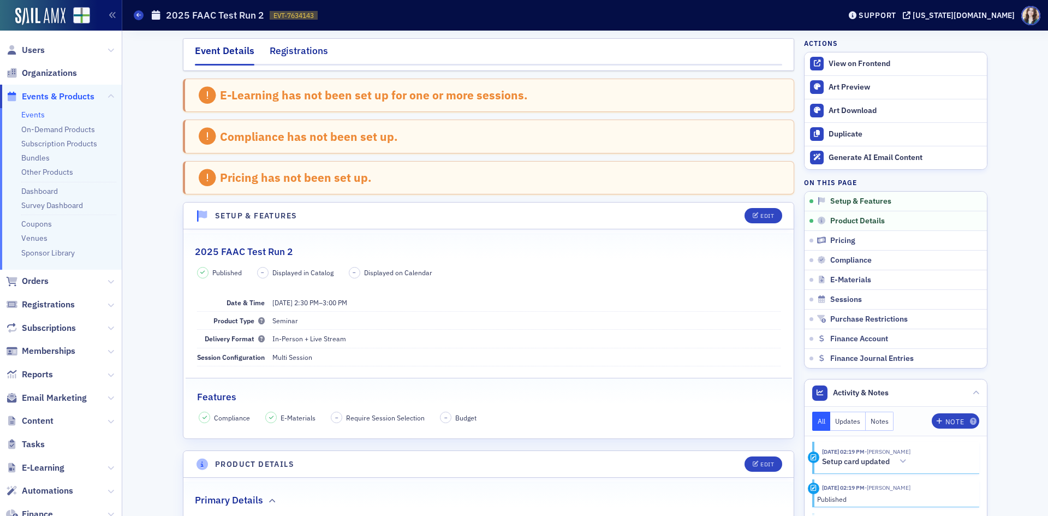
click at [284, 50] on div "Registrations" at bounding box center [299, 54] width 58 height 20
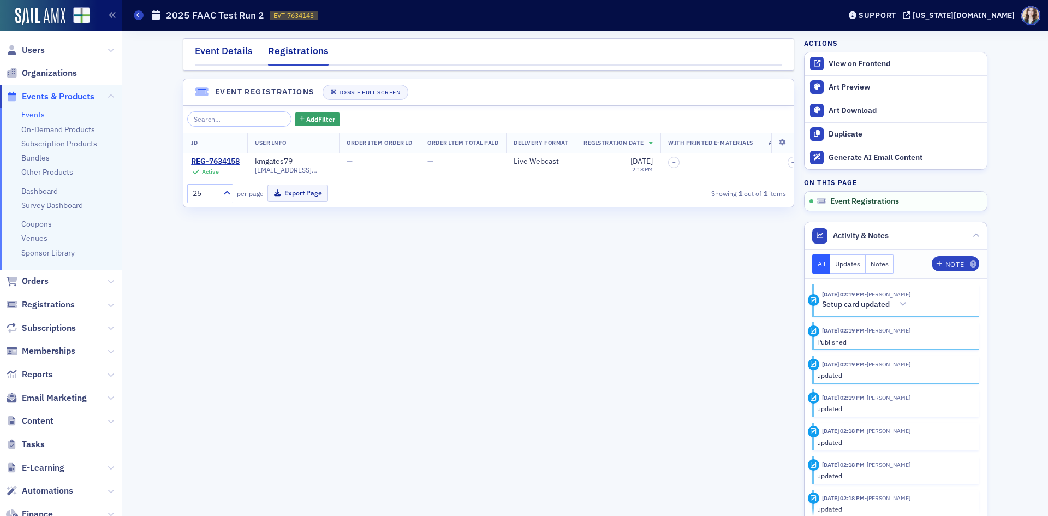
click at [217, 57] on div "Event Details" at bounding box center [224, 54] width 58 height 20
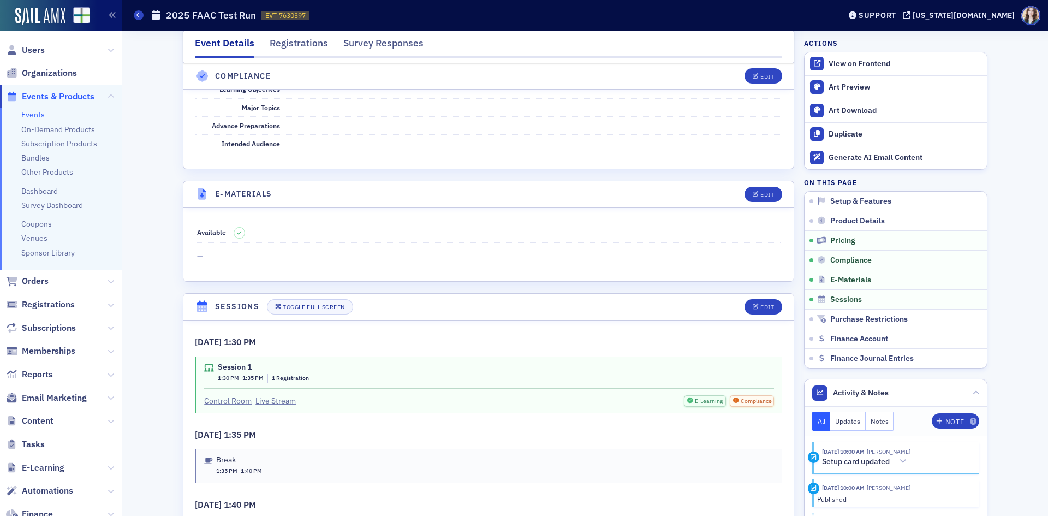
scroll to position [1259, 0]
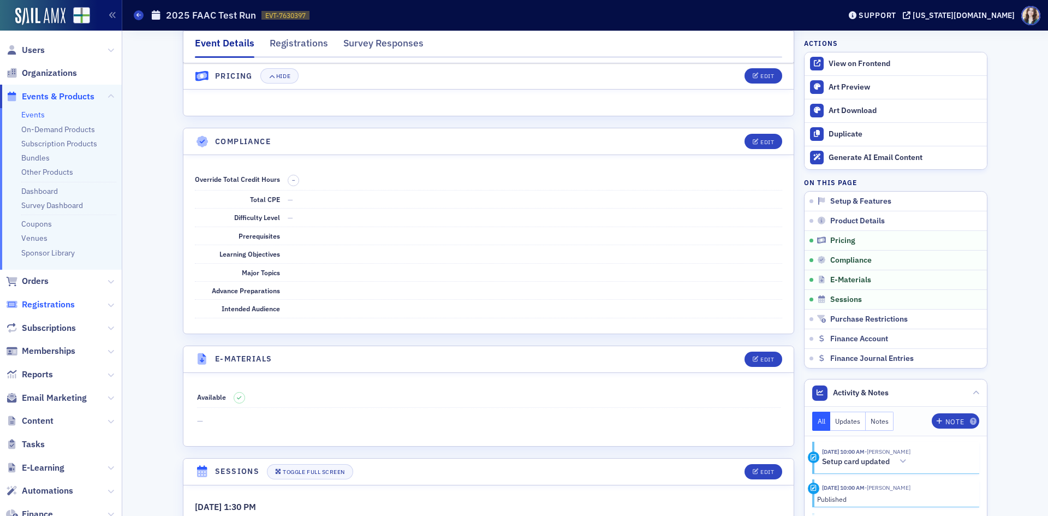
click at [56, 301] on span "Registrations" at bounding box center [48, 304] width 53 height 12
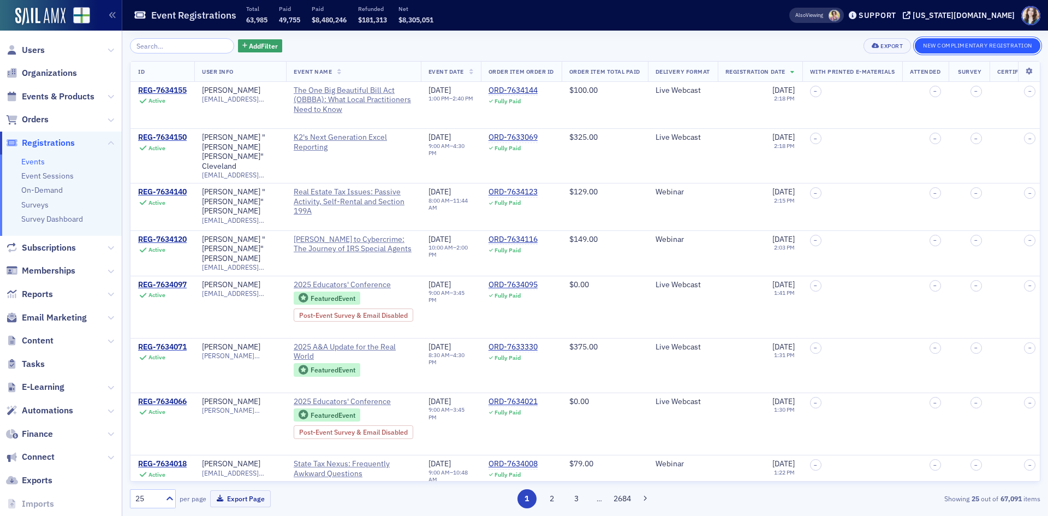
click at [945, 51] on button "New Complimentary Registration" at bounding box center [978, 45] width 126 height 15
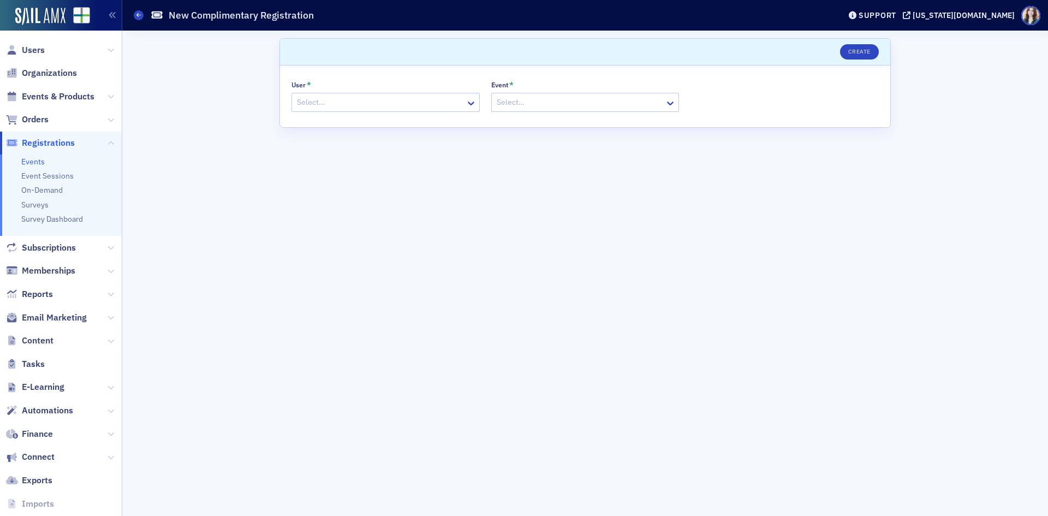
click at [405, 102] on div at bounding box center [380, 102] width 169 height 14
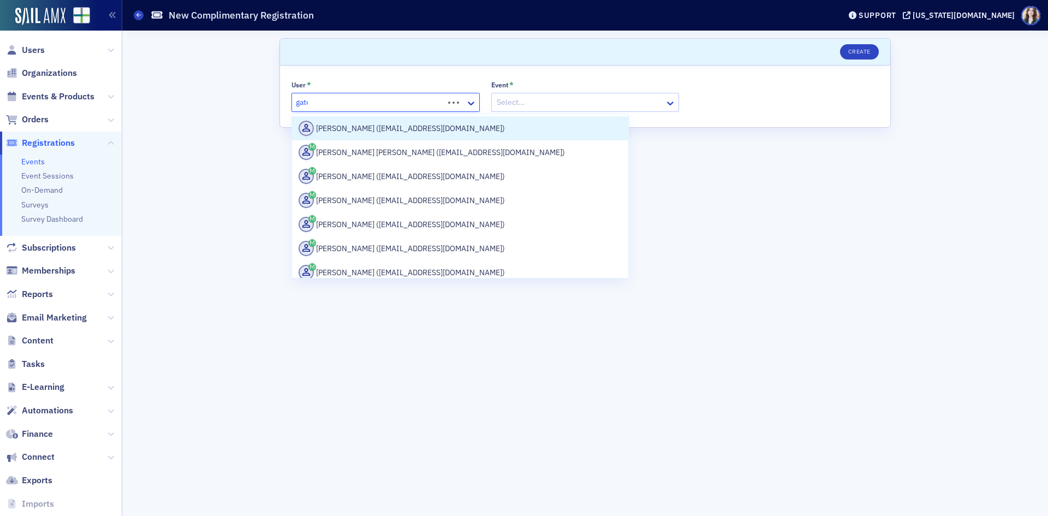
type input "gates"
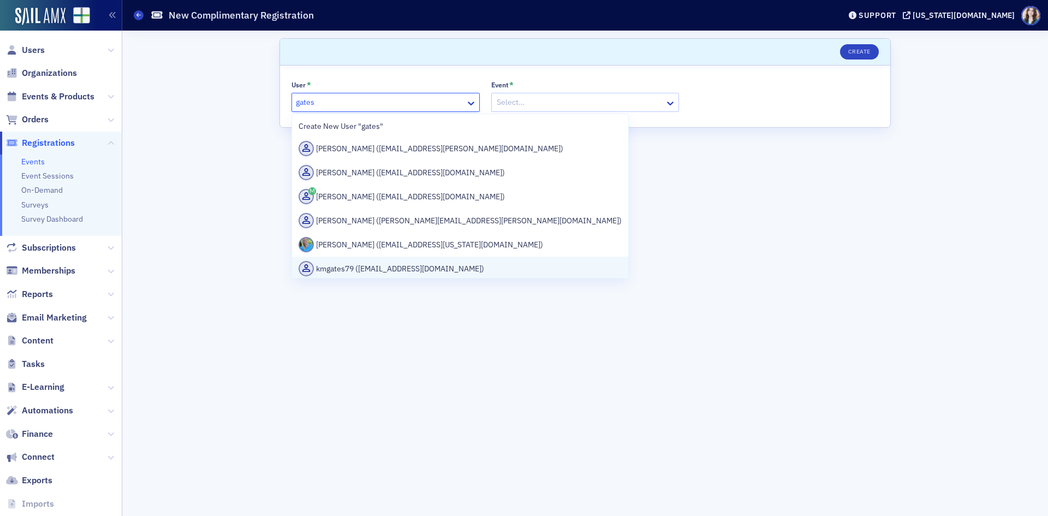
click at [383, 259] on div "kmgates79 (kmgates79@yahoo.com)" at bounding box center [460, 268] width 336 height 24
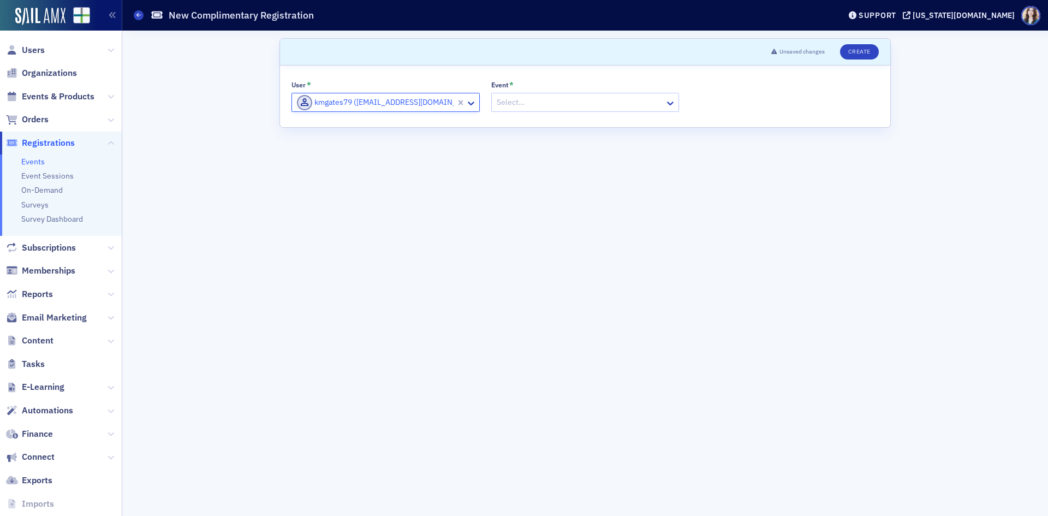
click at [525, 100] on div at bounding box center [579, 102] width 169 height 14
type input "2025 FAAC Test Run 2"
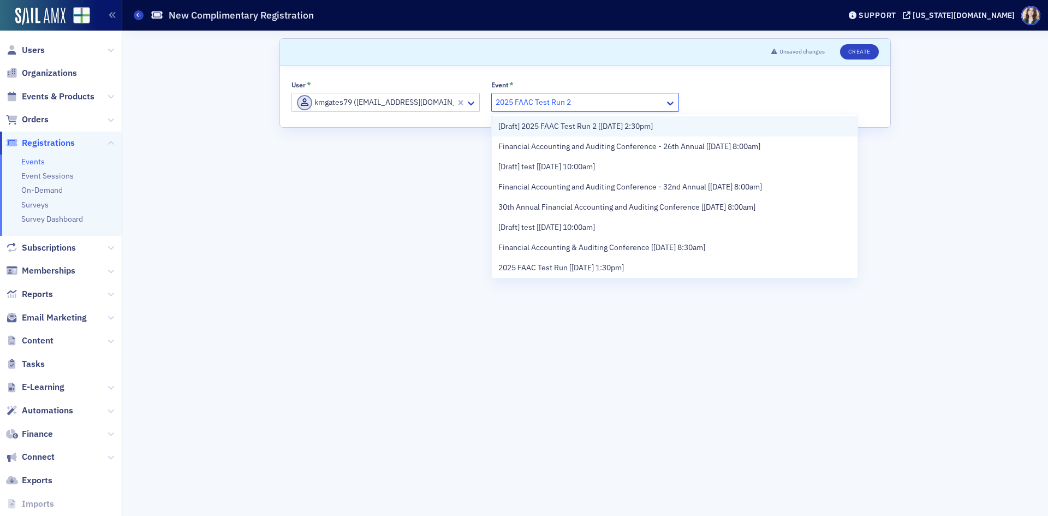
click at [624, 130] on span "[Draft] 2025 FAAC Test Run 2 [9/23/2025 2:30pm]" at bounding box center [575, 126] width 154 height 11
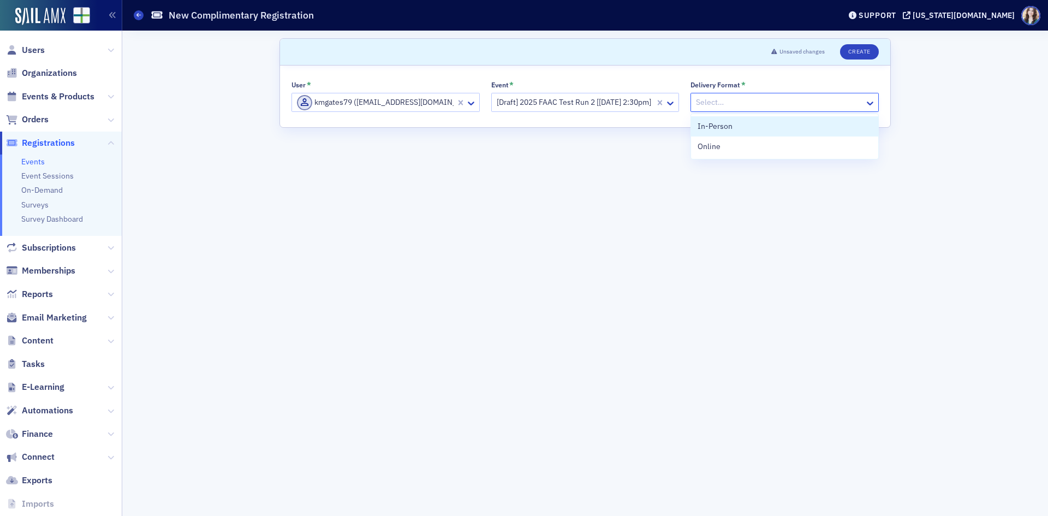
click at [760, 99] on div at bounding box center [779, 102] width 169 height 14
click at [734, 147] on div "Online" at bounding box center [784, 146] width 174 height 11
click at [861, 55] on button "Create" at bounding box center [859, 51] width 39 height 15
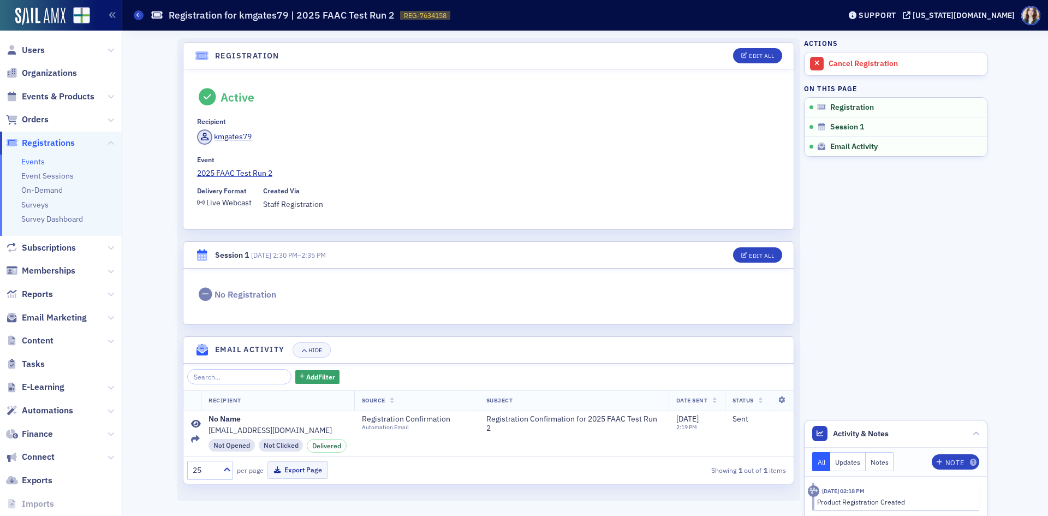
click at [51, 145] on span "Registrations" at bounding box center [48, 143] width 53 height 12
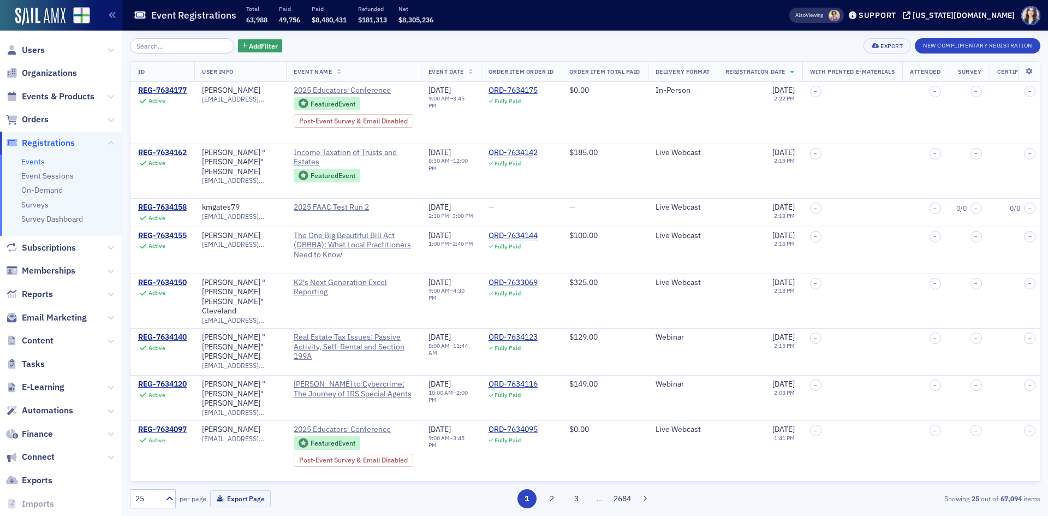
click at [272, 41] on div "Add Filter Export New Complimentary Registration" at bounding box center [585, 45] width 910 height 15
click at [273, 39] on div "Add Filter Export New Complimentary Registration" at bounding box center [585, 45] width 910 height 15
click at [273, 40] on div "Add Filter Export New Complimentary Registration" at bounding box center [585, 45] width 910 height 15
click at [39, 54] on span "Users" at bounding box center [33, 50] width 23 height 12
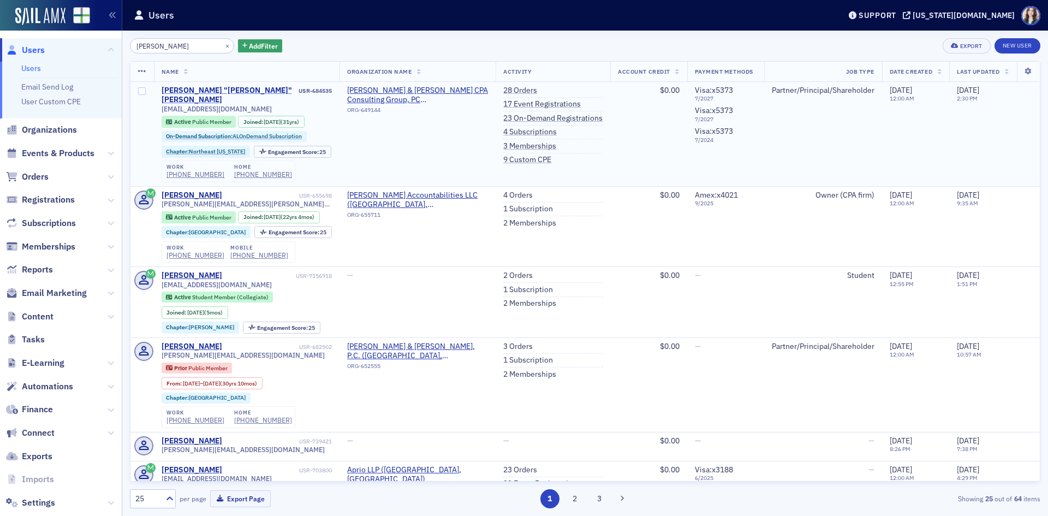
type input "[PERSON_NAME]"
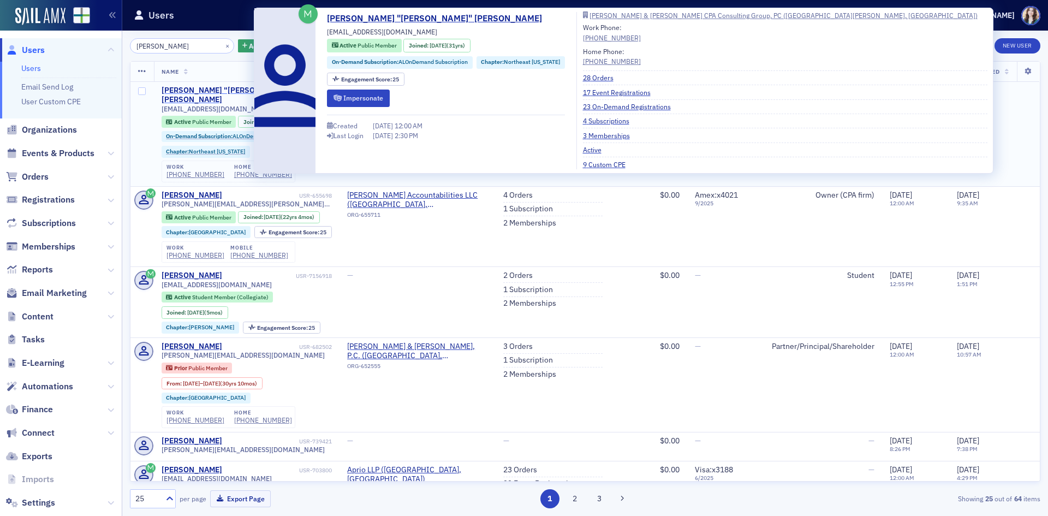
click at [192, 92] on div "[PERSON_NAME] "[PERSON_NAME]" [PERSON_NAME]" at bounding box center [229, 95] width 135 height 19
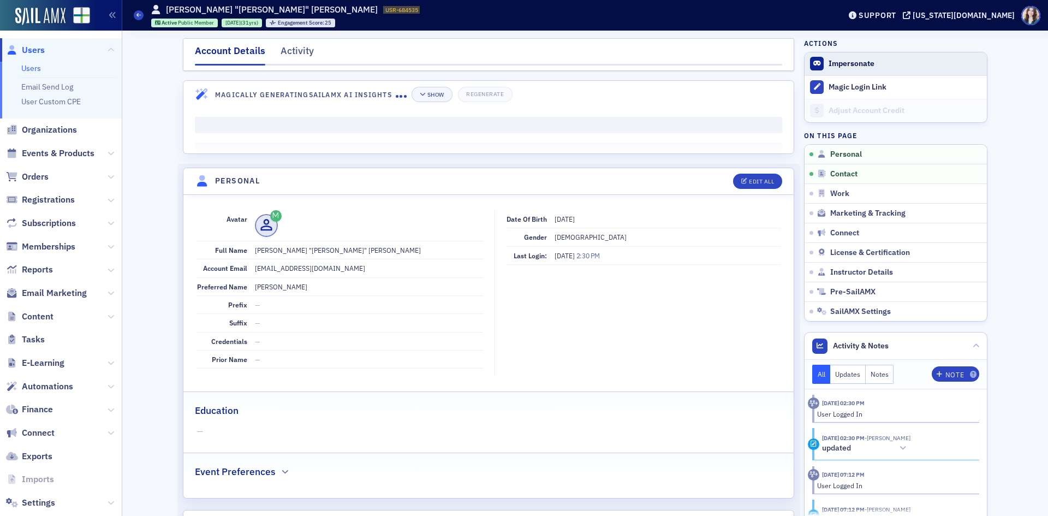
click at [828, 61] on button "Impersonate" at bounding box center [851, 64] width 46 height 10
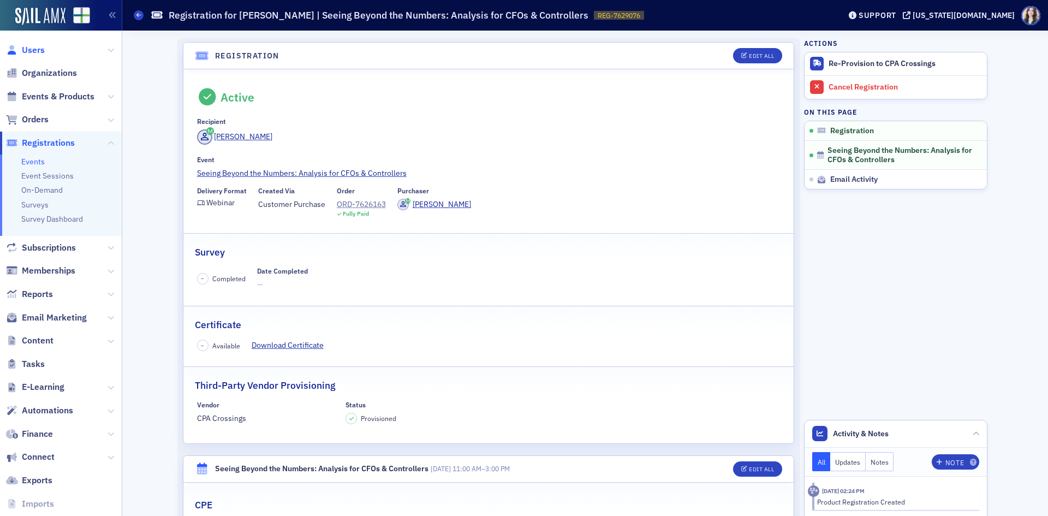
click at [36, 49] on span "Users" at bounding box center [33, 50] width 23 height 12
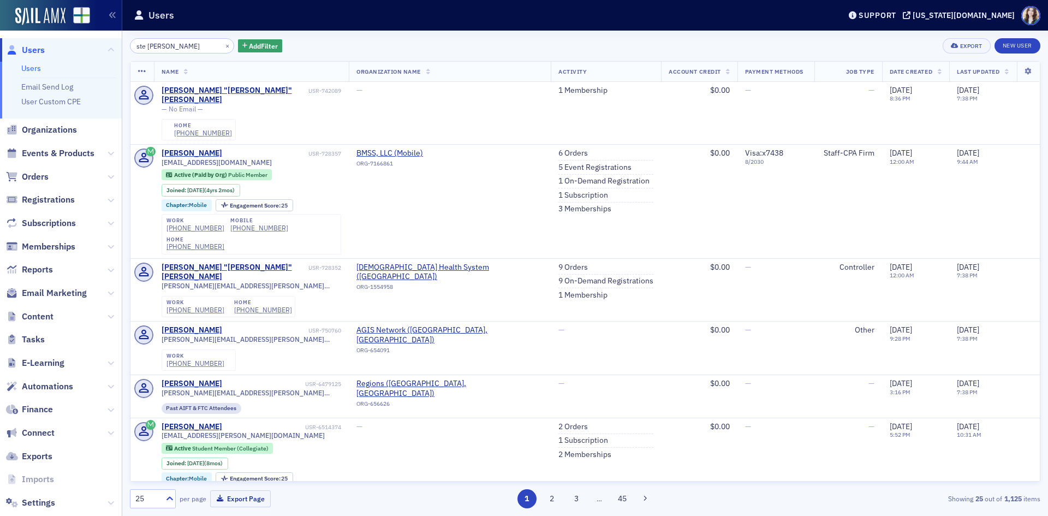
type input "ste nobles"
click at [297, 35] on div "ste nobles × Add Filter Export New User Name Organization Name Activity Account…" at bounding box center [585, 273] width 910 height 485
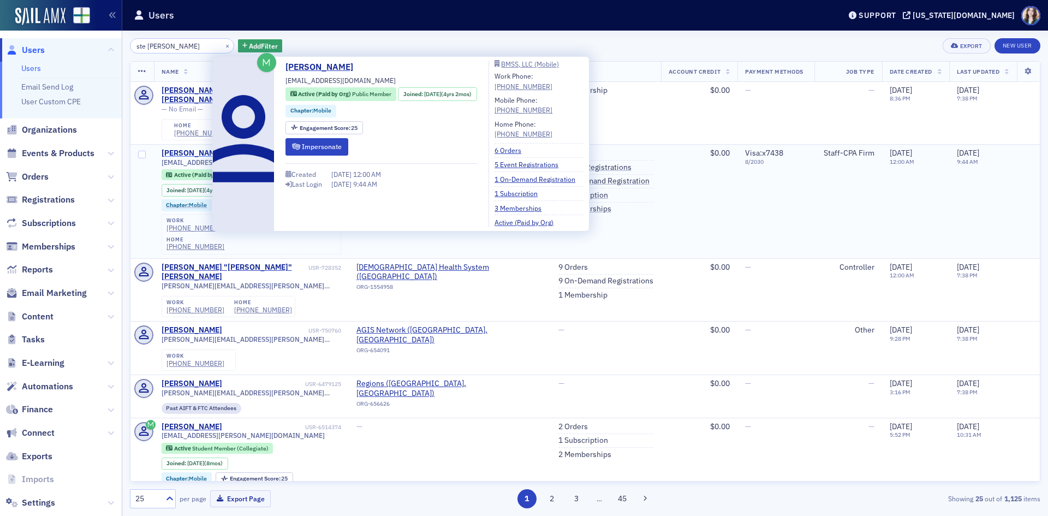
click at [185, 148] on div "Steven Nobles" at bounding box center [192, 153] width 61 height 10
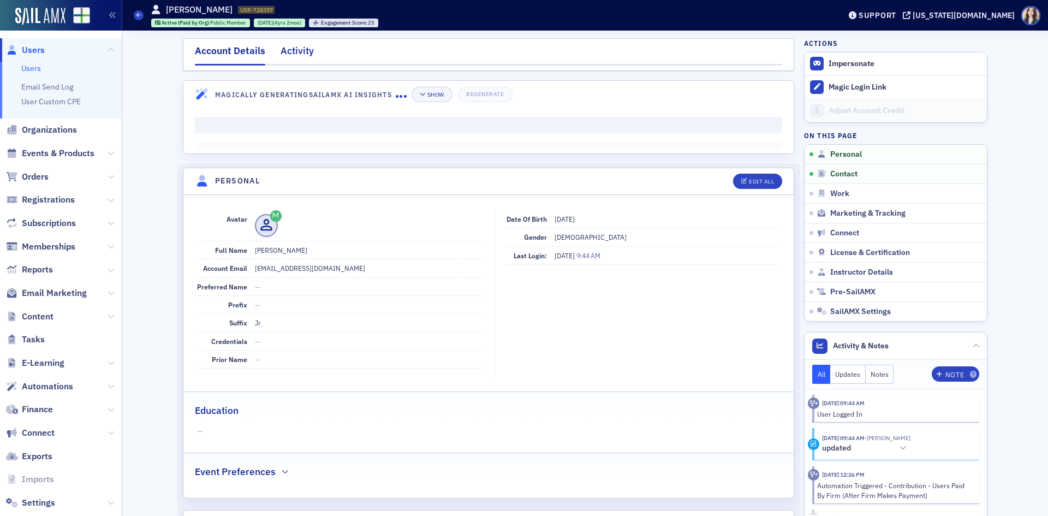
click at [296, 53] on div "Activity" at bounding box center [296, 54] width 33 height 20
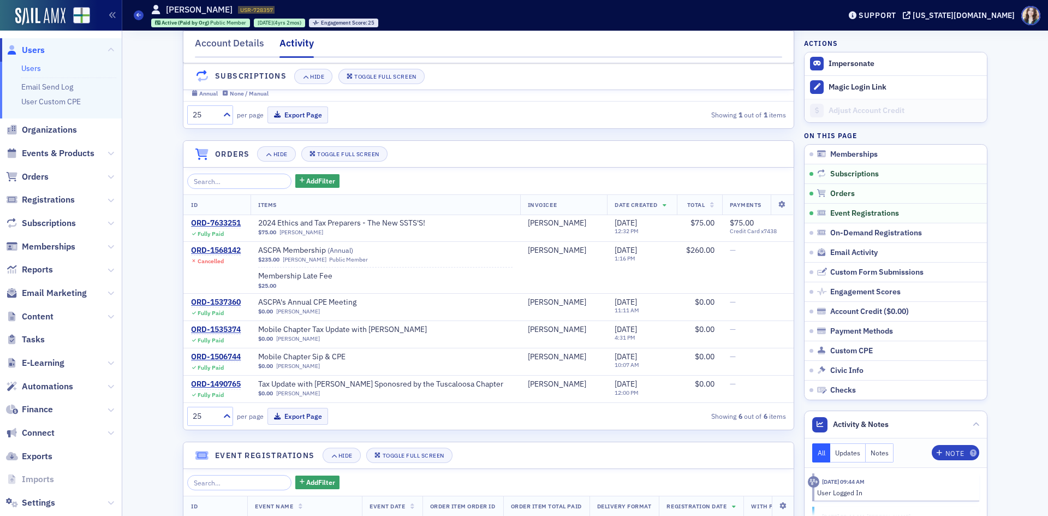
scroll to position [218, 0]
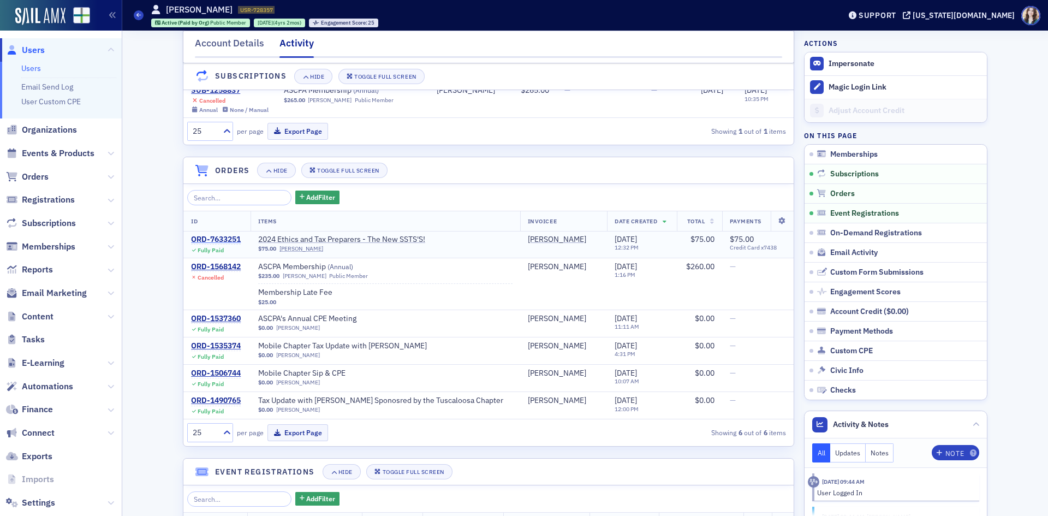
click at [223, 244] on div "ORD-7633251" at bounding box center [216, 240] width 50 height 10
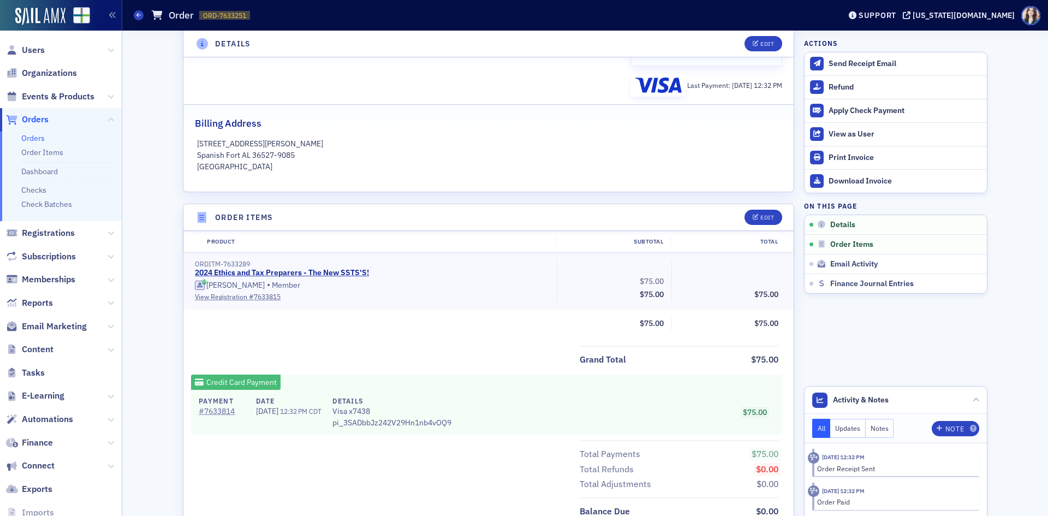
scroll to position [218, 0]
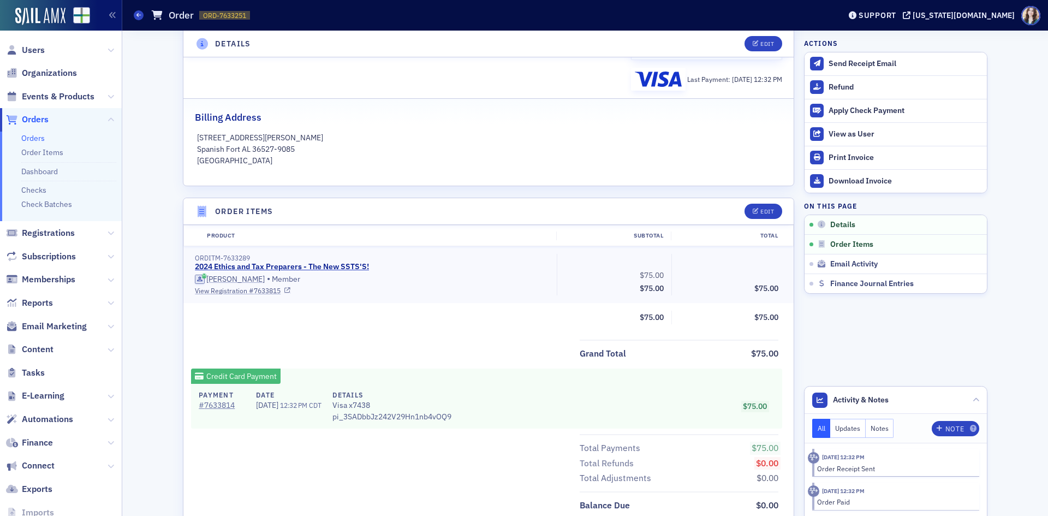
click at [238, 290] on link "View Registration # 7633815" at bounding box center [372, 290] width 354 height 10
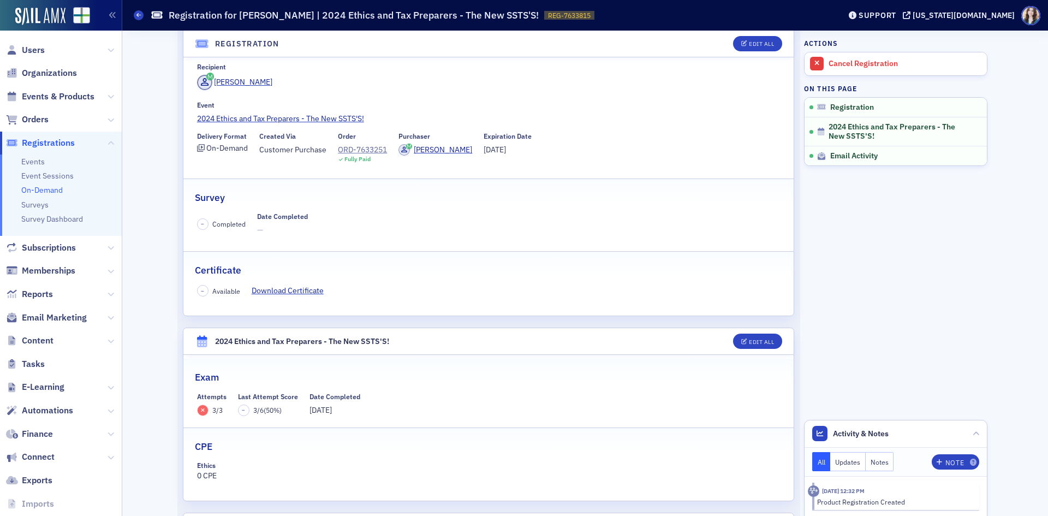
scroll to position [109, 0]
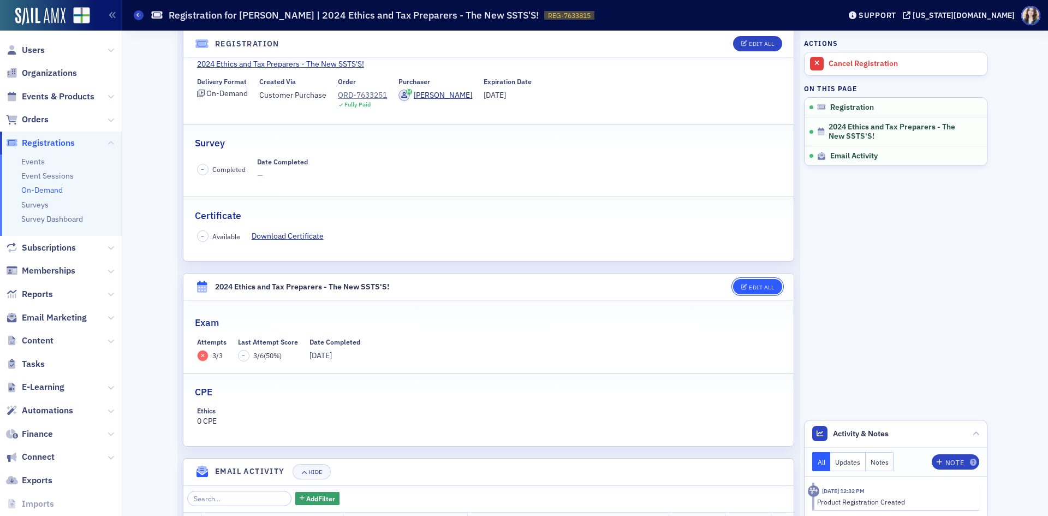
click at [751, 290] on div "Edit All" at bounding box center [761, 287] width 25 height 6
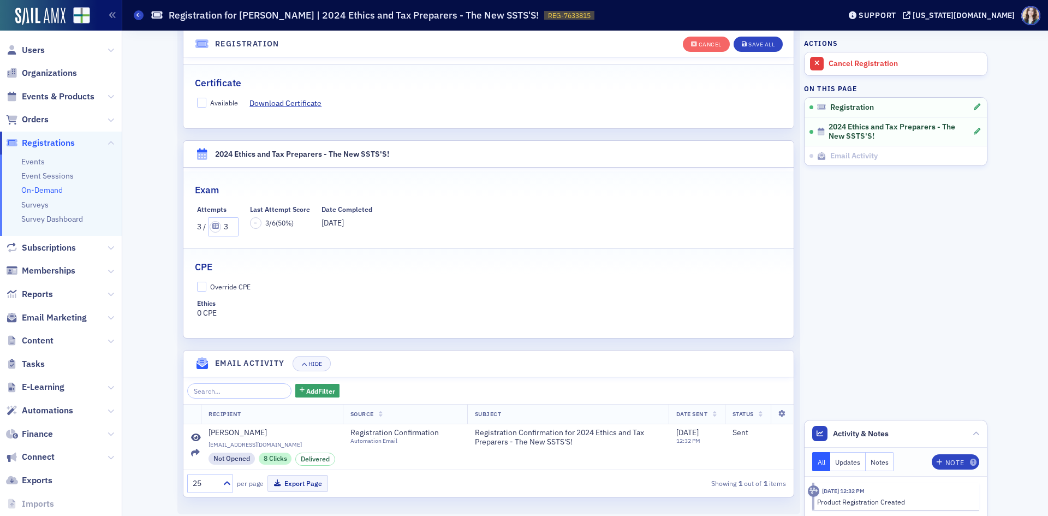
scroll to position [272, 0]
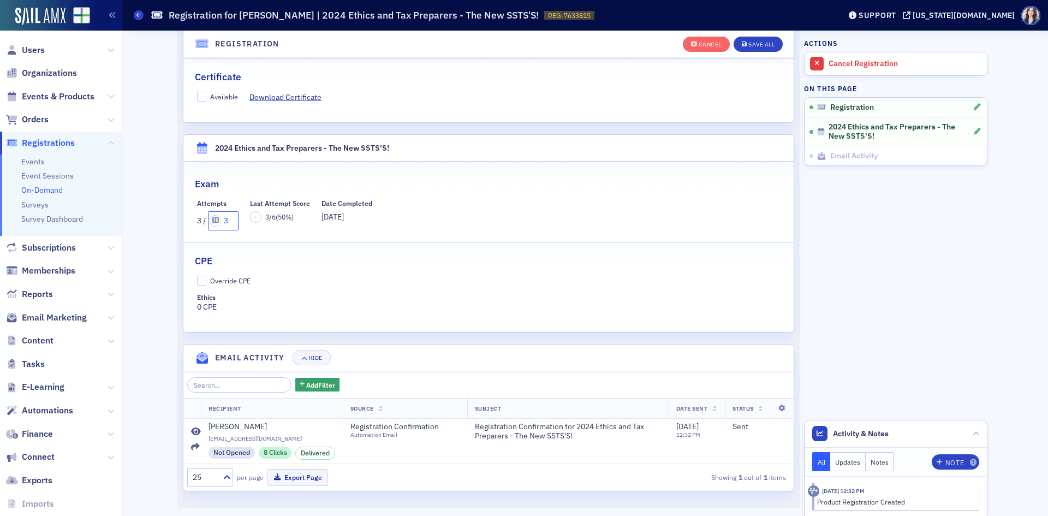
click at [229, 222] on input "3" at bounding box center [223, 220] width 31 height 19
type input "6"
click at [398, 207] on div "Attempts 3 / 6 Last Attempt Score – 3 / 6 ( 50 %) Date Completed 9/22/2025" at bounding box center [488, 214] width 583 height 31
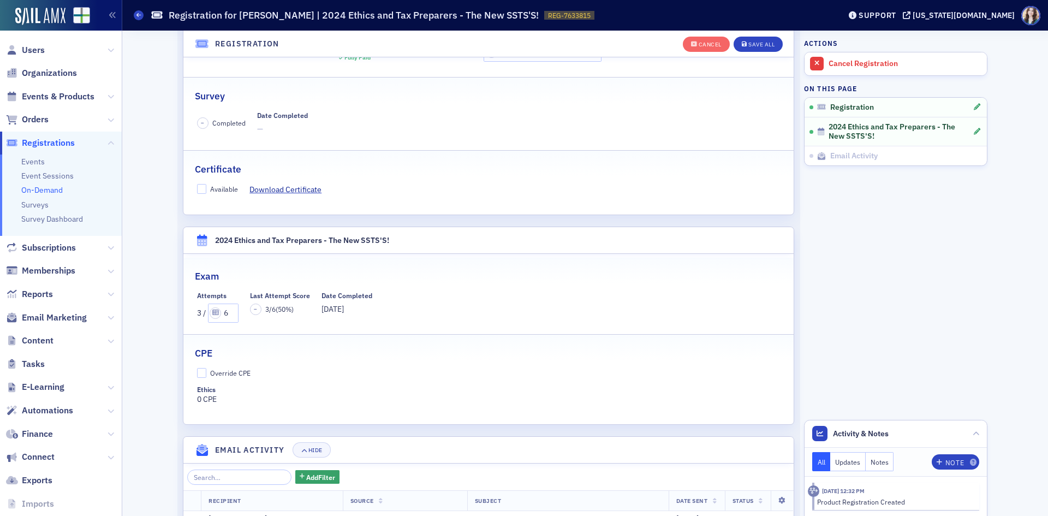
scroll to position [163, 0]
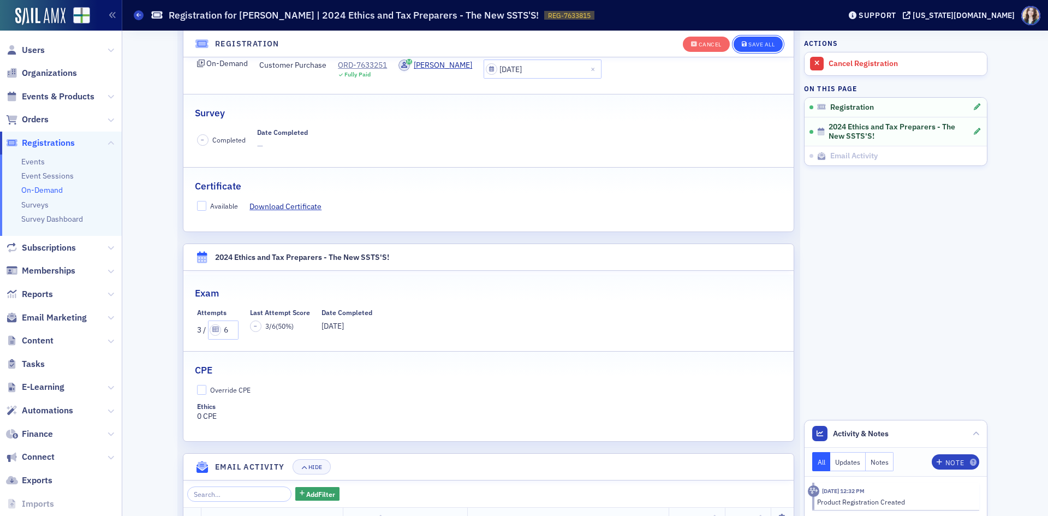
click at [758, 49] on button "Save All" at bounding box center [757, 44] width 49 height 15
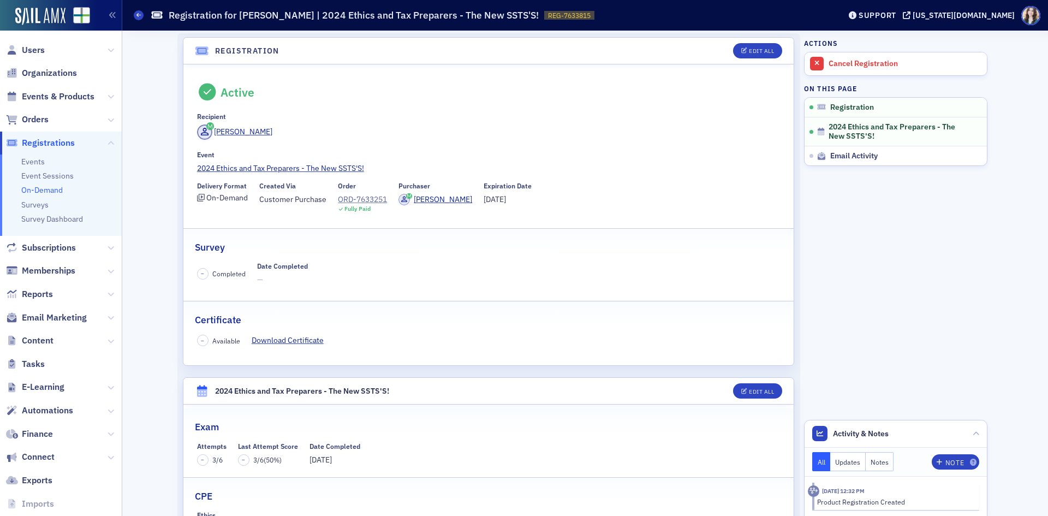
scroll to position [0, 0]
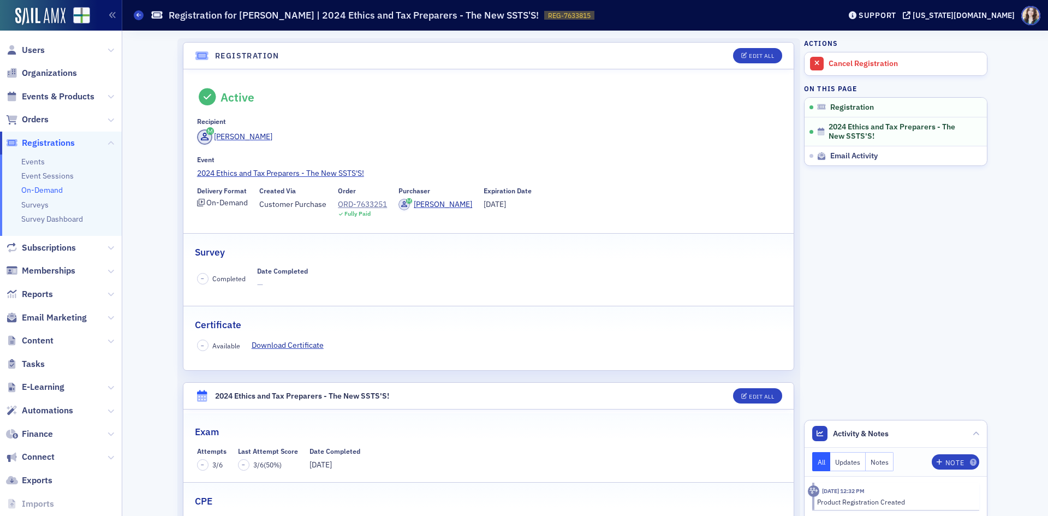
click at [183, 49] on header "Registration Edit All" at bounding box center [488, 56] width 610 height 27
click at [716, 49] on header "Registration Edit All" at bounding box center [488, 56] width 610 height 27
click at [854, 259] on aside "Actions Cancel Registration On this page Registration 2024 Ethics and Tax Prepa…" at bounding box center [895, 385] width 183 height 708
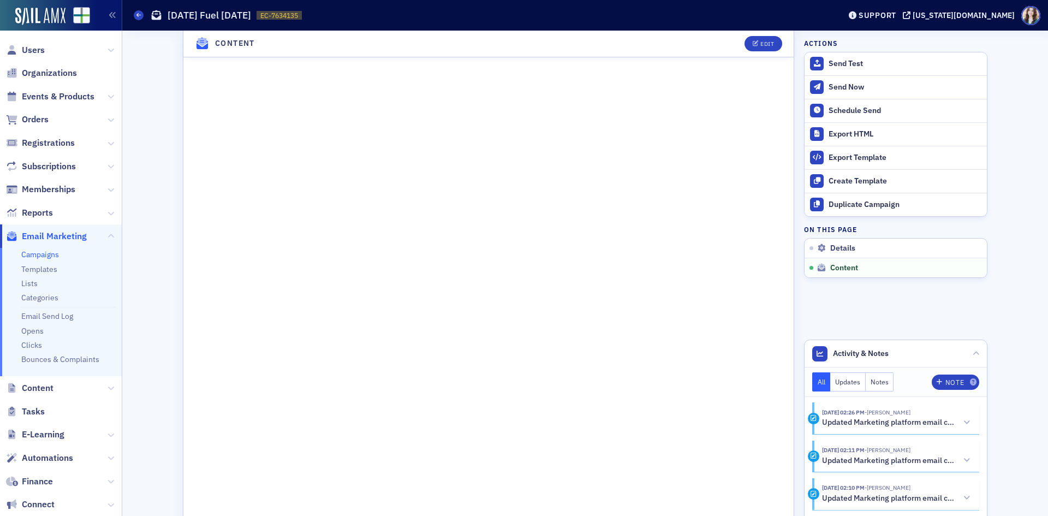
scroll to position [491, 0]
click at [762, 43] on div "Edit" at bounding box center [767, 44] width 14 height 6
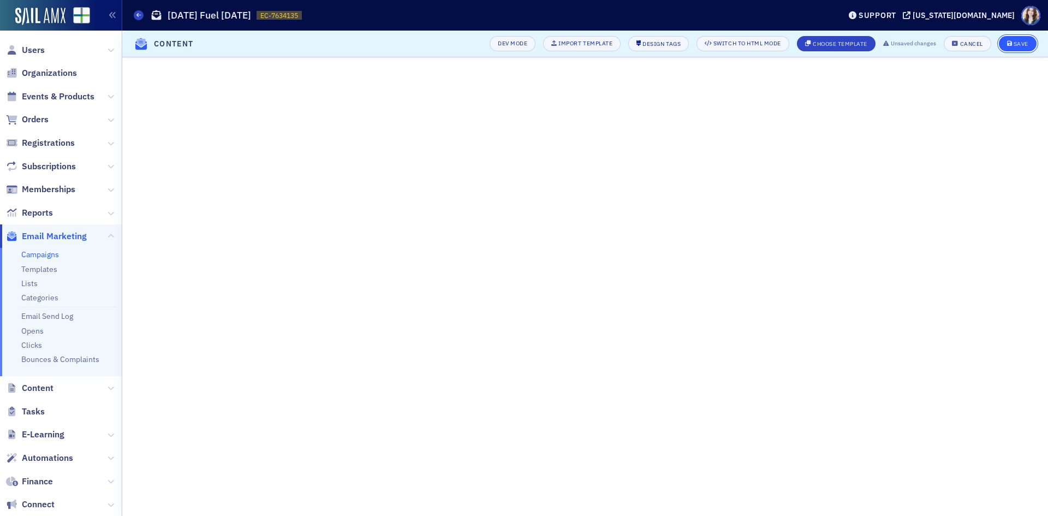
click at [1020, 43] on div "Save" at bounding box center [1020, 44] width 15 height 6
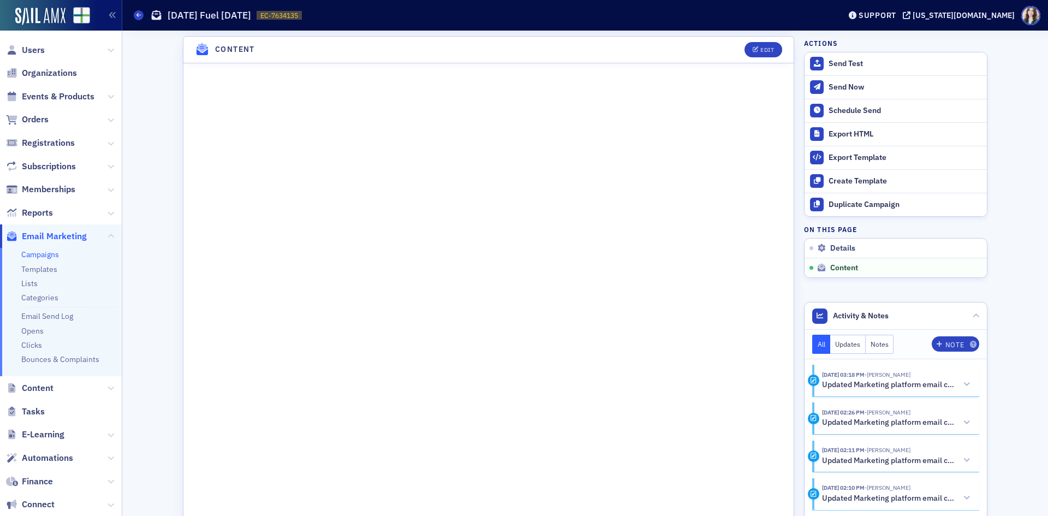
scroll to position [479, 0]
click at [764, 54] on div "Edit" at bounding box center [767, 53] width 14 height 6
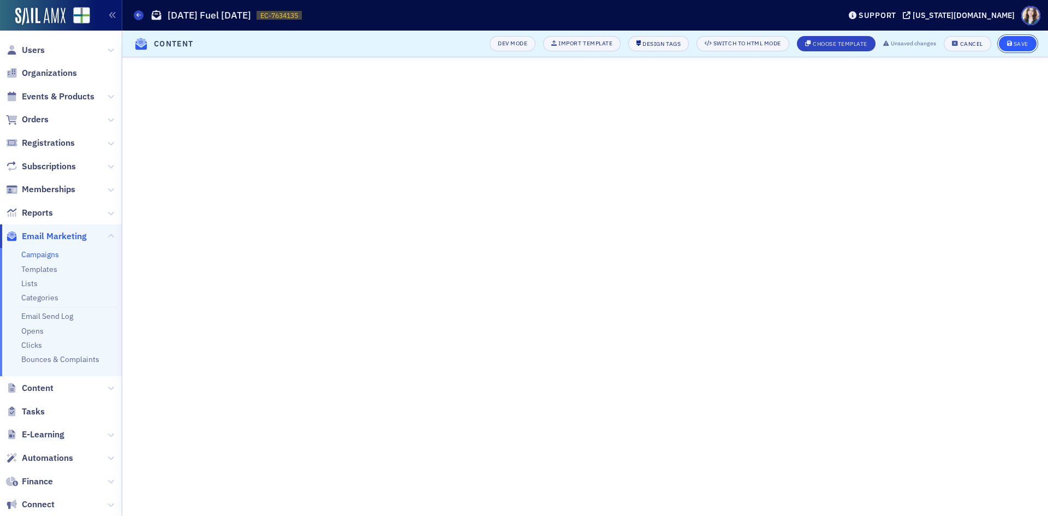
click at [1019, 46] on div "Save" at bounding box center [1020, 44] width 15 height 6
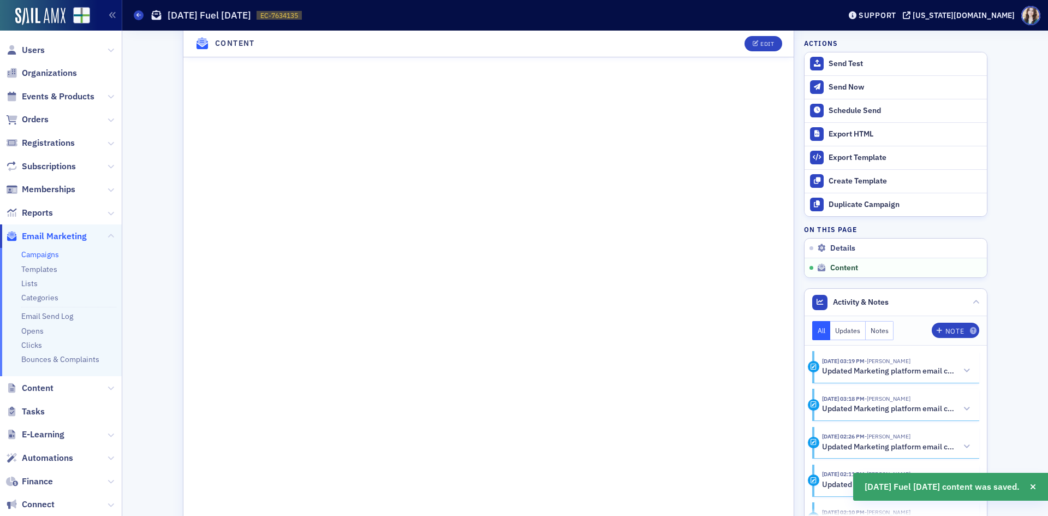
scroll to position [481, 0]
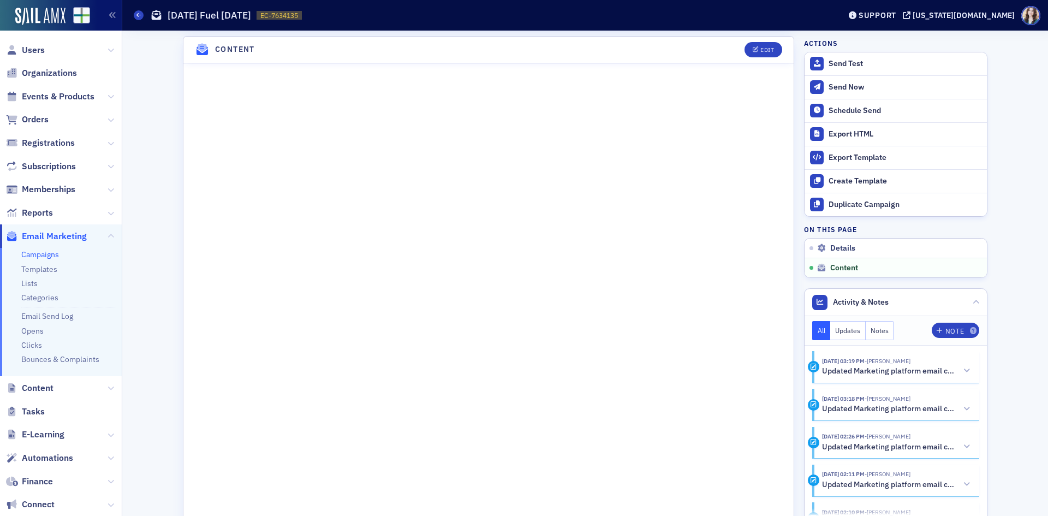
click at [183, 40] on header "Content Edit" at bounding box center [488, 50] width 610 height 27
click at [723, 49] on header "Content Edit" at bounding box center [488, 50] width 610 height 27
click at [731, 45] on header "Content Edit" at bounding box center [488, 50] width 610 height 27
click at [737, 45] on div "Edit" at bounding box center [759, 49] width 45 height 15
click at [730, 45] on header "Content Edit" at bounding box center [488, 50] width 610 height 27
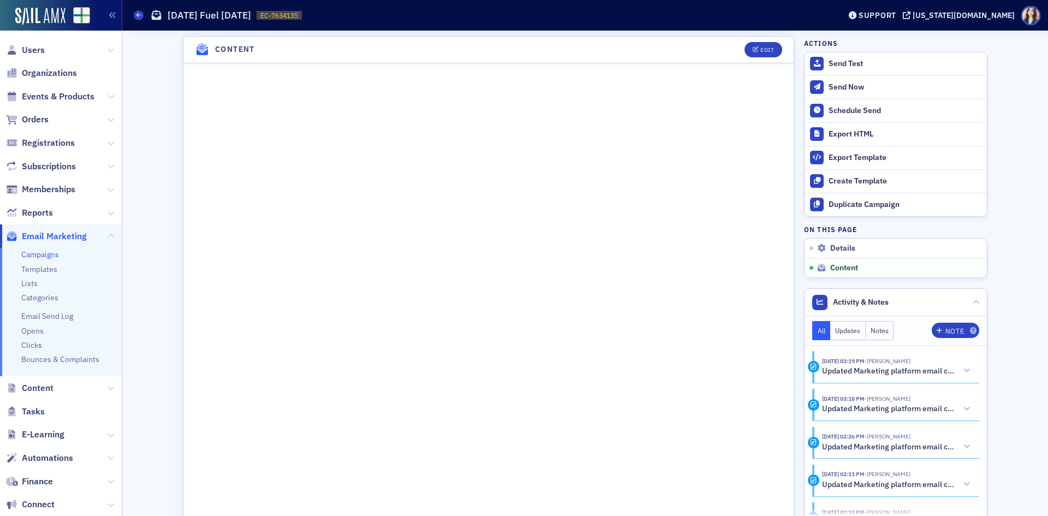
click at [731, 45] on header "Content Edit" at bounding box center [488, 50] width 610 height 27
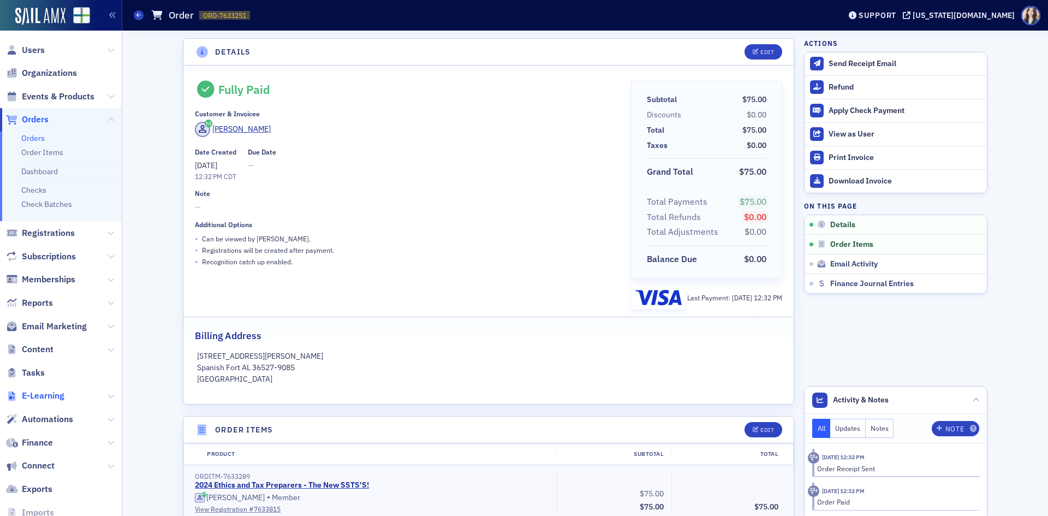
click at [49, 395] on span "E-Learning" at bounding box center [43, 396] width 43 height 12
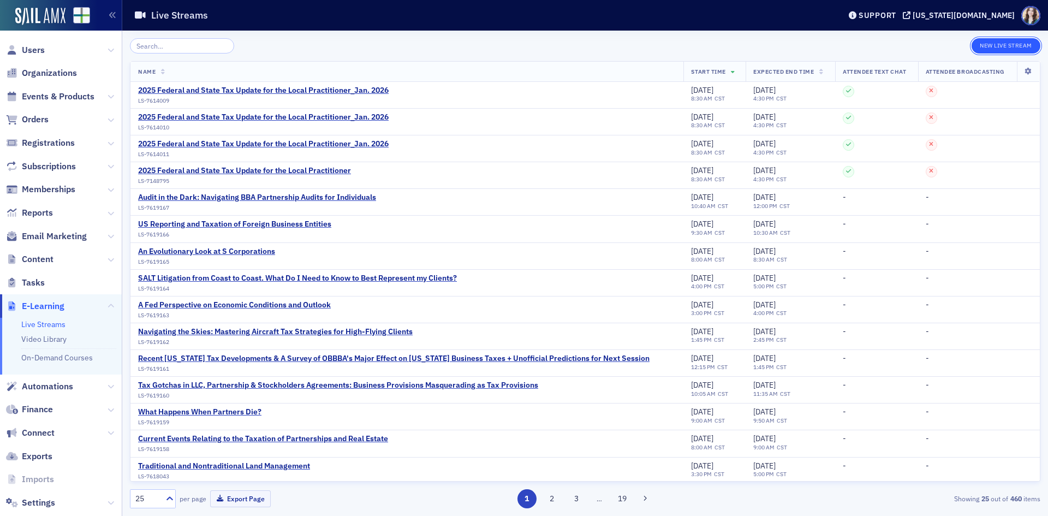
click at [1031, 45] on button "New Live Stream" at bounding box center [1005, 45] width 69 height 15
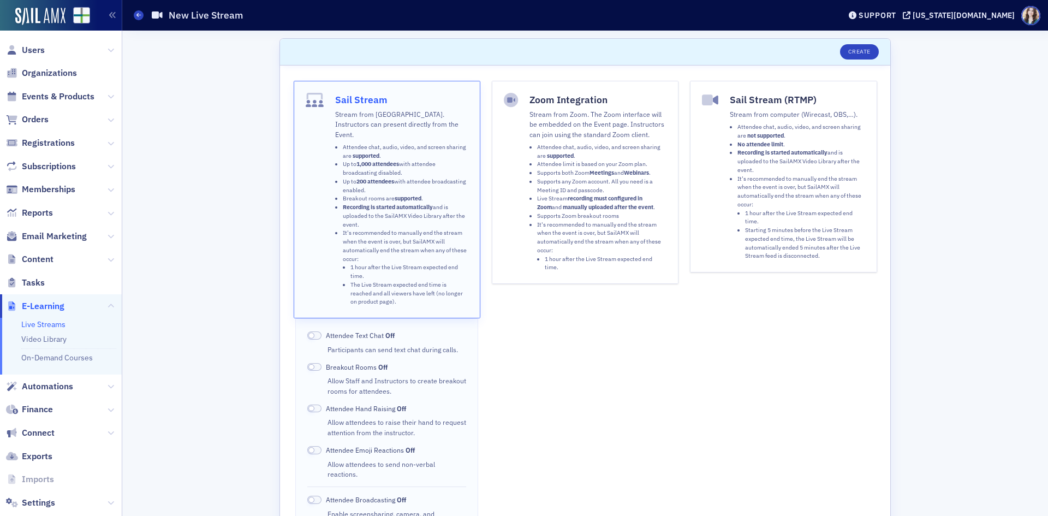
click at [592, 158] on li "Attendee chat, audio, video, and screen sharing are supported ." at bounding box center [601, 151] width 129 height 17
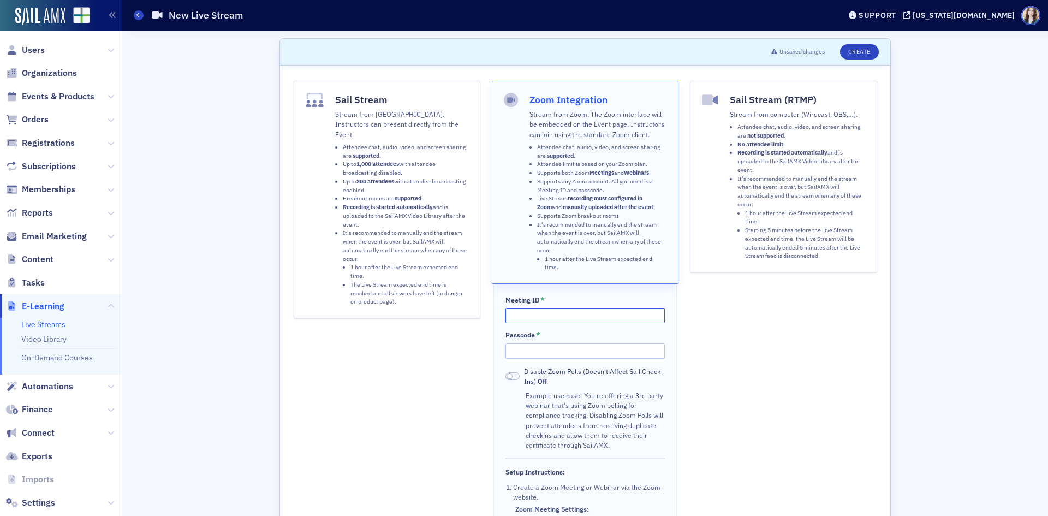
click at [570, 317] on input "Meeting ID *" at bounding box center [584, 315] width 159 height 15
type input "86775242824"
click at [596, 350] on input "Passcode *" at bounding box center [584, 350] width 159 height 15
type input "829899"
click at [761, 380] on div "Sail Stream (RTMP) Stream from computer (Wirecast, OBS,…). Attendee chat, audio…" at bounding box center [783, 383] width 187 height 604
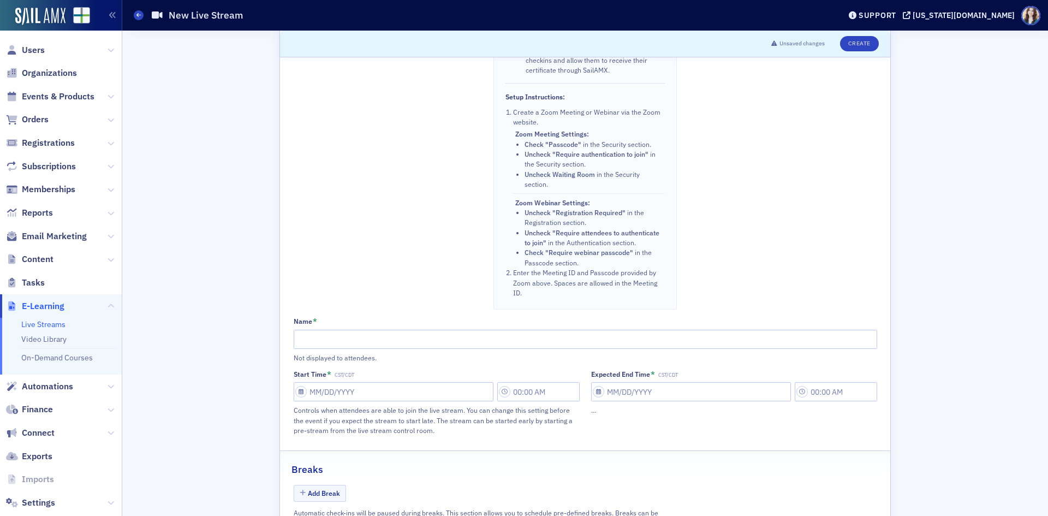
scroll to position [437, 0]
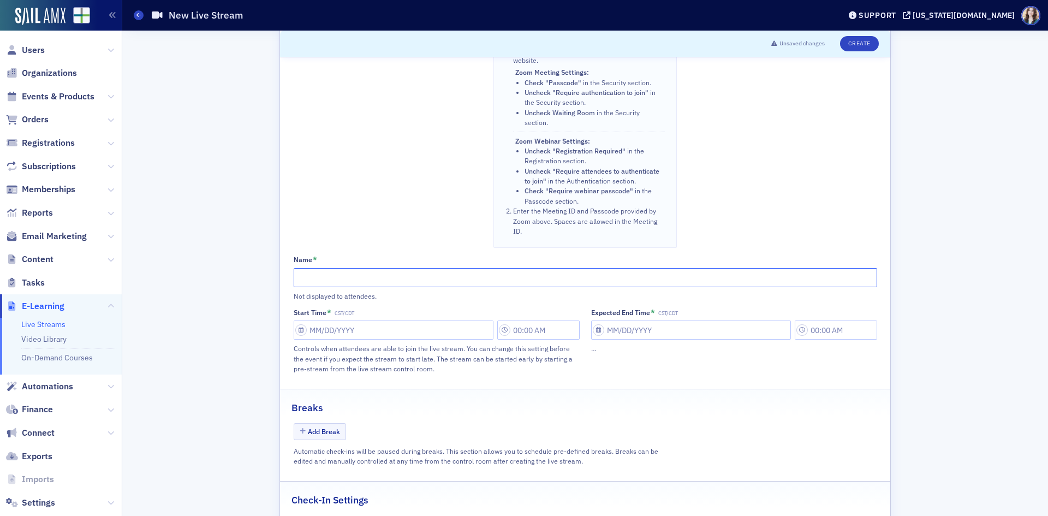
click at [524, 274] on input "Name *" at bounding box center [585, 277] width 583 height 19
click at [294, 277] on input "Session 1" at bounding box center [585, 277] width 583 height 19
type input "2025 FAAC Test Session 1"
click at [408, 336] on input "Start Time * CST/CDT" at bounding box center [394, 329] width 200 height 19
select select "8"
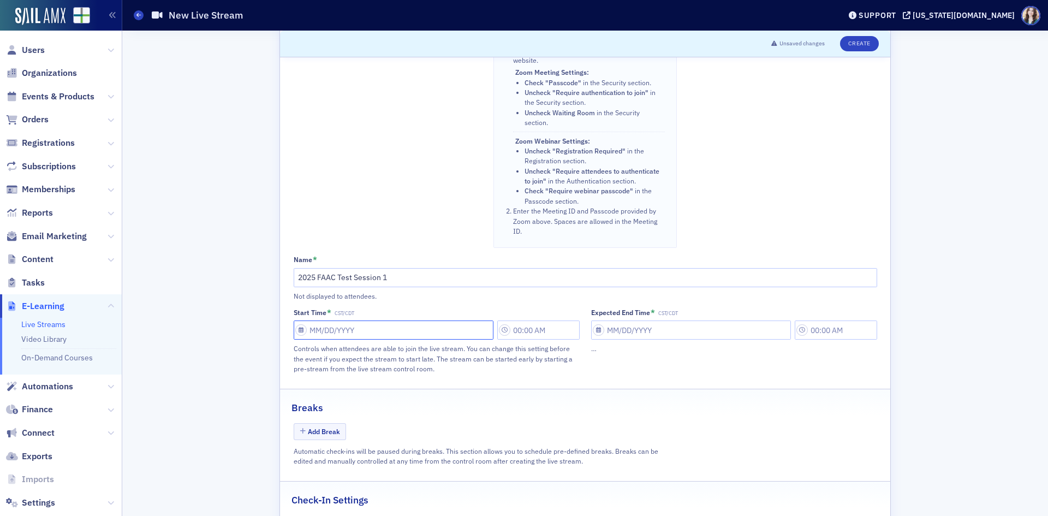
select select "2025"
click at [337, 451] on div "23" at bounding box center [331, 453] width 13 height 13
type input "[DATE]"
type input "3:00 PM"
click at [606, 334] on input "Expected End Time * CST/CDT" at bounding box center [691, 329] width 200 height 19
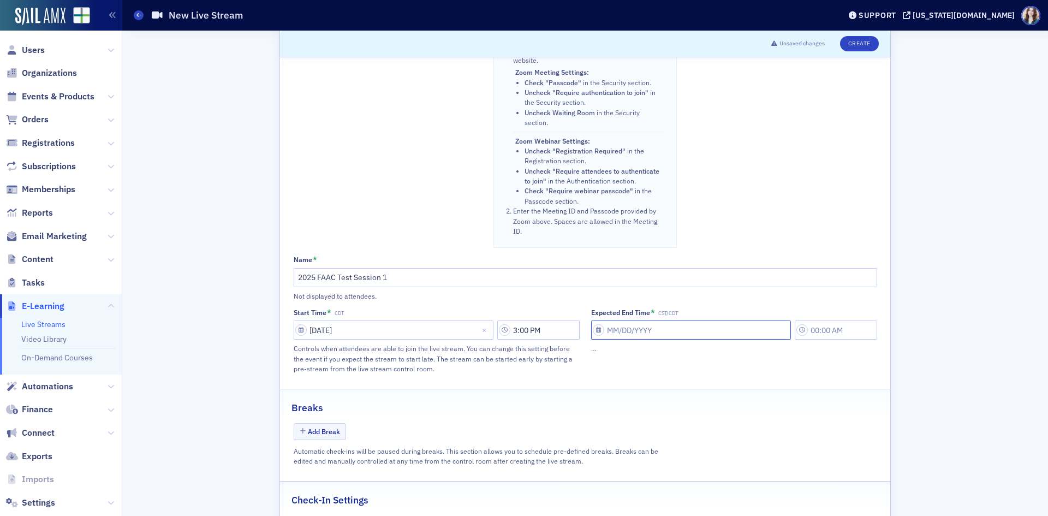
select select "8"
select select "2025"
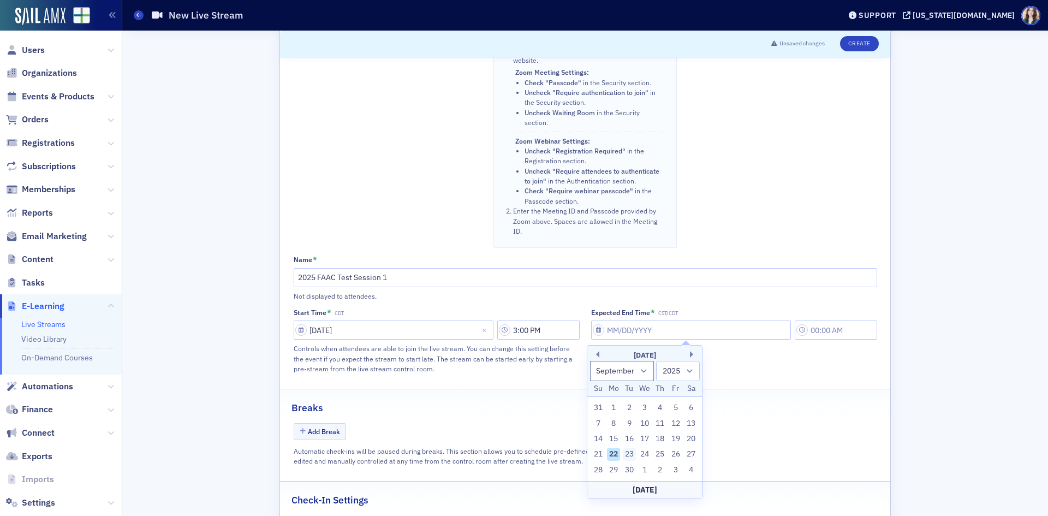
click at [626, 454] on div "23" at bounding box center [629, 453] width 13 height 13
type input "[DATE]"
type input "3:00 PM"
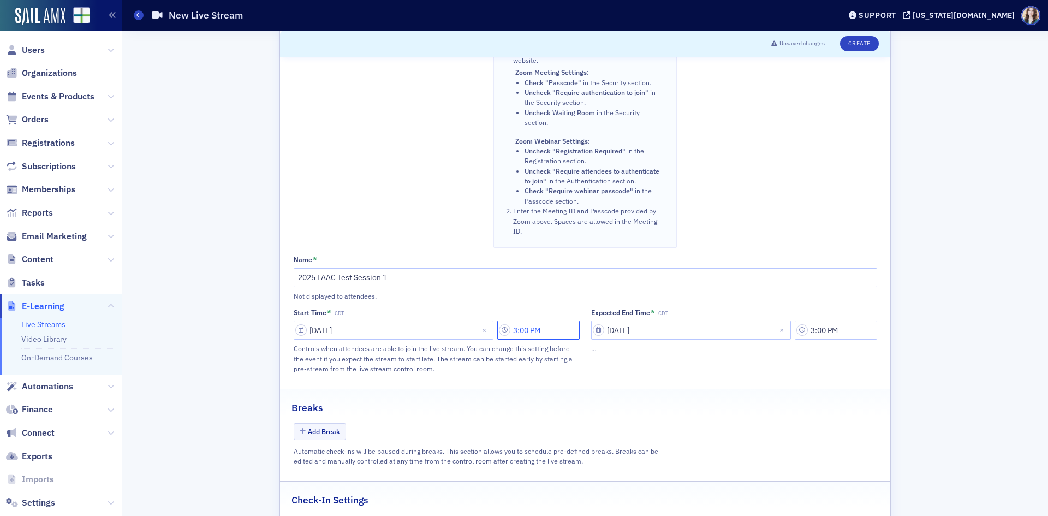
click at [560, 334] on input "3:00 PM" at bounding box center [538, 329] width 82 height 19
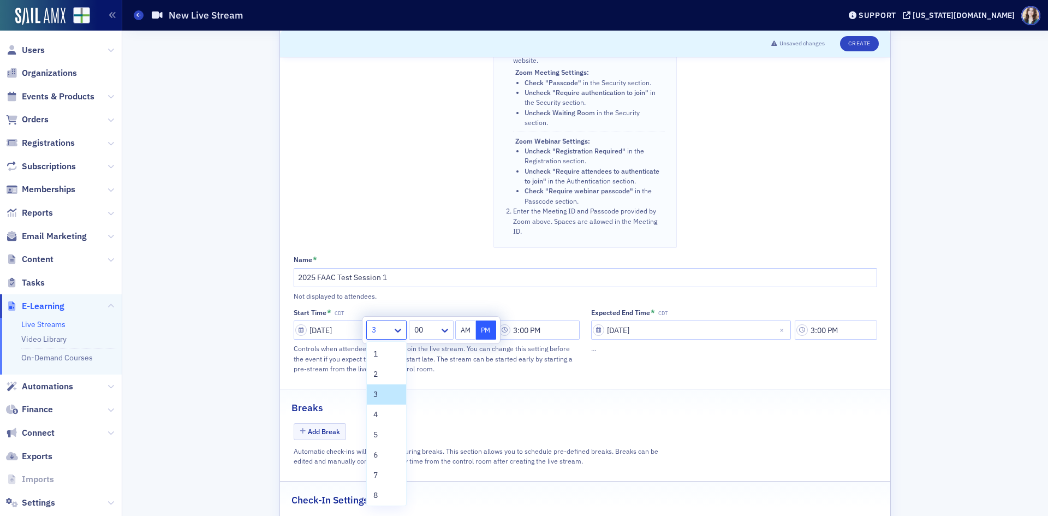
click at [388, 331] on div at bounding box center [381, 330] width 21 height 14
click at [386, 374] on div "2" at bounding box center [386, 373] width 26 height 11
click at [438, 320] on div "00" at bounding box center [431, 329] width 45 height 19
click at [432, 471] on div "30" at bounding box center [430, 468] width 31 height 11
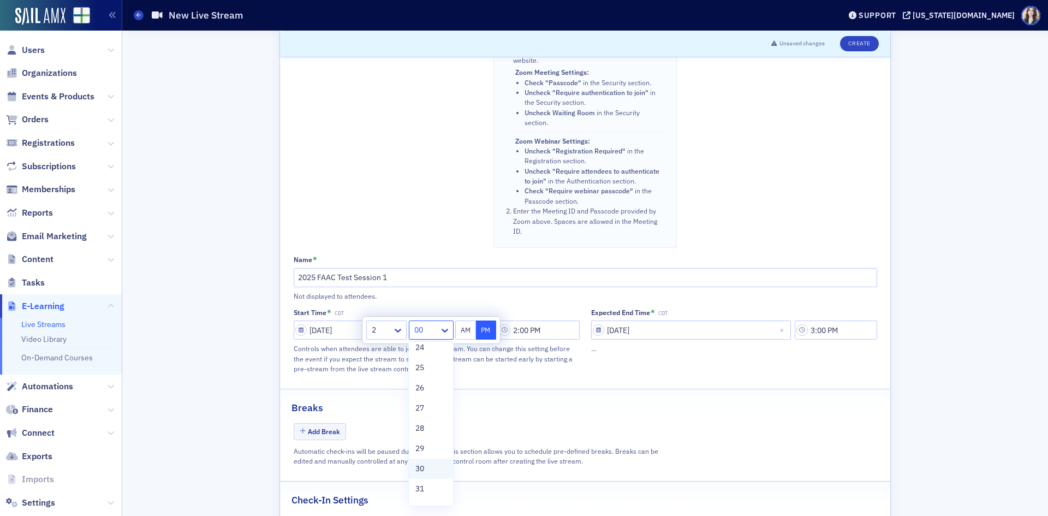
type input "2:30 PM"
click at [672, 373] on div "Expected End Time * CDT 09/23/2025 3:00 PM …" at bounding box center [734, 340] width 286 height 65
click at [839, 333] on input "3:00 PM" at bounding box center [836, 329] width 82 height 19
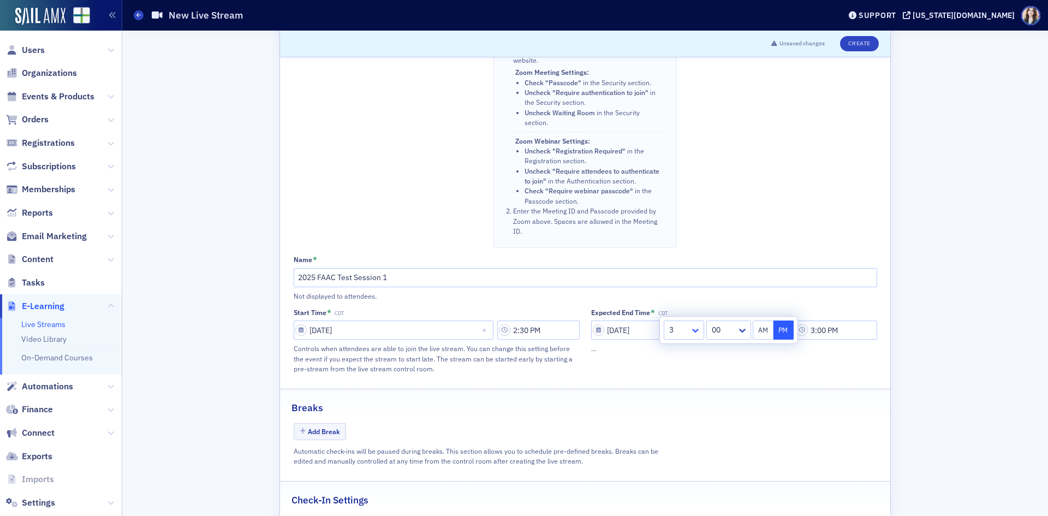
click at [692, 331] on icon at bounding box center [695, 330] width 11 height 11
click at [684, 372] on div "2" at bounding box center [684, 373] width 26 height 11
click at [719, 336] on div at bounding box center [722, 330] width 25 height 14
click at [681, 324] on div at bounding box center [678, 330] width 21 height 14
click at [679, 399] on div "3" at bounding box center [684, 394] width 26 height 11
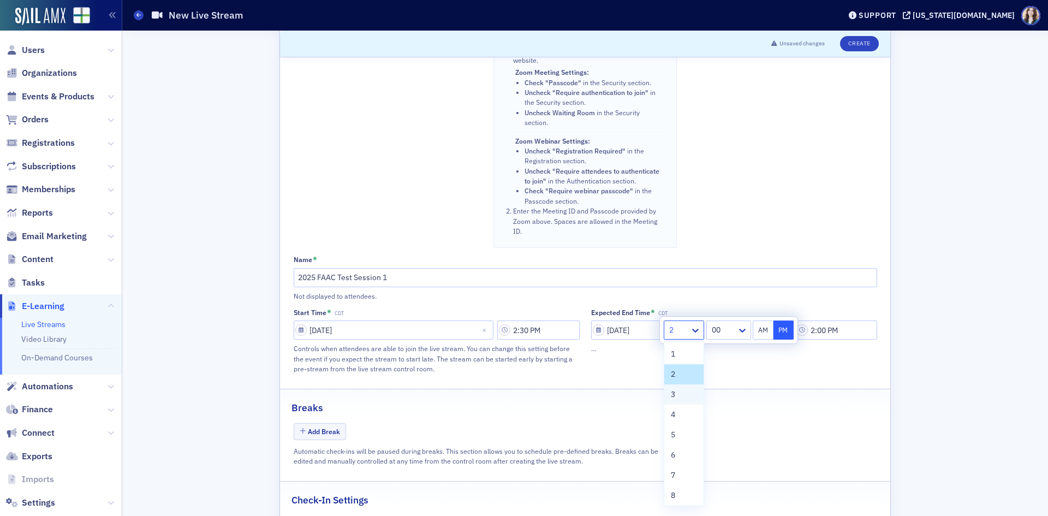
type input "3:00 PM"
click at [730, 389] on div "Breaks" at bounding box center [584, 402] width 587 height 26
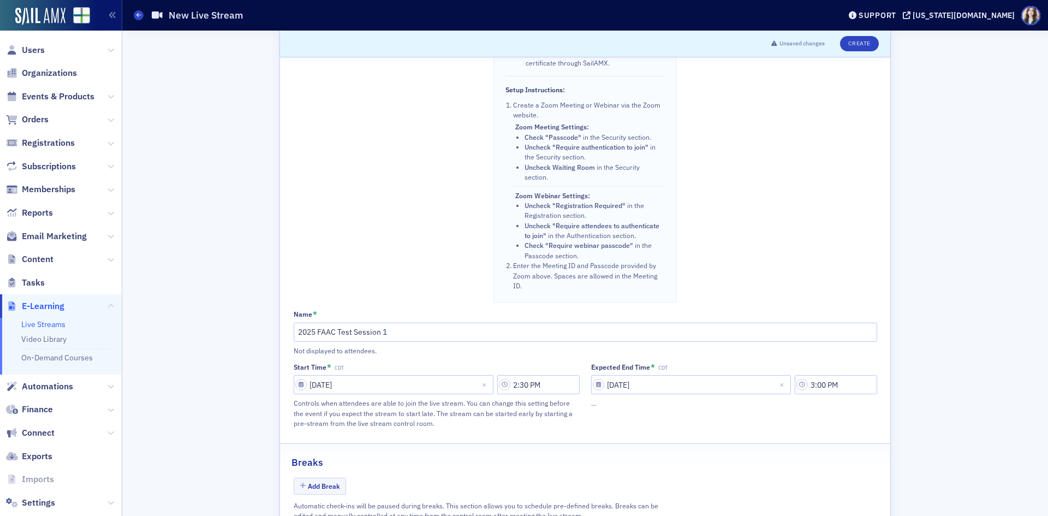
scroll to position [327, 0]
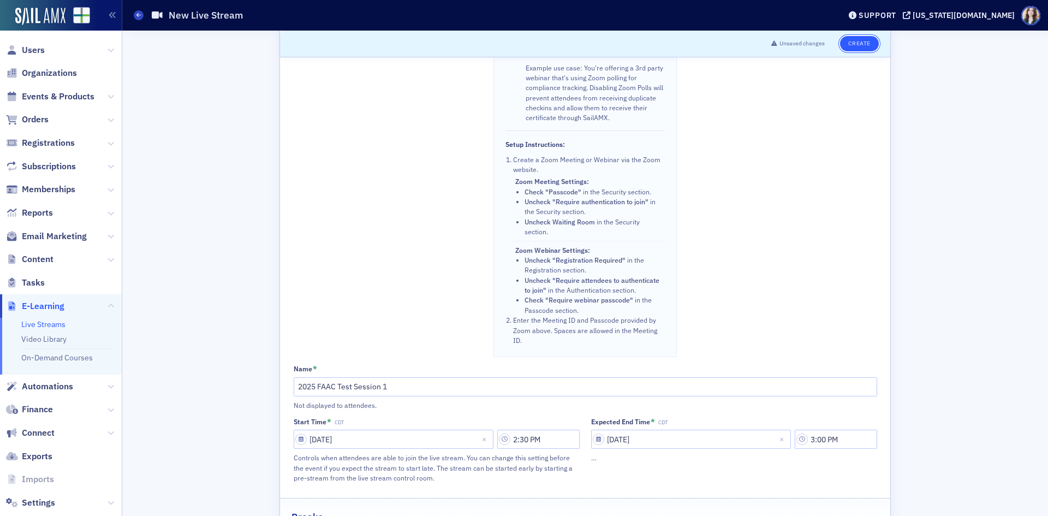
click at [863, 49] on button "Create" at bounding box center [859, 43] width 39 height 15
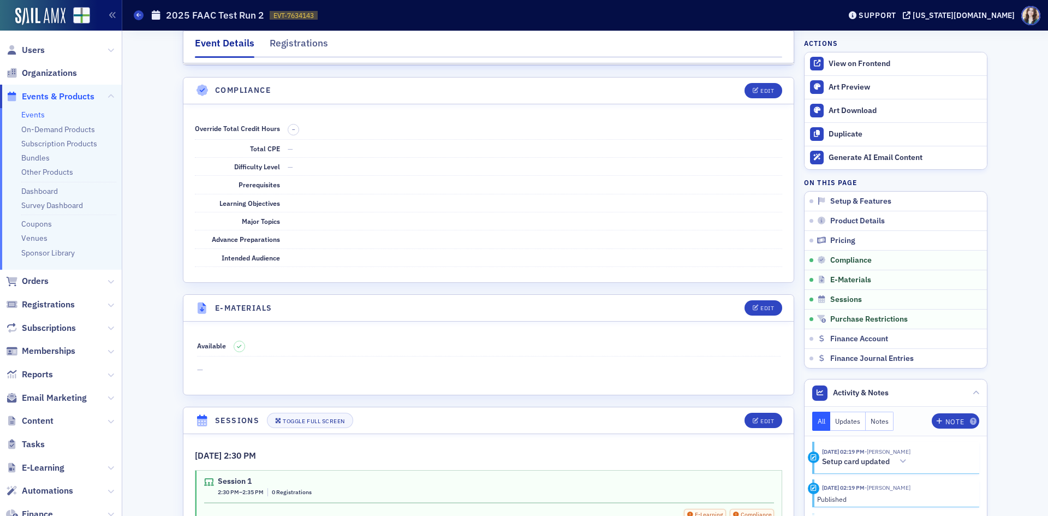
scroll to position [1473, 0]
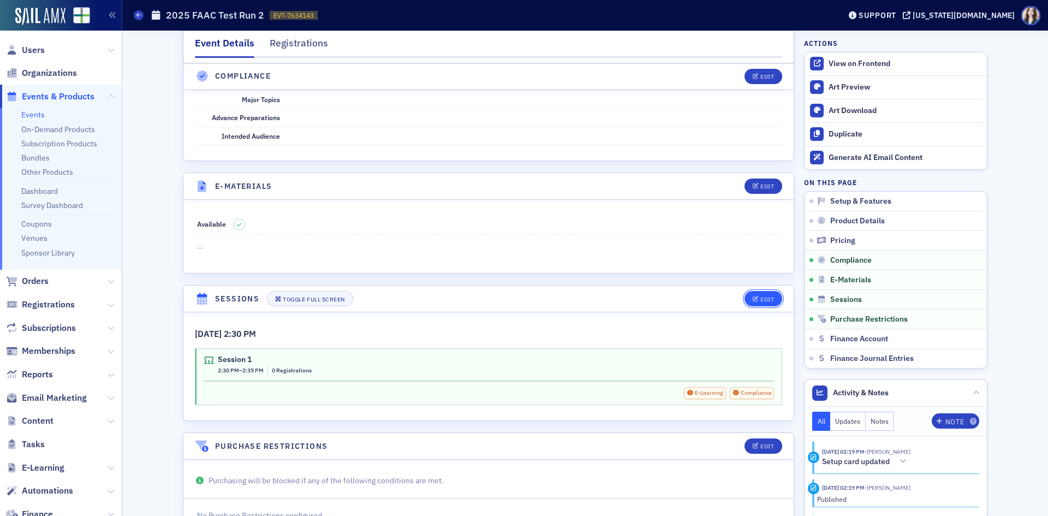
click at [753, 302] on icon "button" at bounding box center [755, 299] width 7 height 6
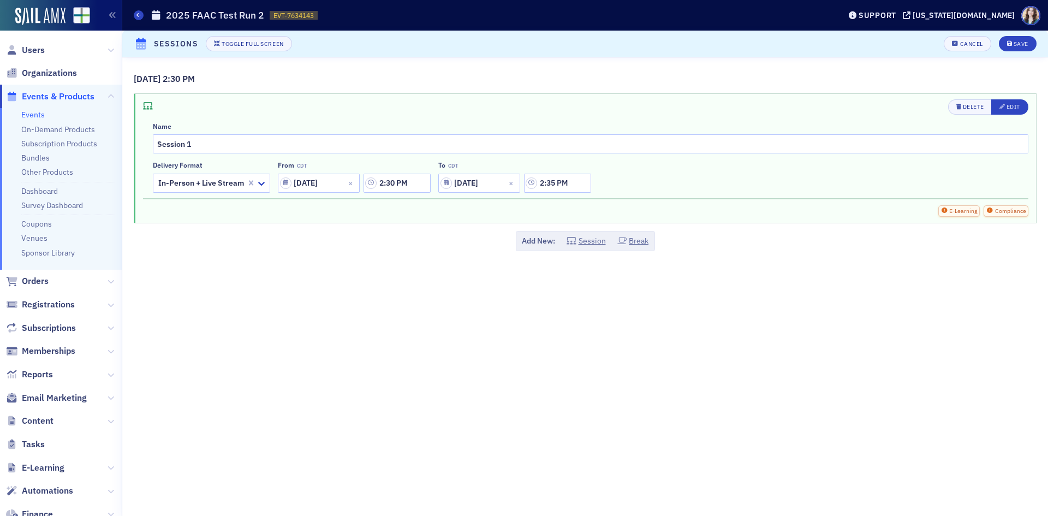
scroll to position [1602, 0]
click at [1010, 101] on button "Edit" at bounding box center [1009, 106] width 37 height 15
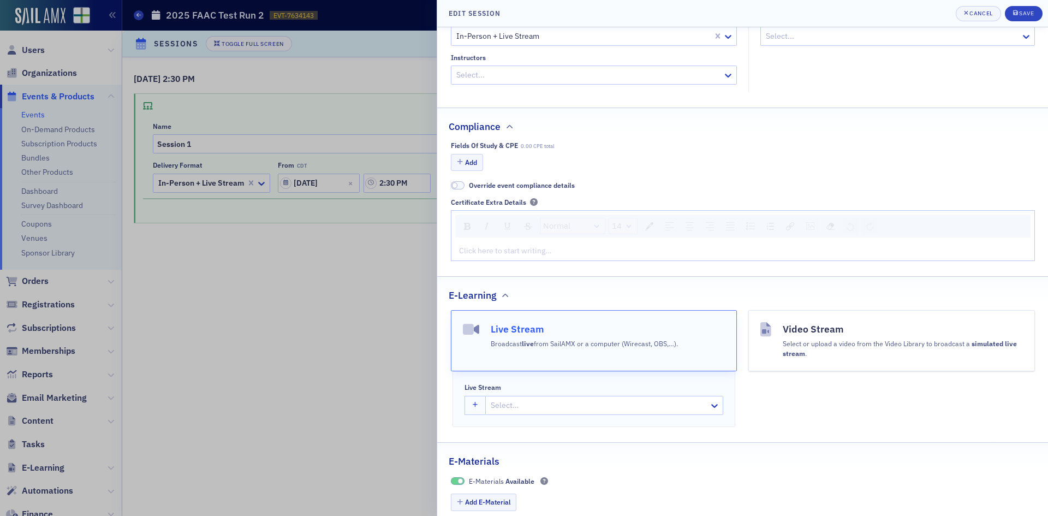
scroll to position [218, 0]
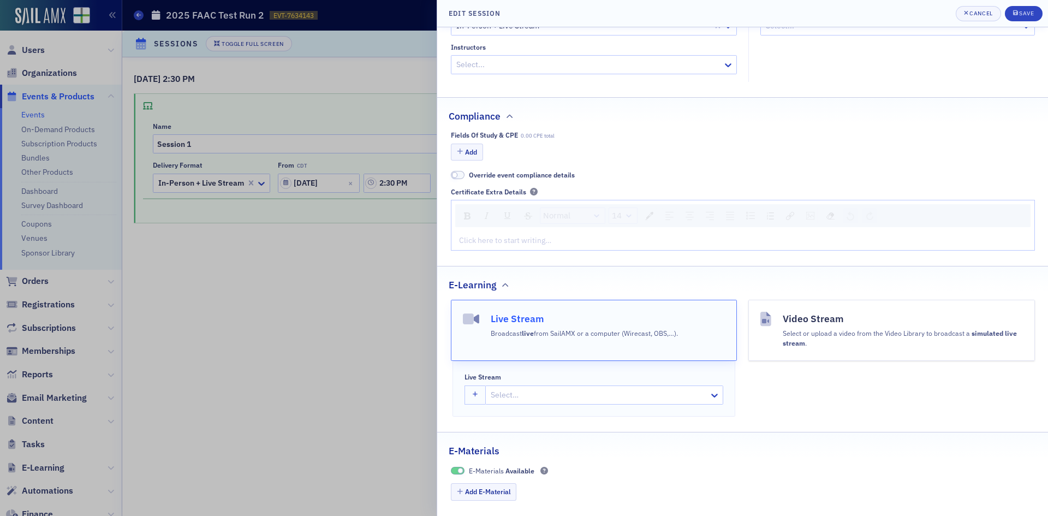
click at [514, 392] on div at bounding box center [598, 395] width 218 height 14
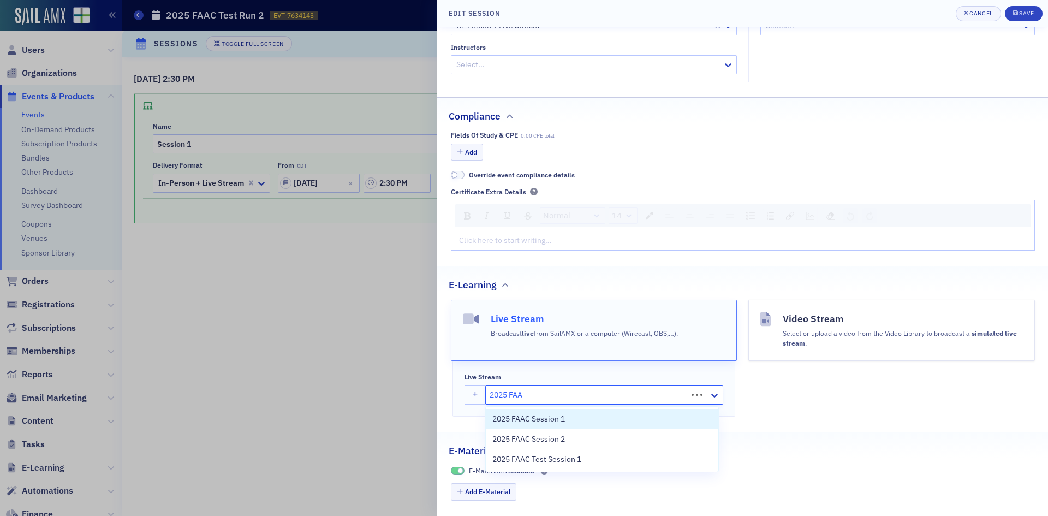
type input "2025 FAAC"
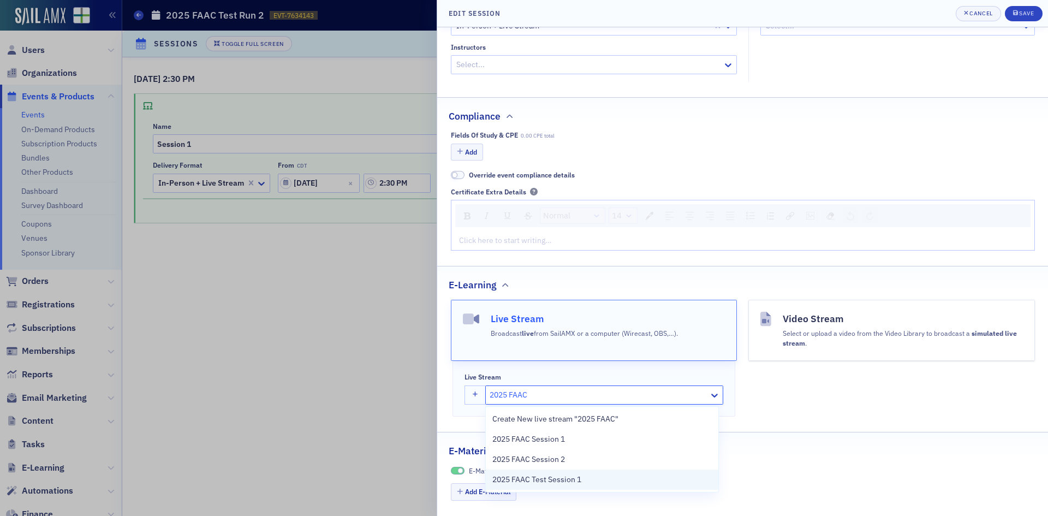
click at [541, 475] on span "2025 FAAC Test Session 1" at bounding box center [536, 479] width 89 height 11
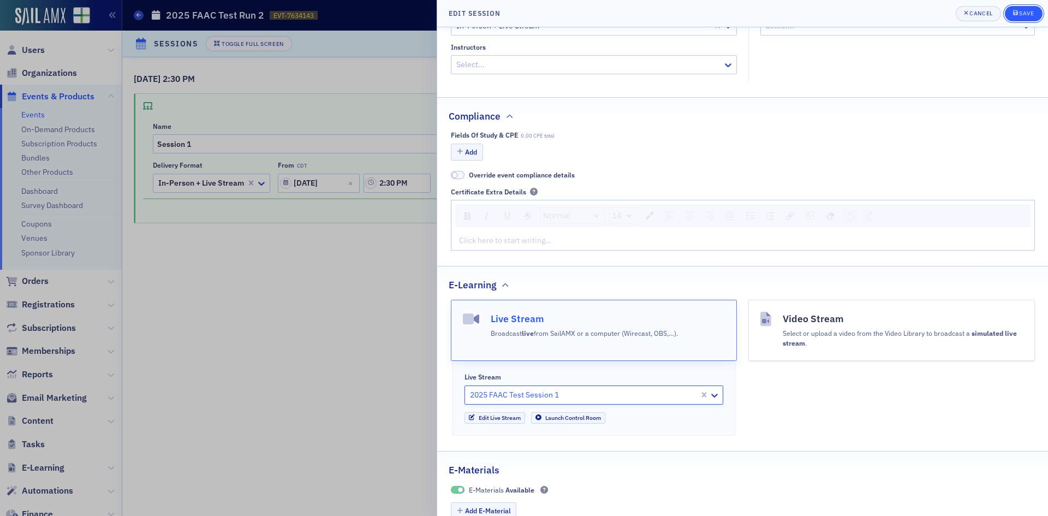
click at [1018, 14] on div "submit" at bounding box center [1016, 13] width 7 height 9
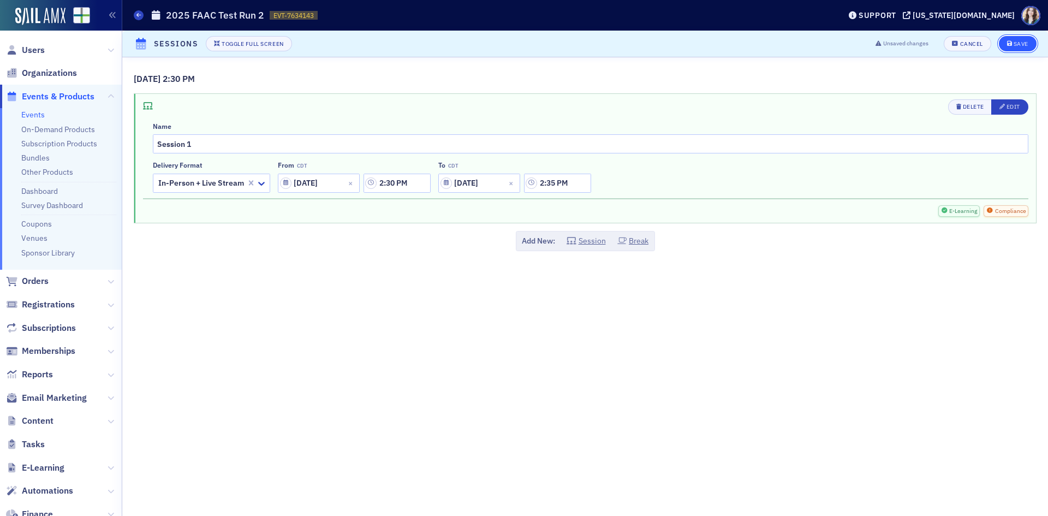
click at [1028, 41] on div "Save" at bounding box center [1020, 44] width 15 height 6
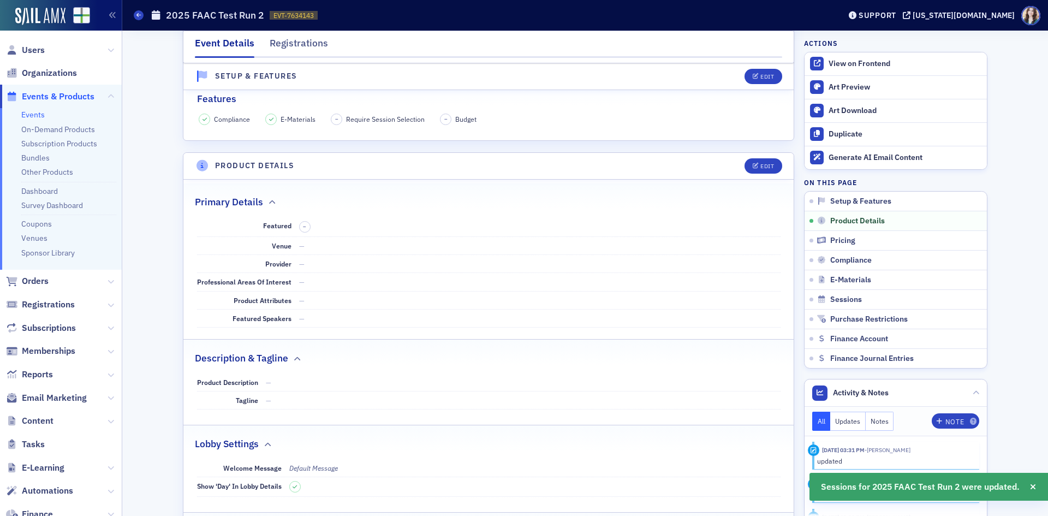
scroll to position [126, 0]
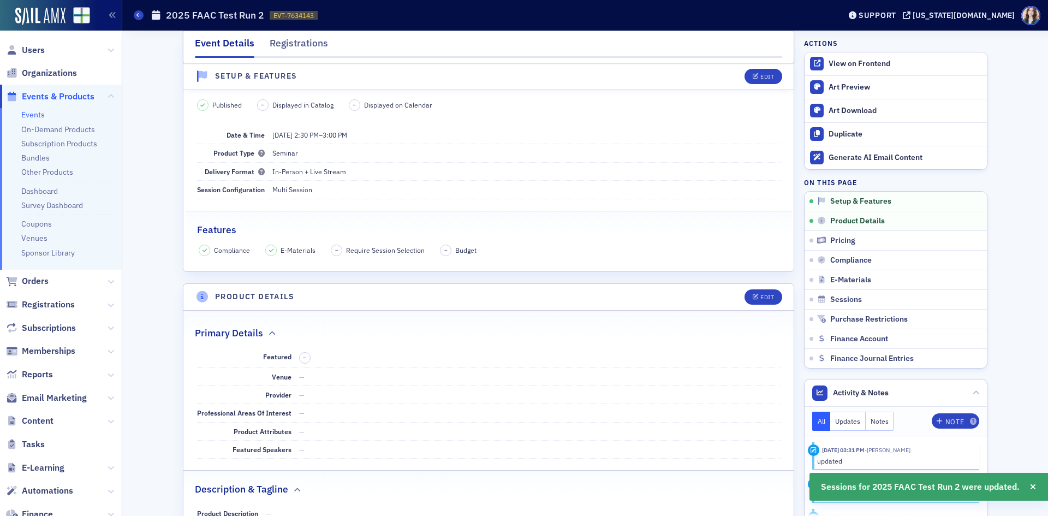
drag, startPoint x: 730, startPoint y: 428, endPoint x: 722, endPoint y: 425, distance: 8.8
click at [722, 425] on dd "—" at bounding box center [539, 430] width 481 height 17
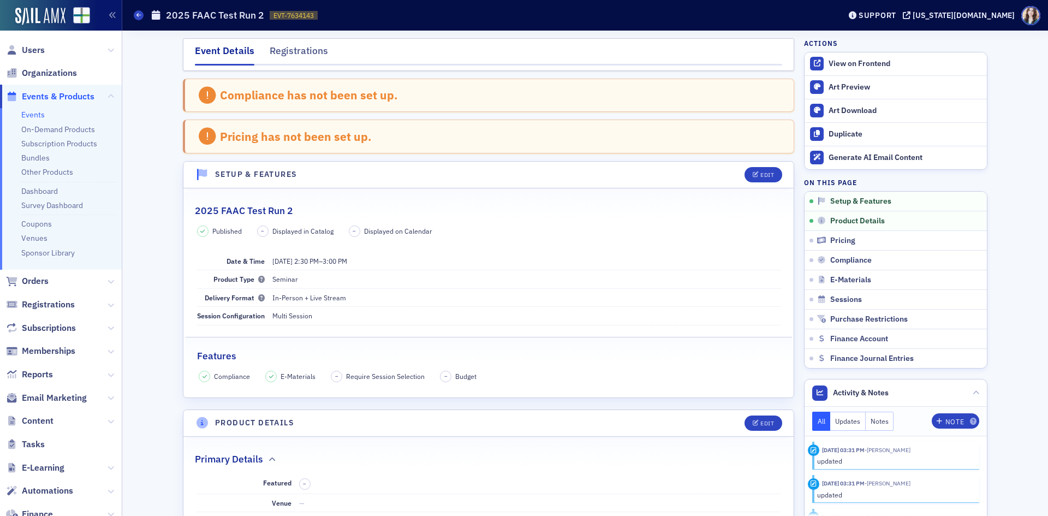
click at [775, 47] on nav "Event Details Registrations" at bounding box center [488, 55] width 587 height 22
click at [781, 55] on div "Event Details Registrations" at bounding box center [488, 54] width 611 height 33
click at [780, 55] on div "Event Details Registrations" at bounding box center [488, 54] width 611 height 33
